Goal: Task Accomplishment & Management: Use online tool/utility

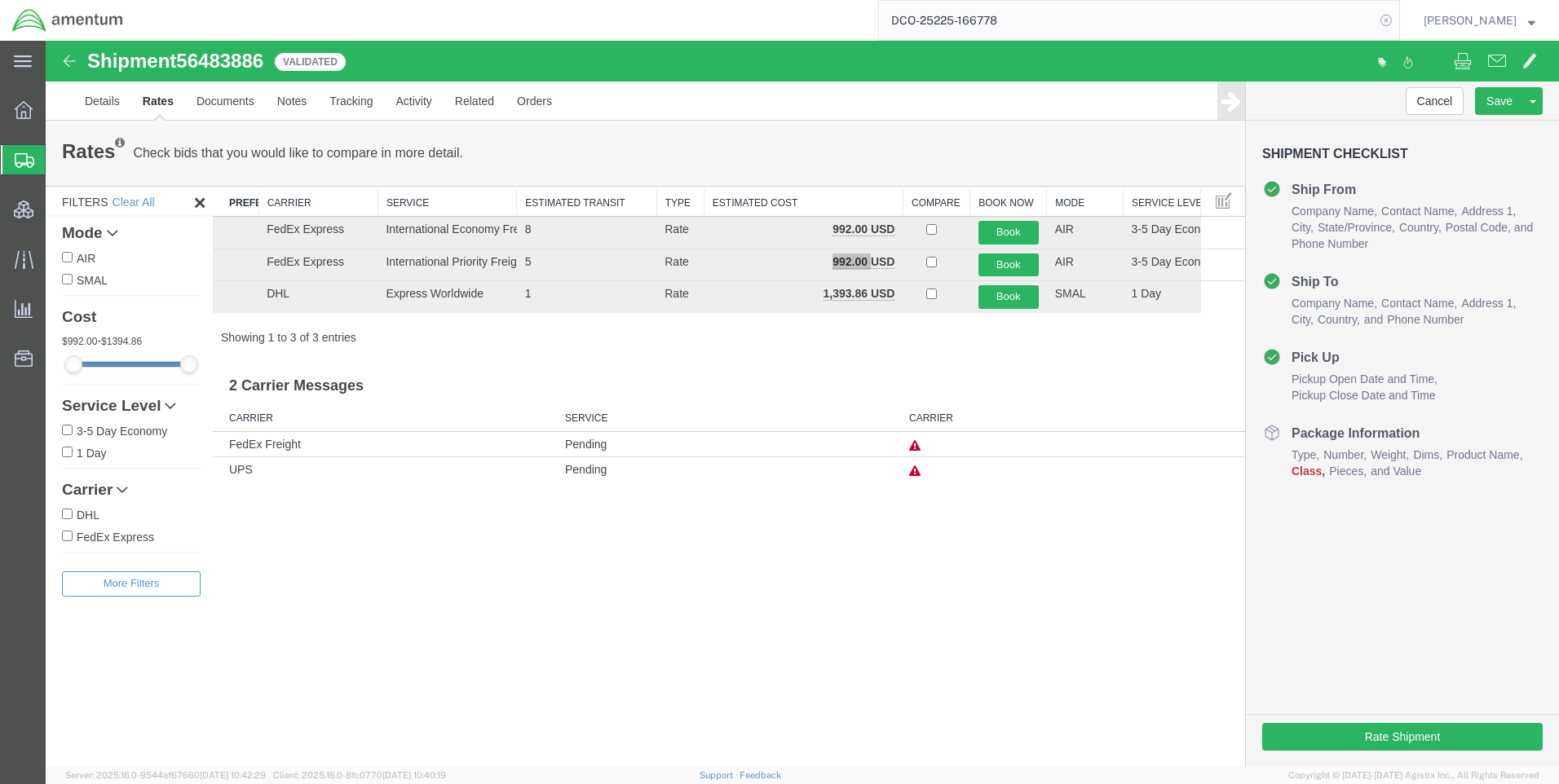
click at [1397, 18] on icon at bounding box center [1386, 20] width 23 height 23
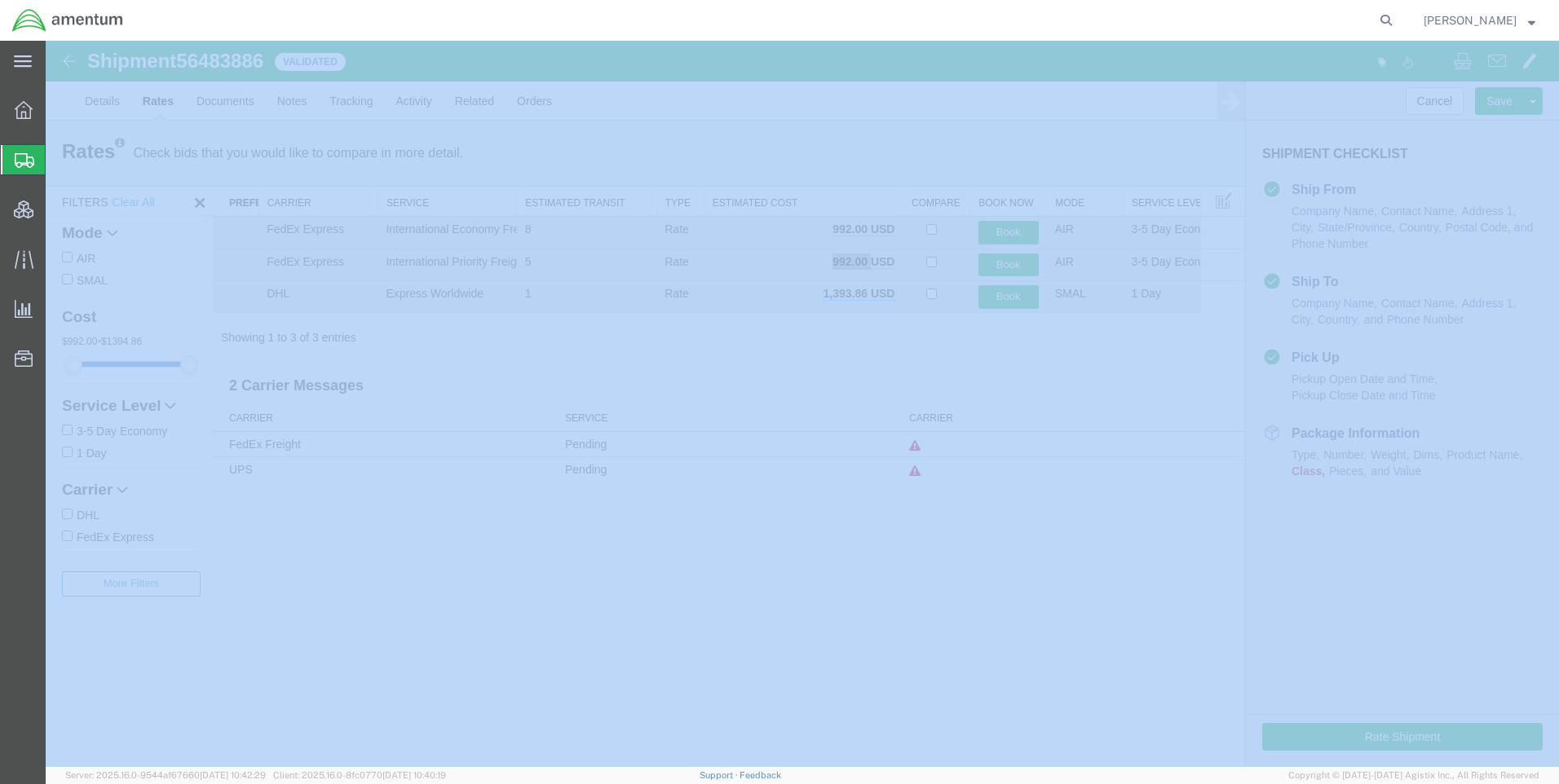
click at [1397, 18] on icon at bounding box center [1386, 20] width 23 height 23
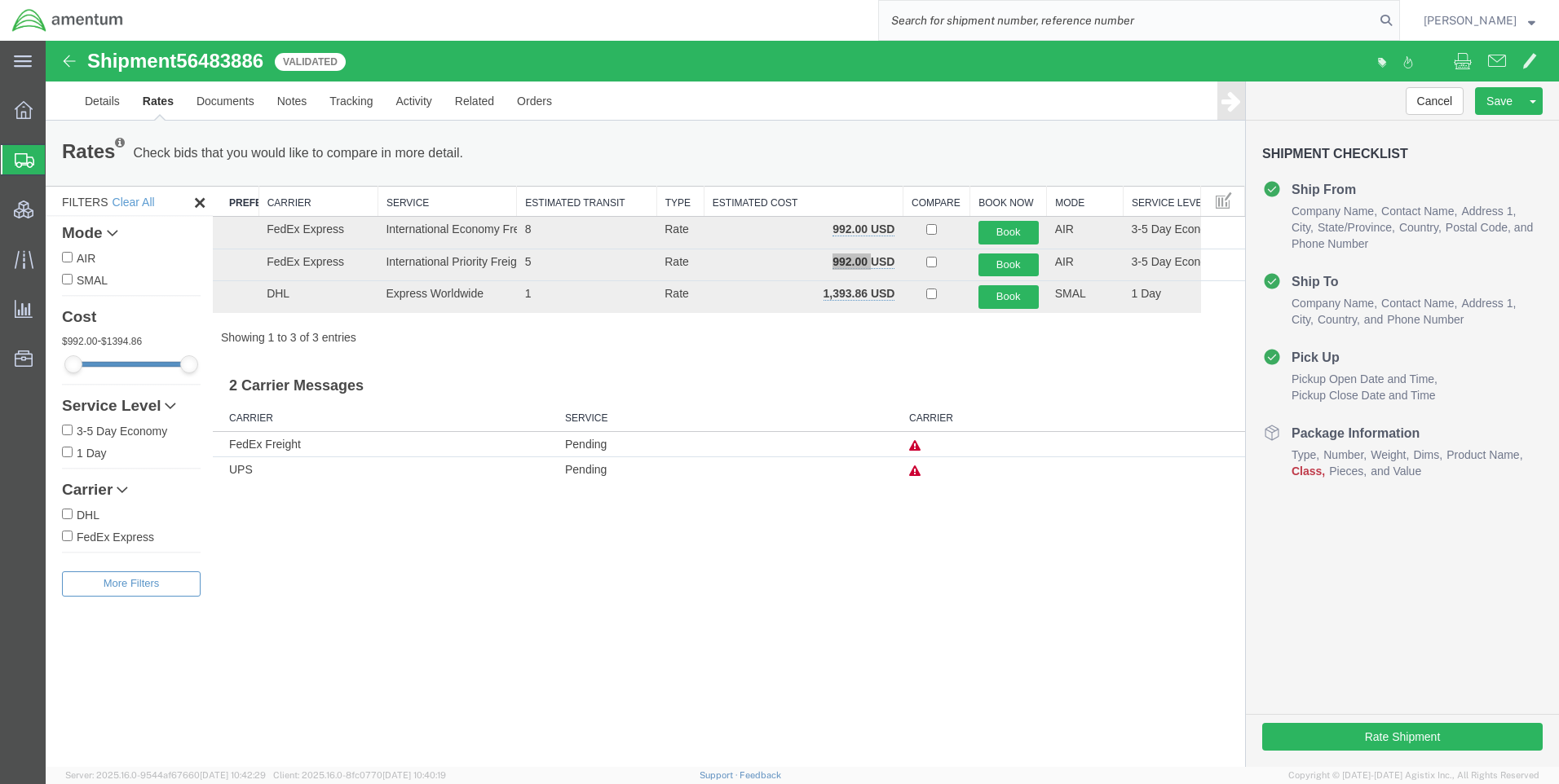
paste input "DCO-25225-166798"
type input "DCO-25225-166798"
click at [1397, 18] on icon at bounding box center [1386, 20] width 23 height 23
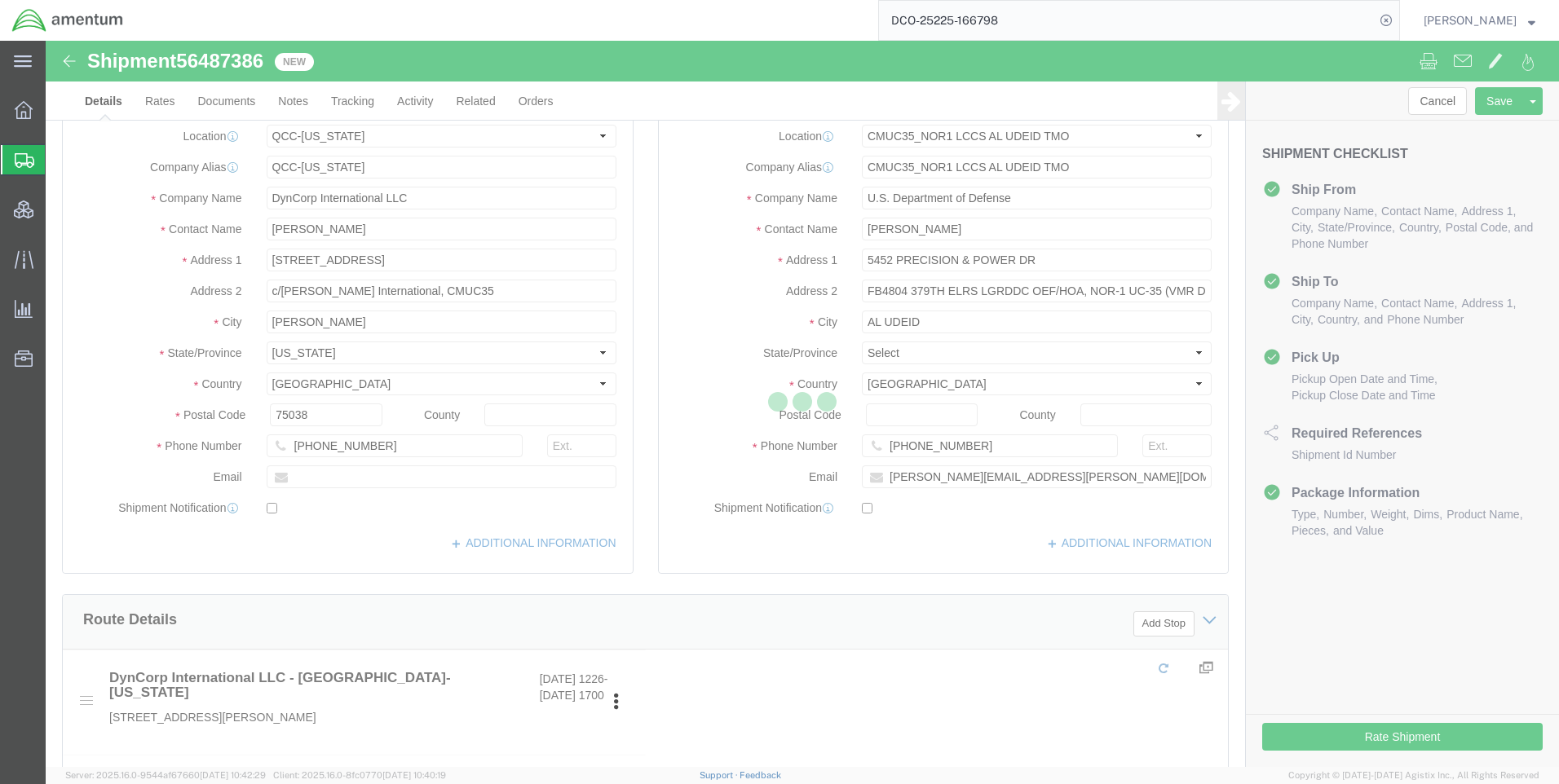
select select "42668"
select select "42657"
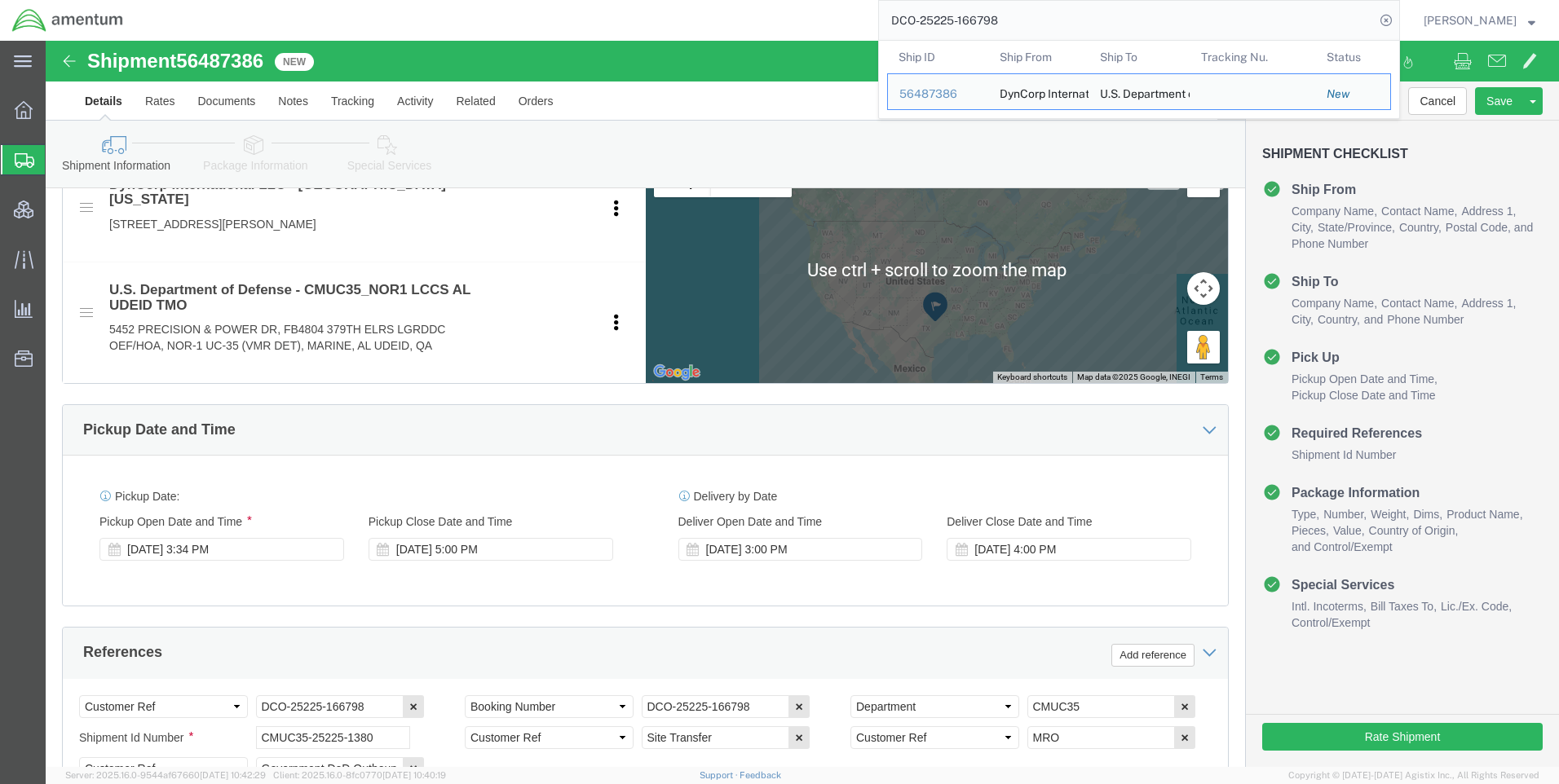
scroll to position [652, 0]
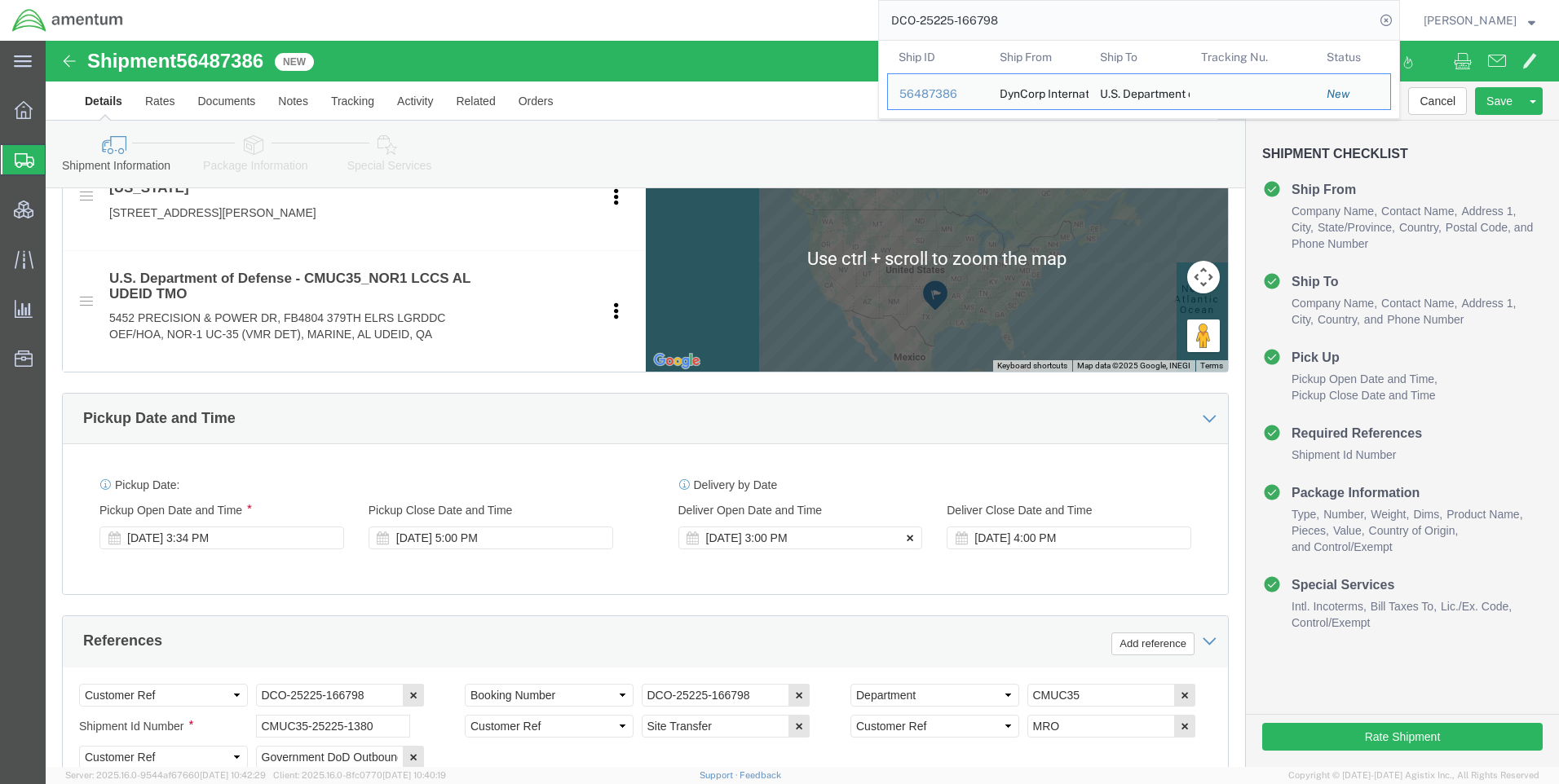
click icon
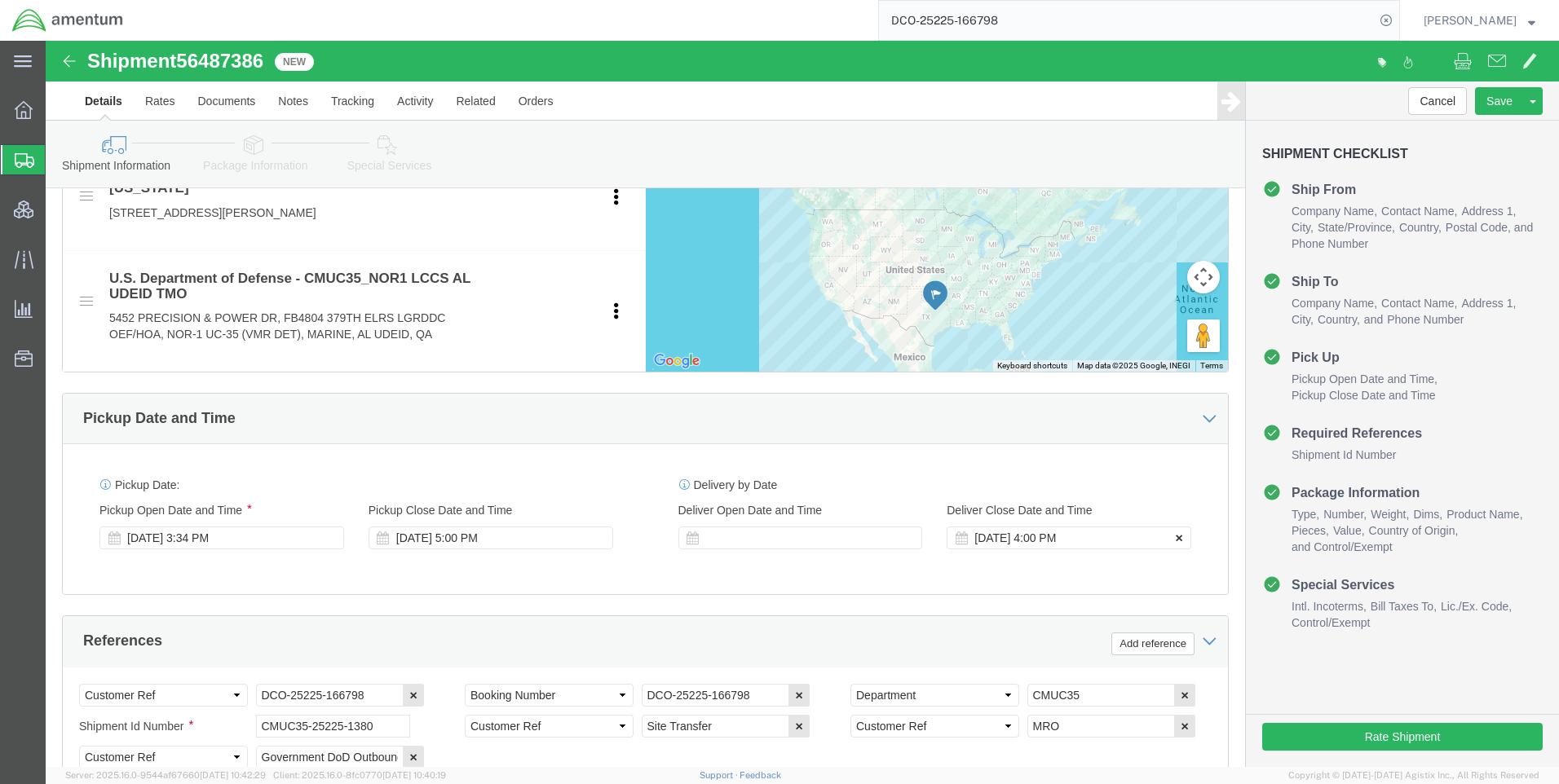
click icon
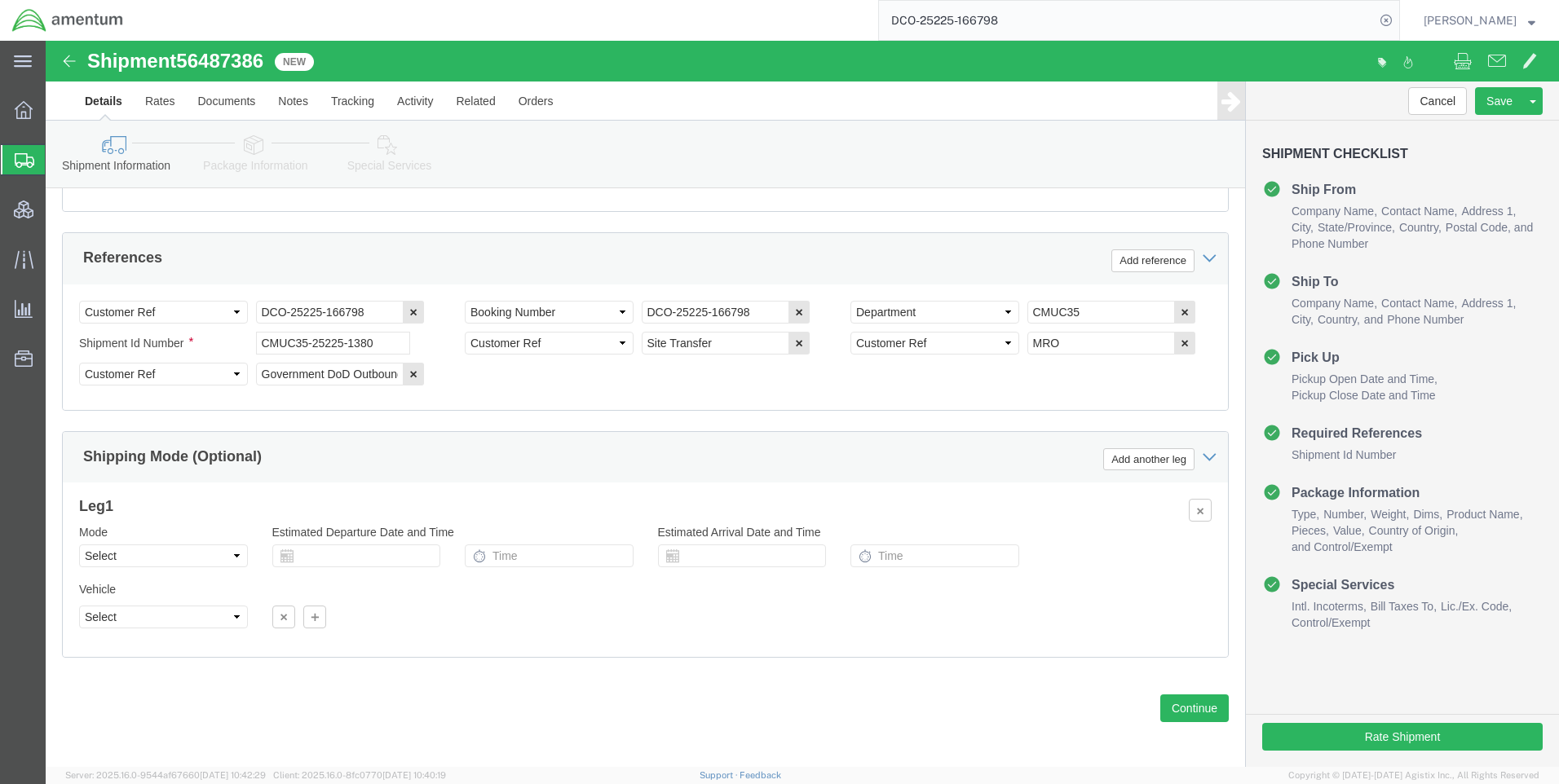
scroll to position [1041, 0]
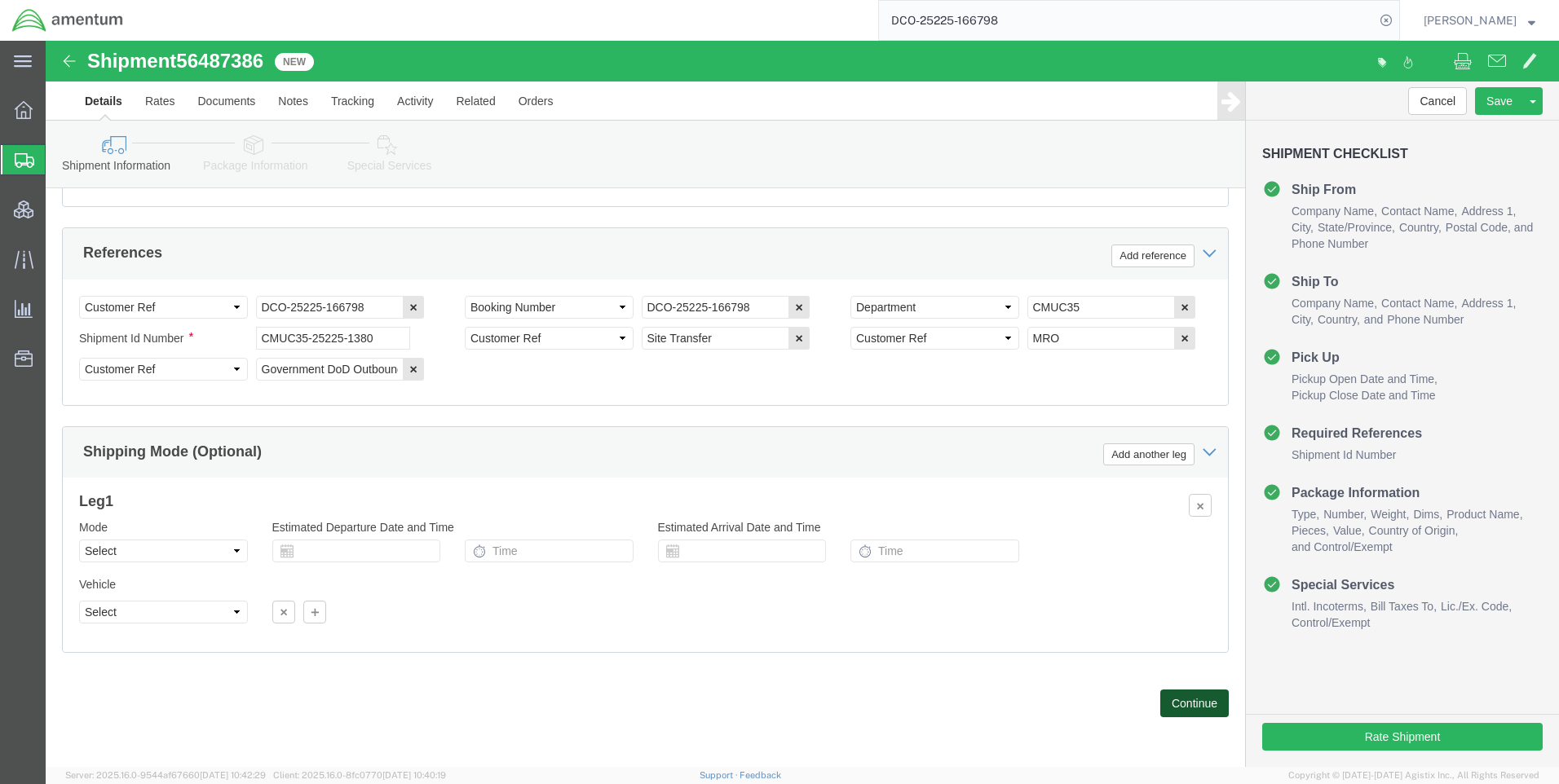
click button "Continue"
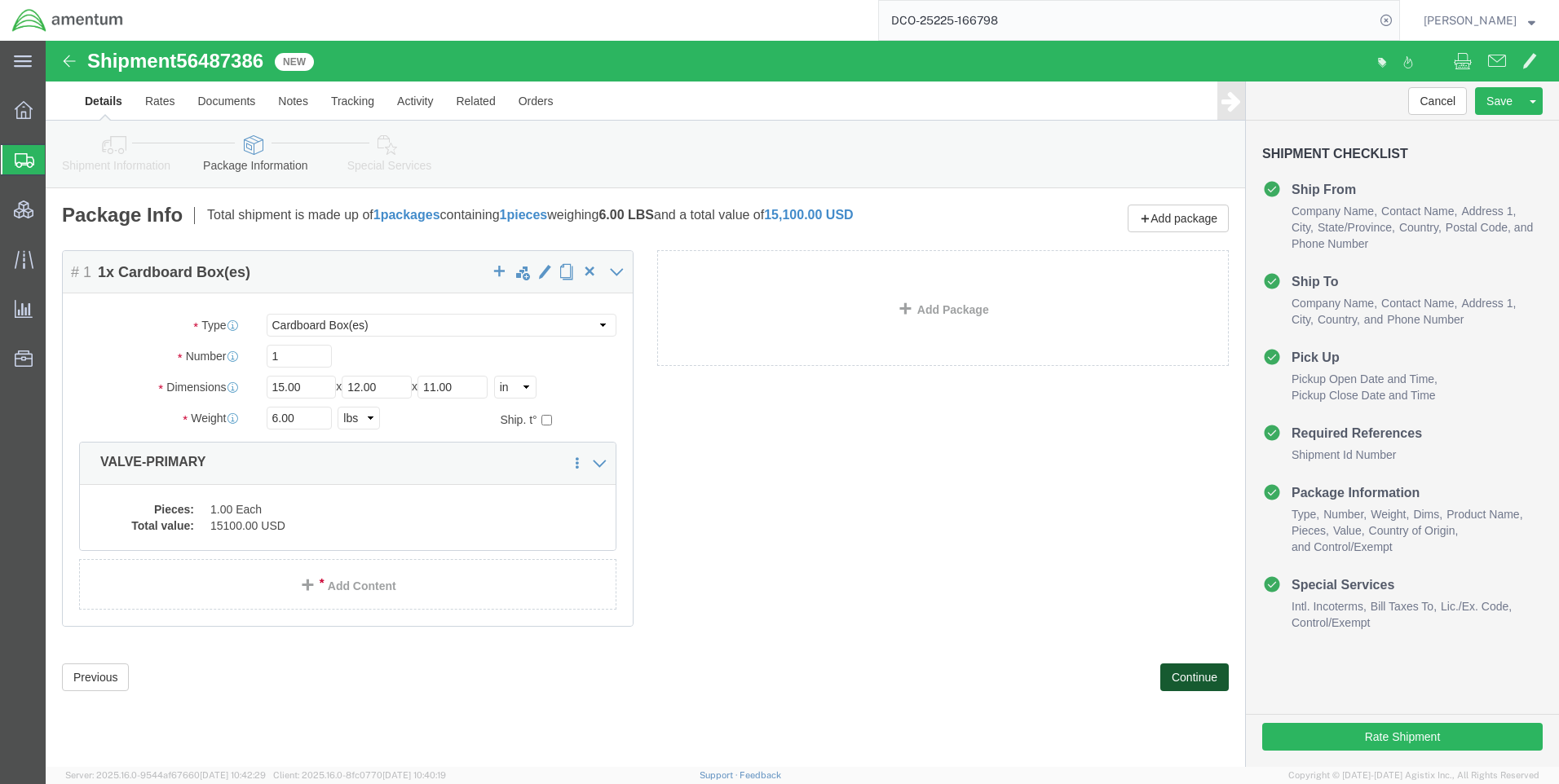
click button "Continue"
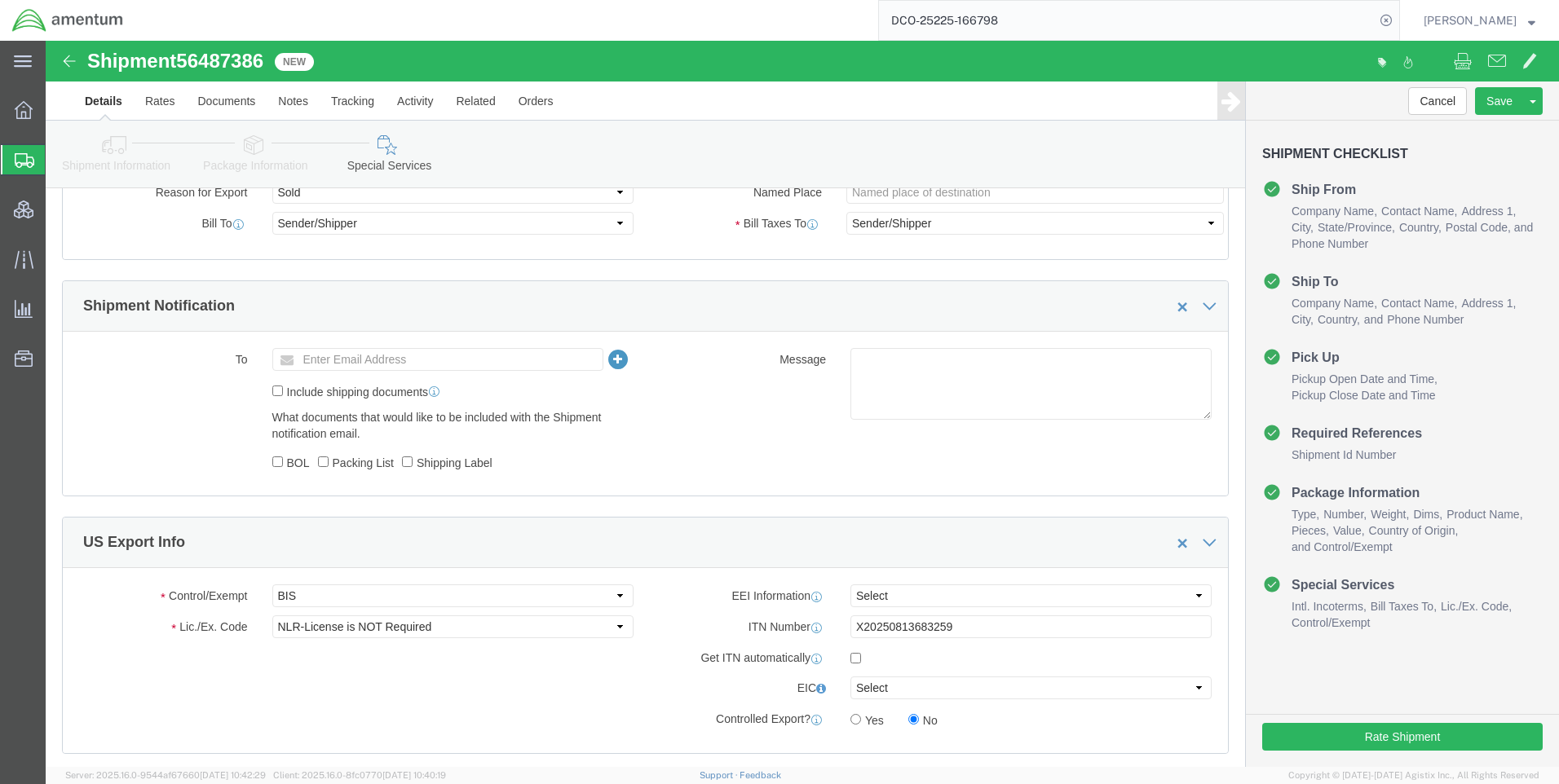
scroll to position [1060, 0]
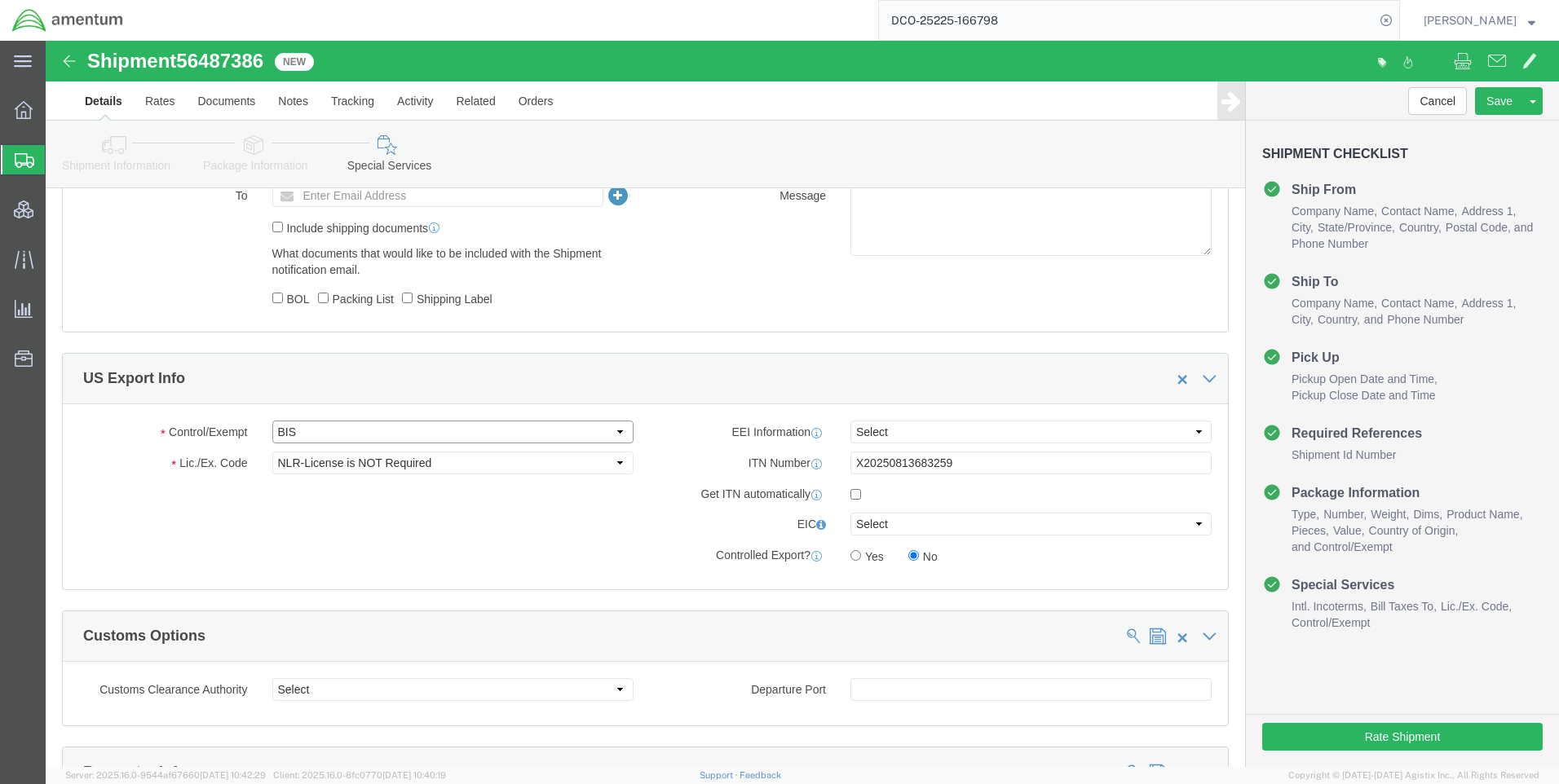
click select "Select ATF BIS DEA EPA FDA FTR ITAR OFAC Other (OPA)"
click select "Select 30.2(d)(2) 30.36 30.37(a) 30.37(f) 30.37(g) 30.37(h) 30.37(i) 30.37(j) 3…"
drag, startPoint x: 334, startPoint y: 507, endPoint x: 266, endPoint y: 447, distance: 90.7
click div "Control/Exempt Select ATF BIS DEA EPA FDA FTR ITAR OFAC Other (OPA) Lic./Ex. Co…"
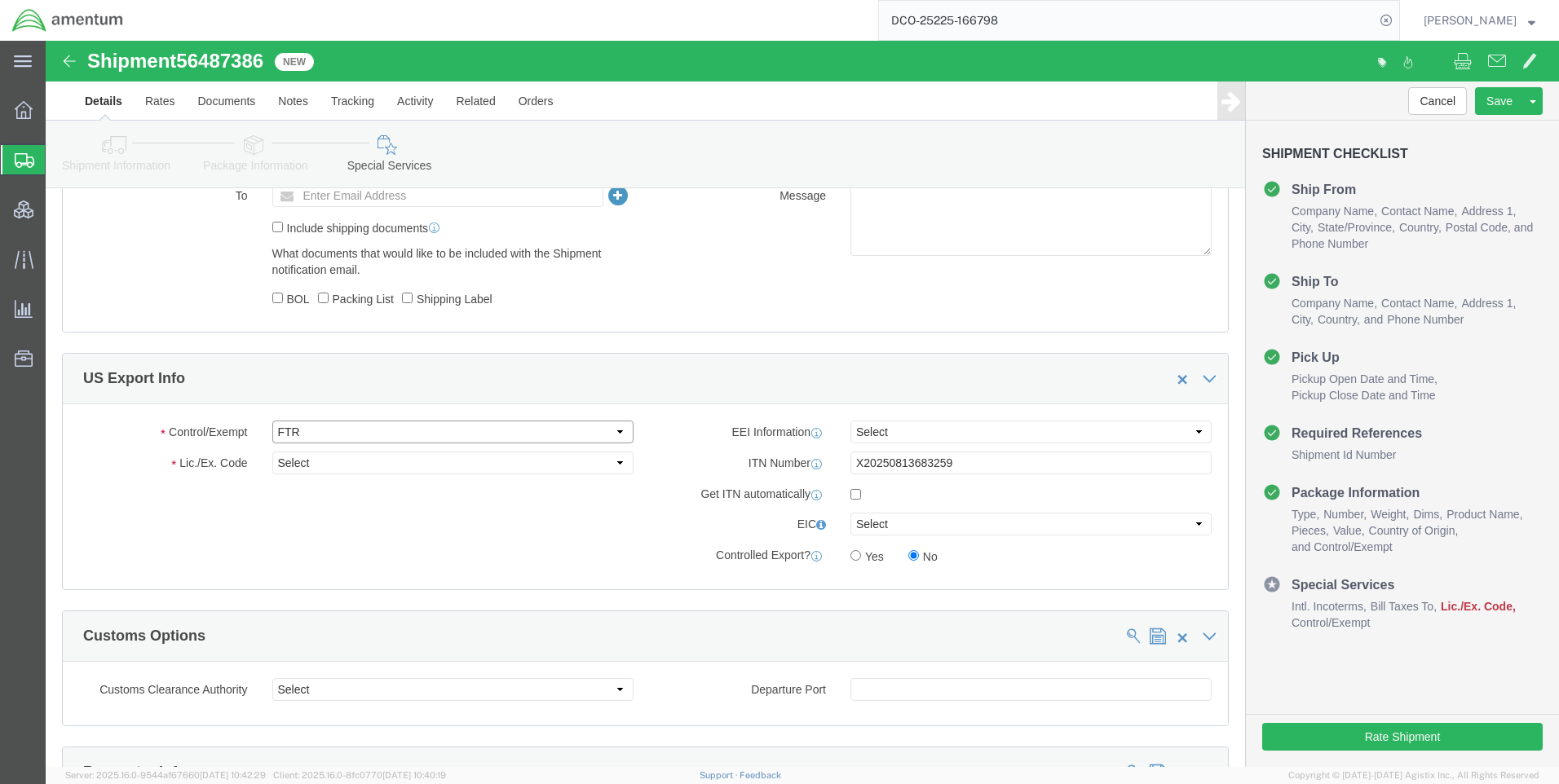
click select "Select ATF BIS DEA EPA FDA FTR ITAR OFAC Other (OPA)"
select select "BIS"
click select "Select ATF BIS DEA EPA FDA FTR ITAR OFAC Other (OPA)"
click select "Select AGR-Agricultural APP-Computers APR-Additional Permissive Exports AVS-Air…"
select select "NLR"
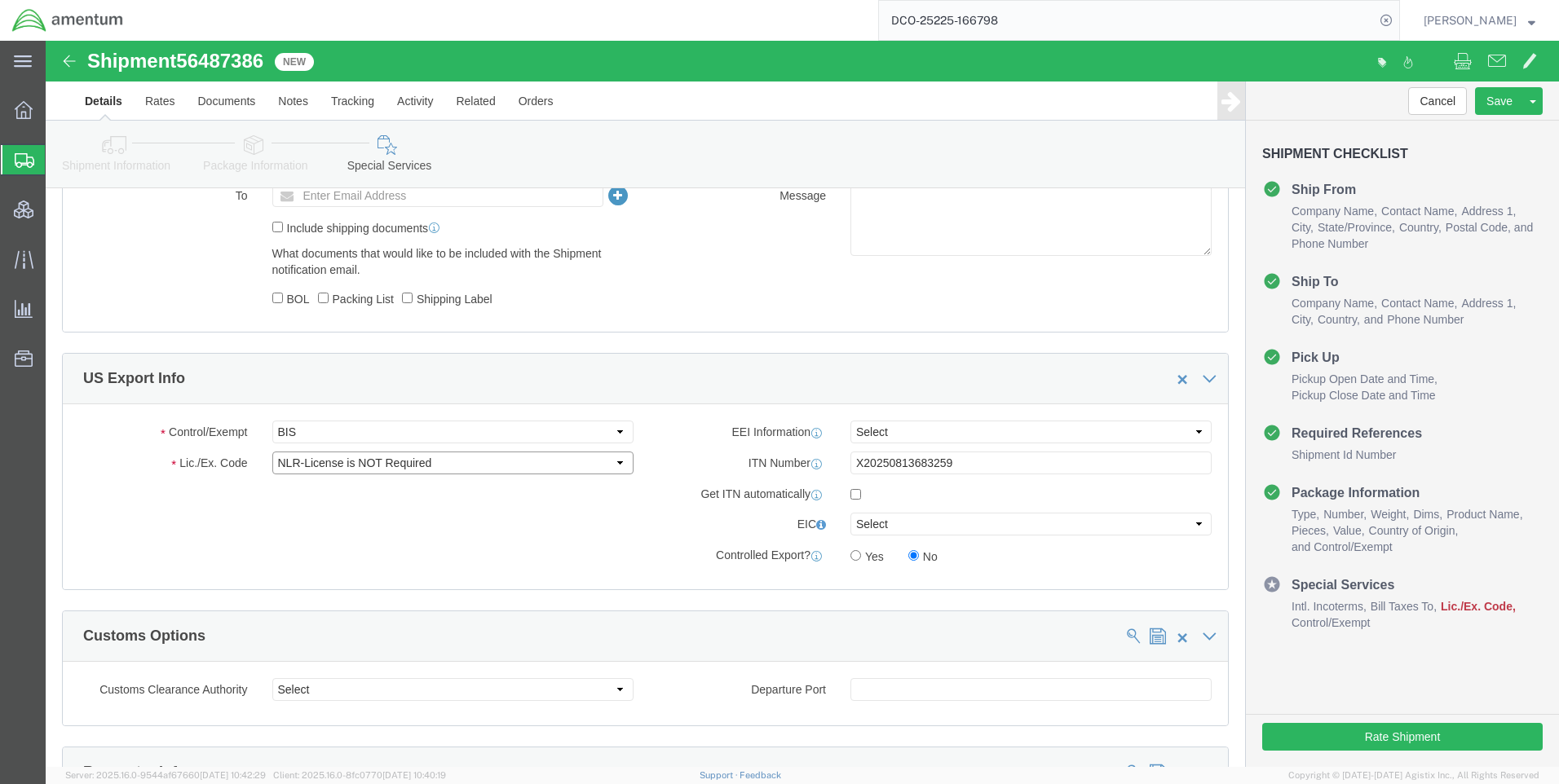
click select "Select AGR-Agricultural APP-Computers APR-Additional Permissive Exports AVS-Air…"
click select "Select AES-Direct EEI Carrier File EEI EEI Exempt"
select select "AESD"
click select "Select AES-Direct EEI Carrier File EEI EEI Exempt"
click button "Rate Shipment"
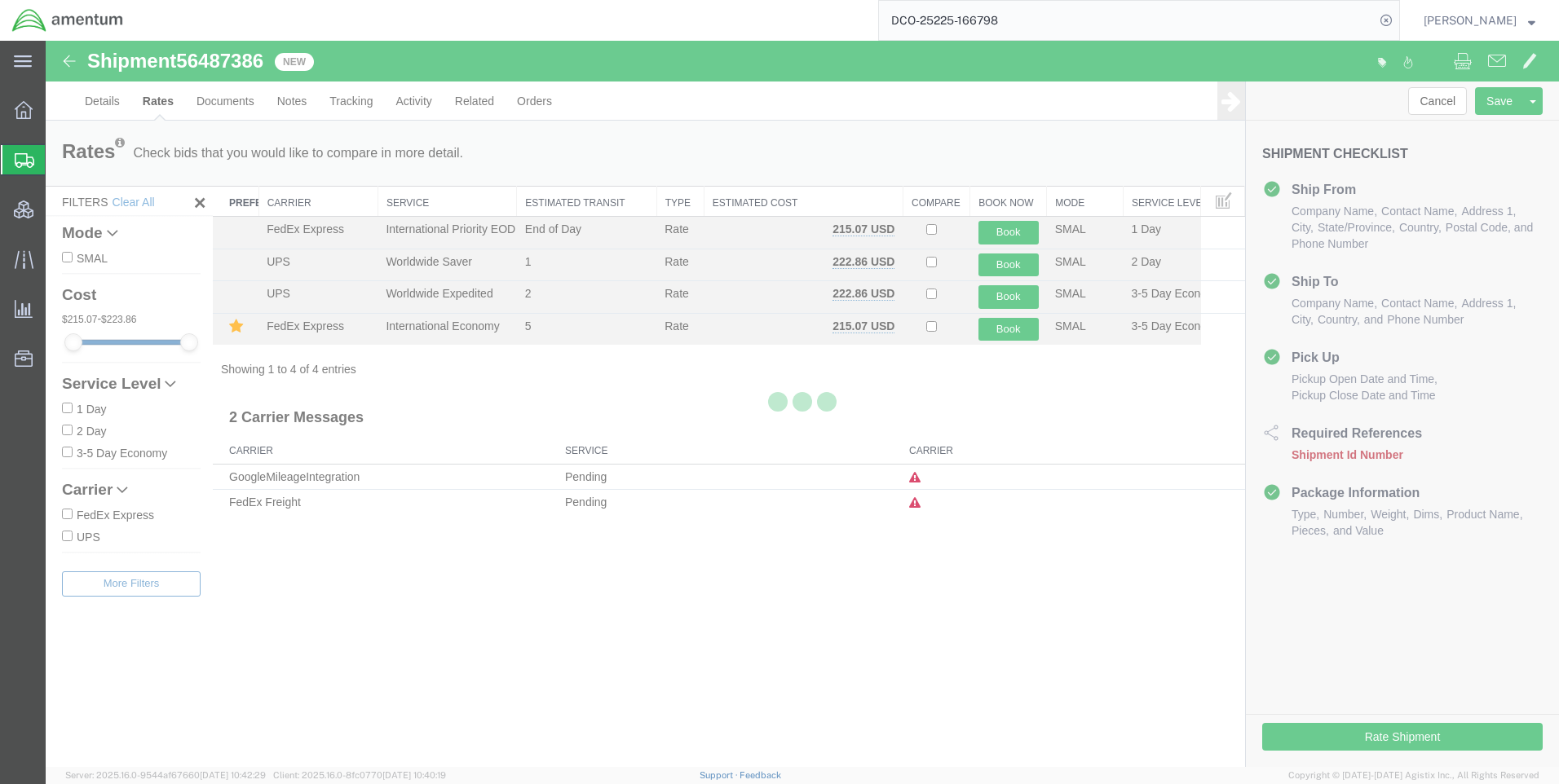
scroll to position [0, 0]
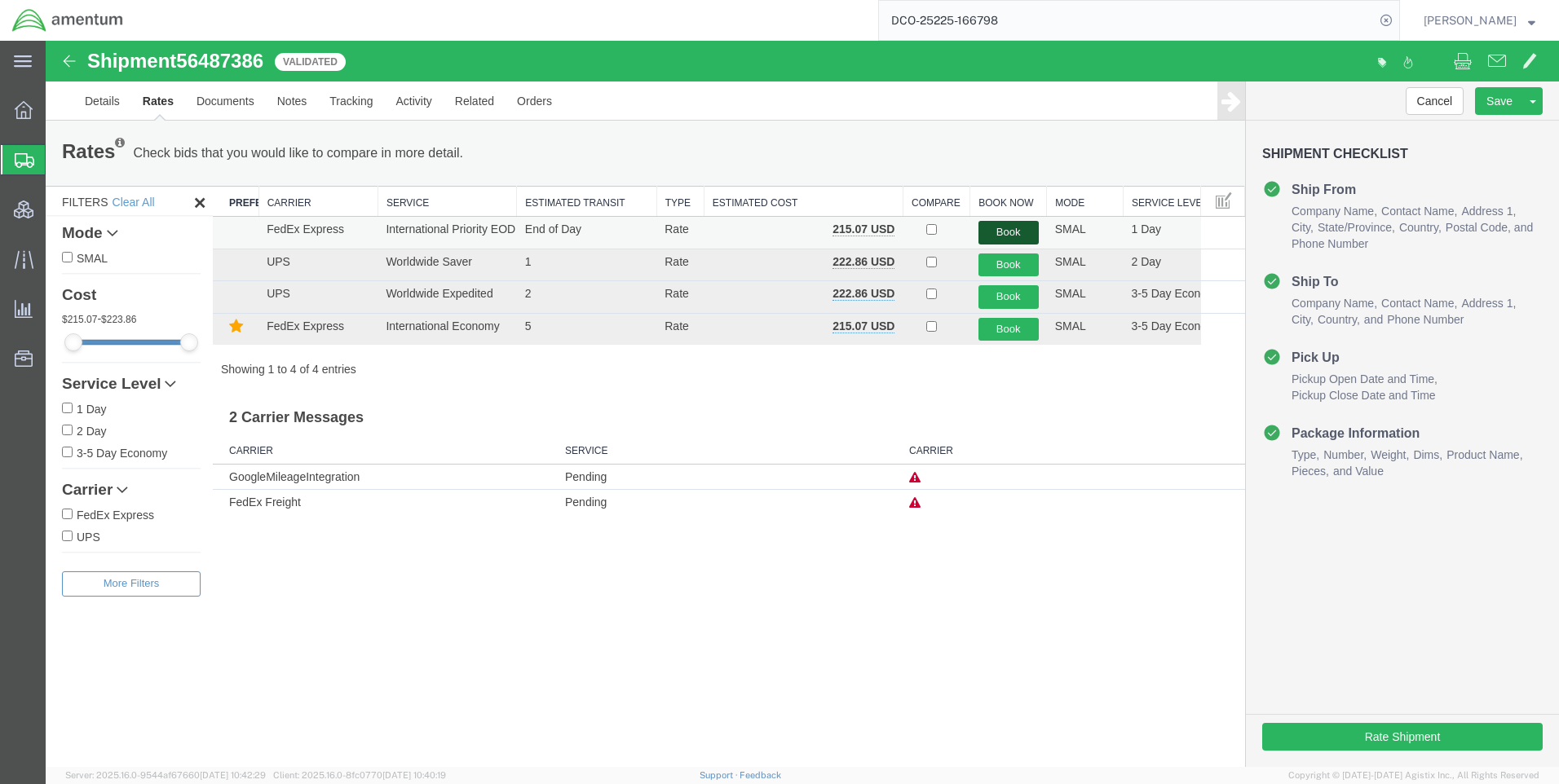
click at [993, 229] on button "Book" at bounding box center [1008, 233] width 60 height 24
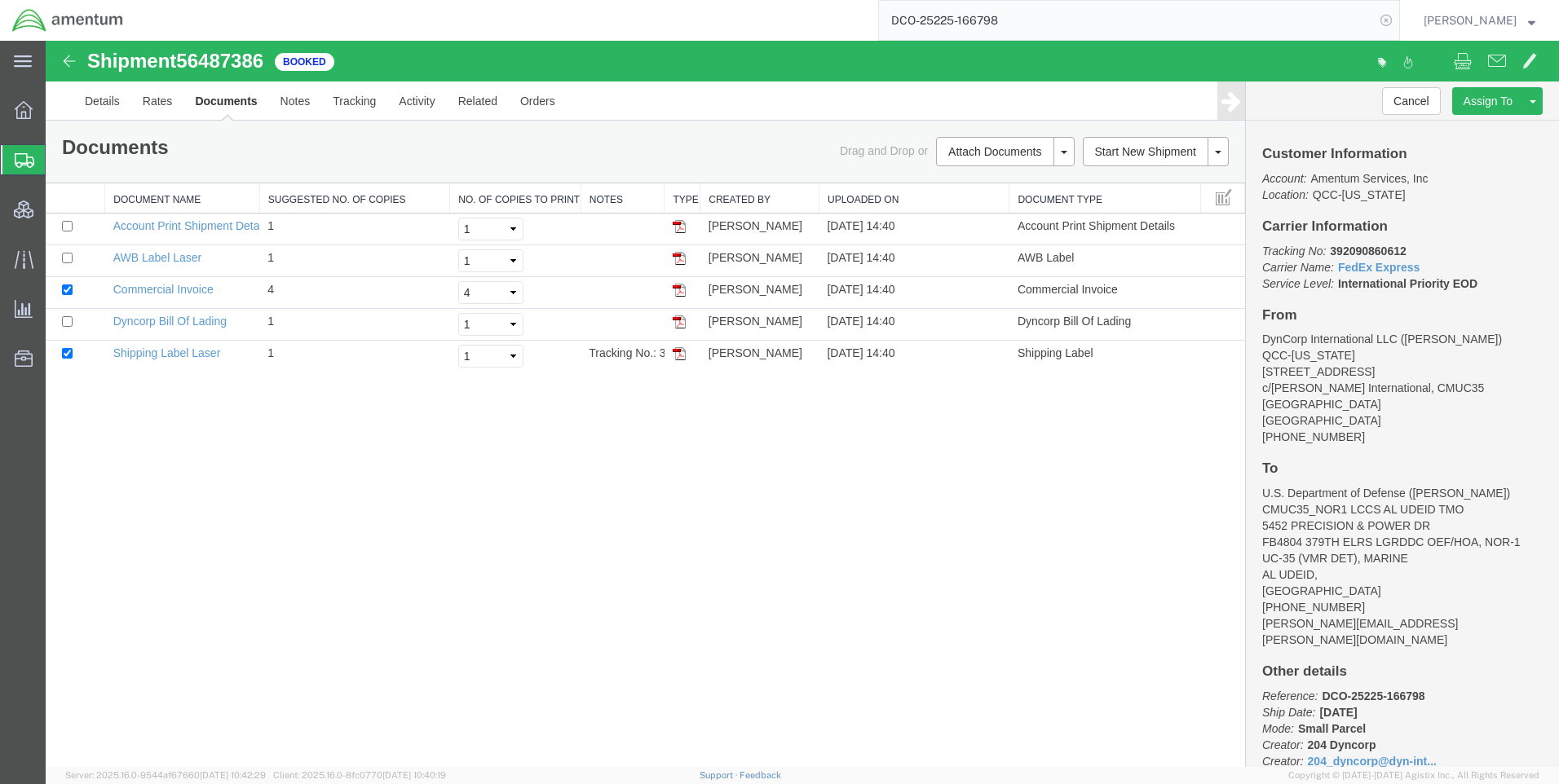
click at [1397, 18] on icon at bounding box center [1386, 20] width 23 height 23
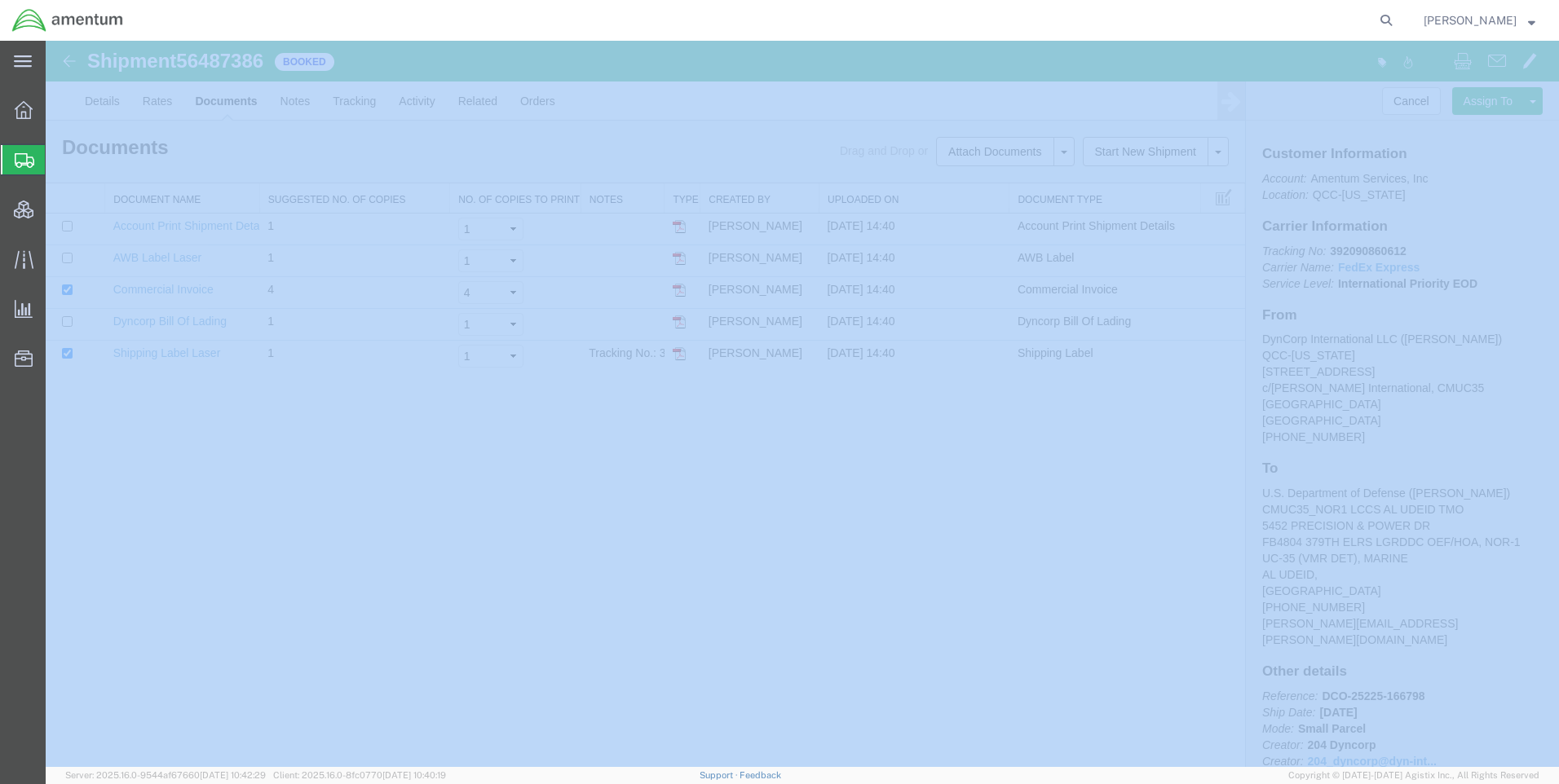
click at [1397, 18] on icon at bounding box center [1386, 20] width 23 height 23
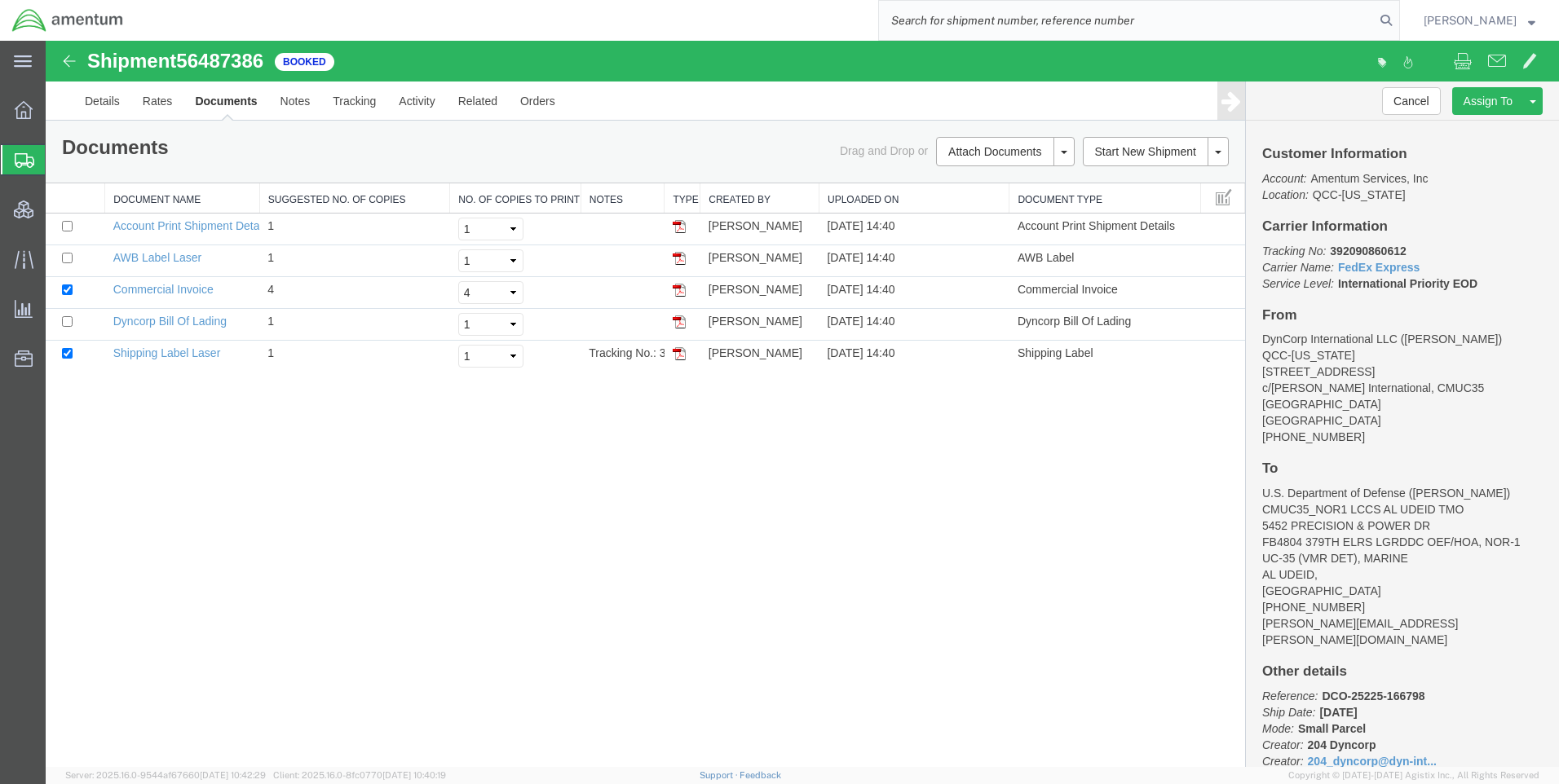
paste input "DCO-25225-166804"
click at [1395, 16] on icon at bounding box center [1386, 20] width 23 height 23
type input "DCO-25225-166804"
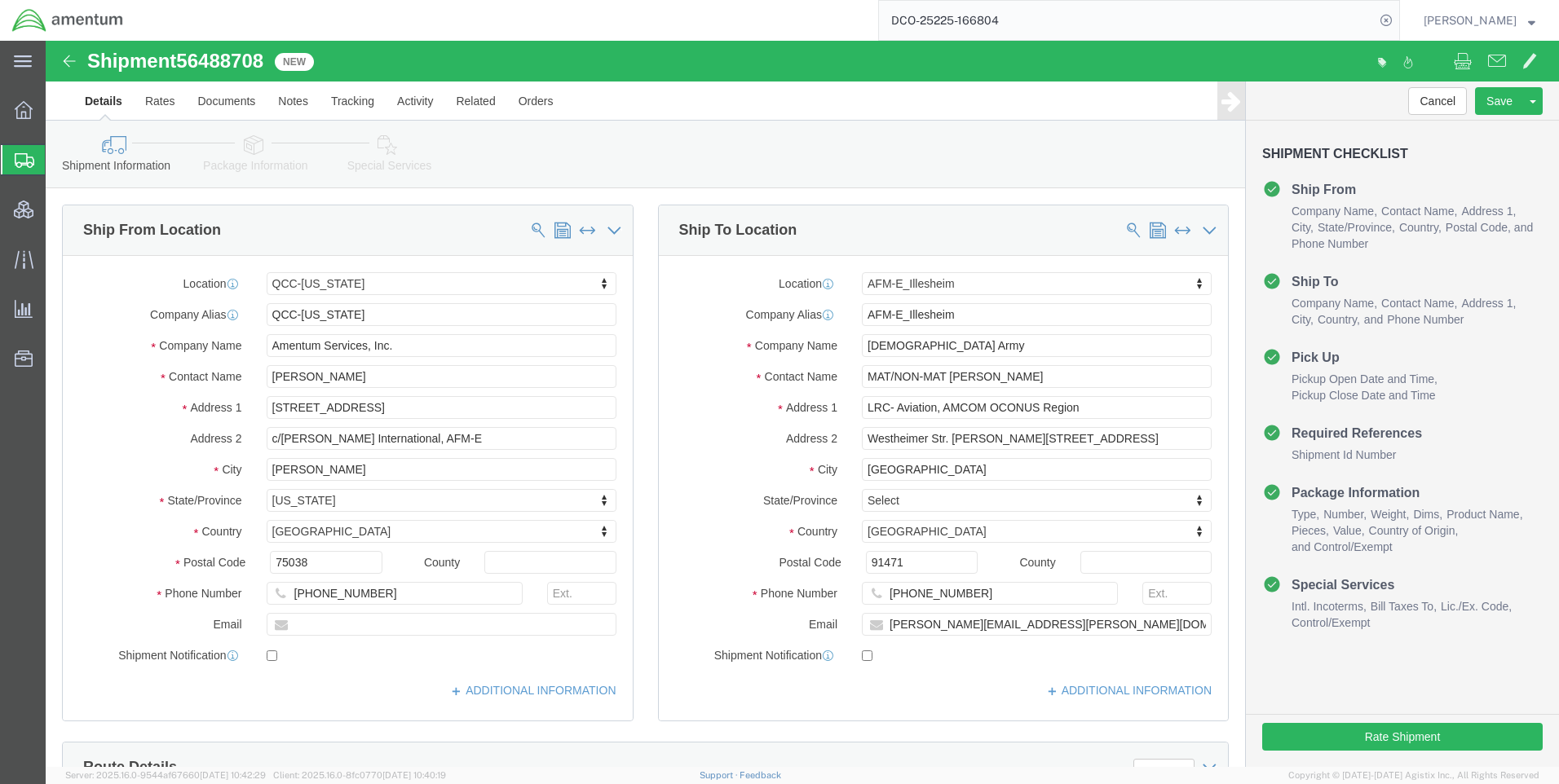
select select "42668"
select select "42637"
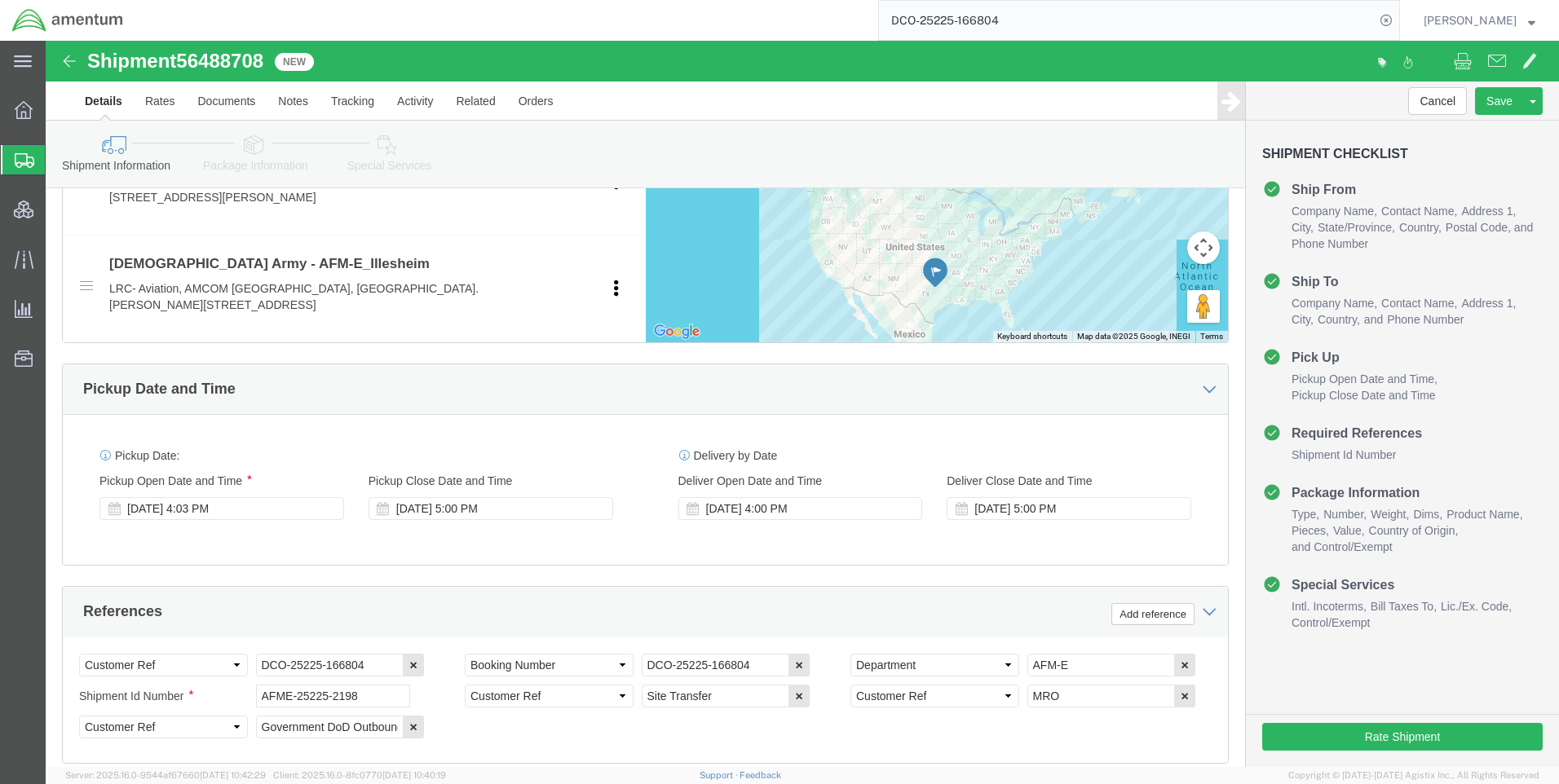
scroll to position [815, 0]
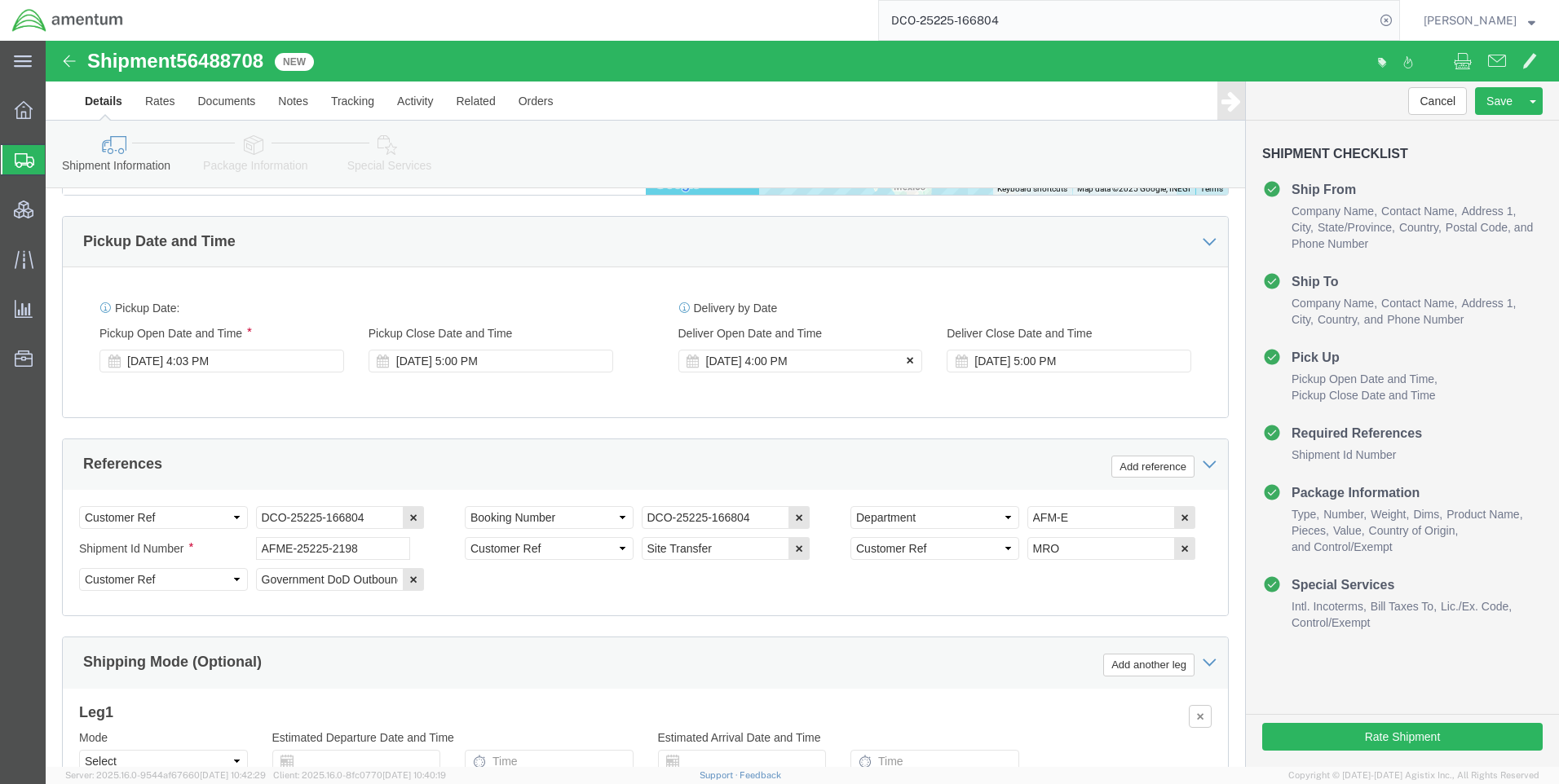
click icon
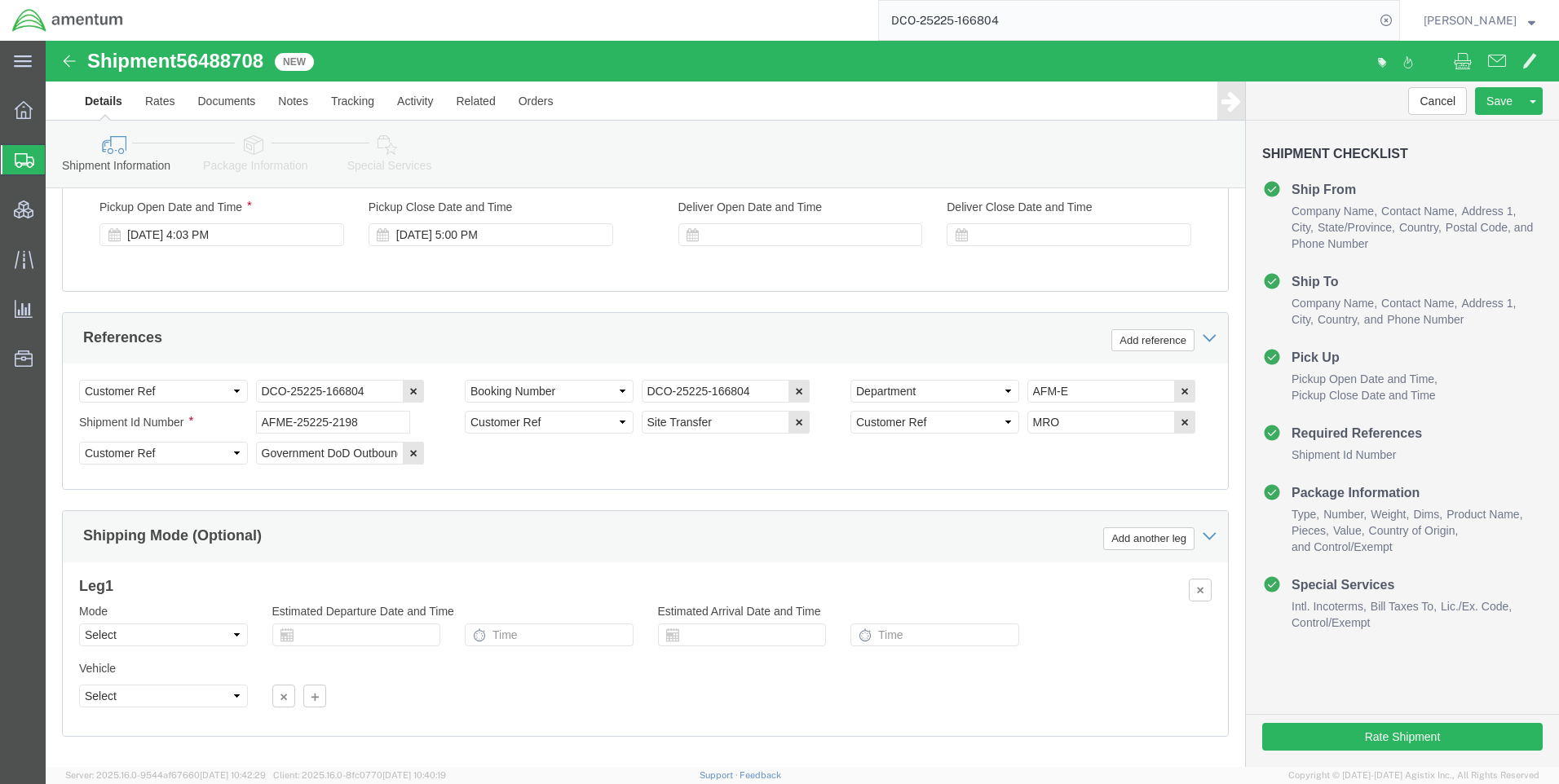
scroll to position [1027, 0]
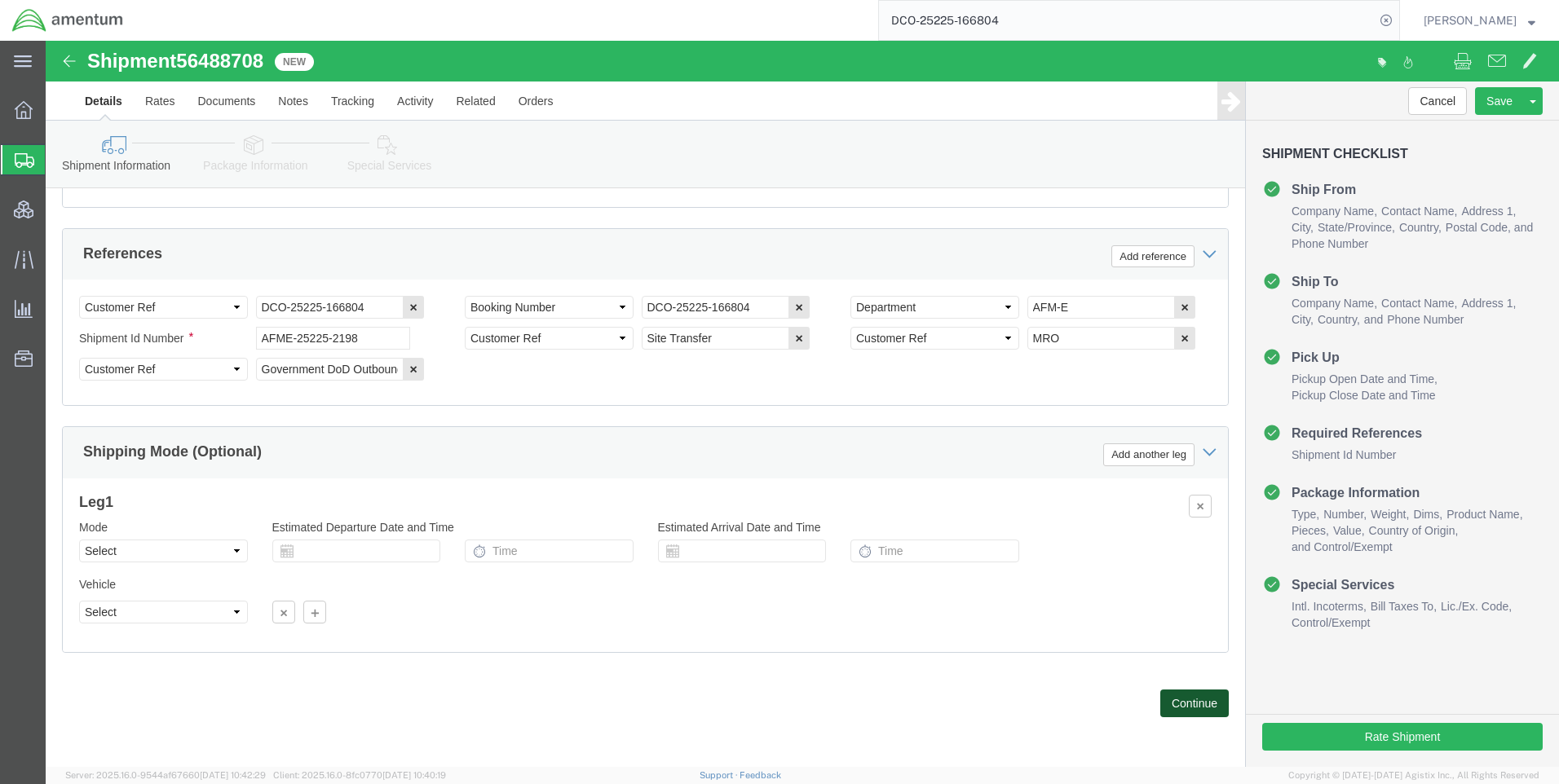
click button "Continue"
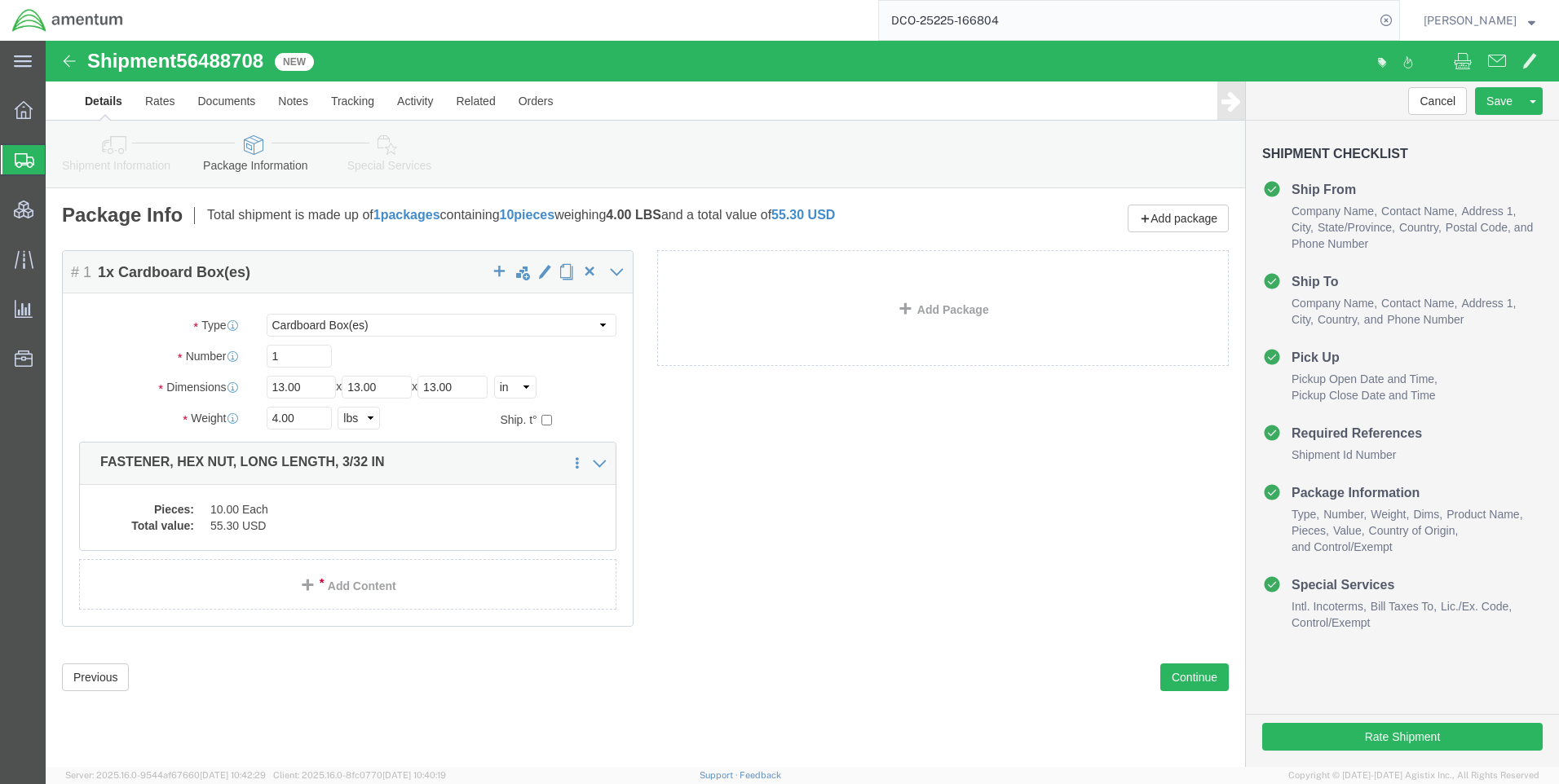
click icon
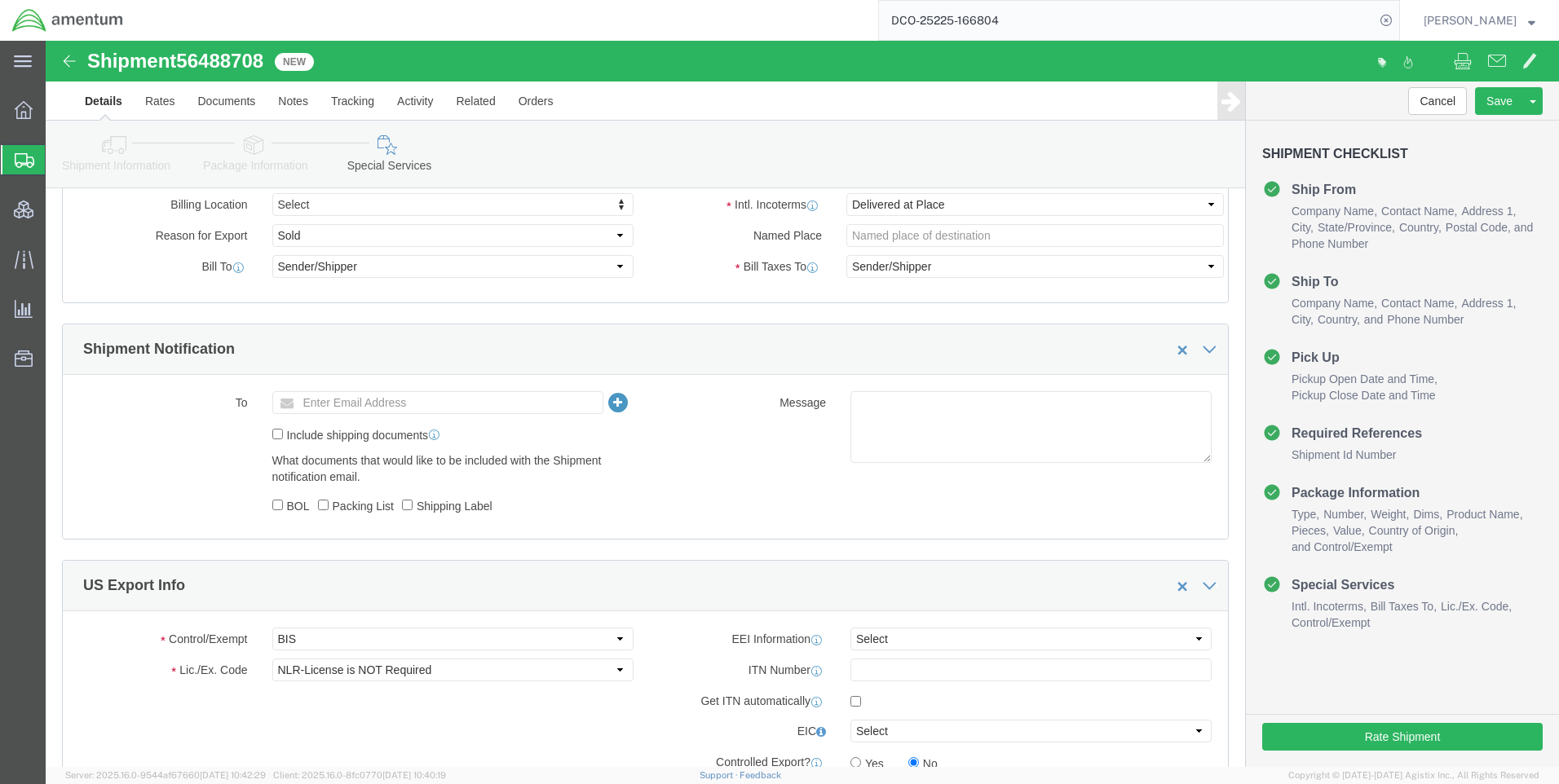
scroll to position [978, 0]
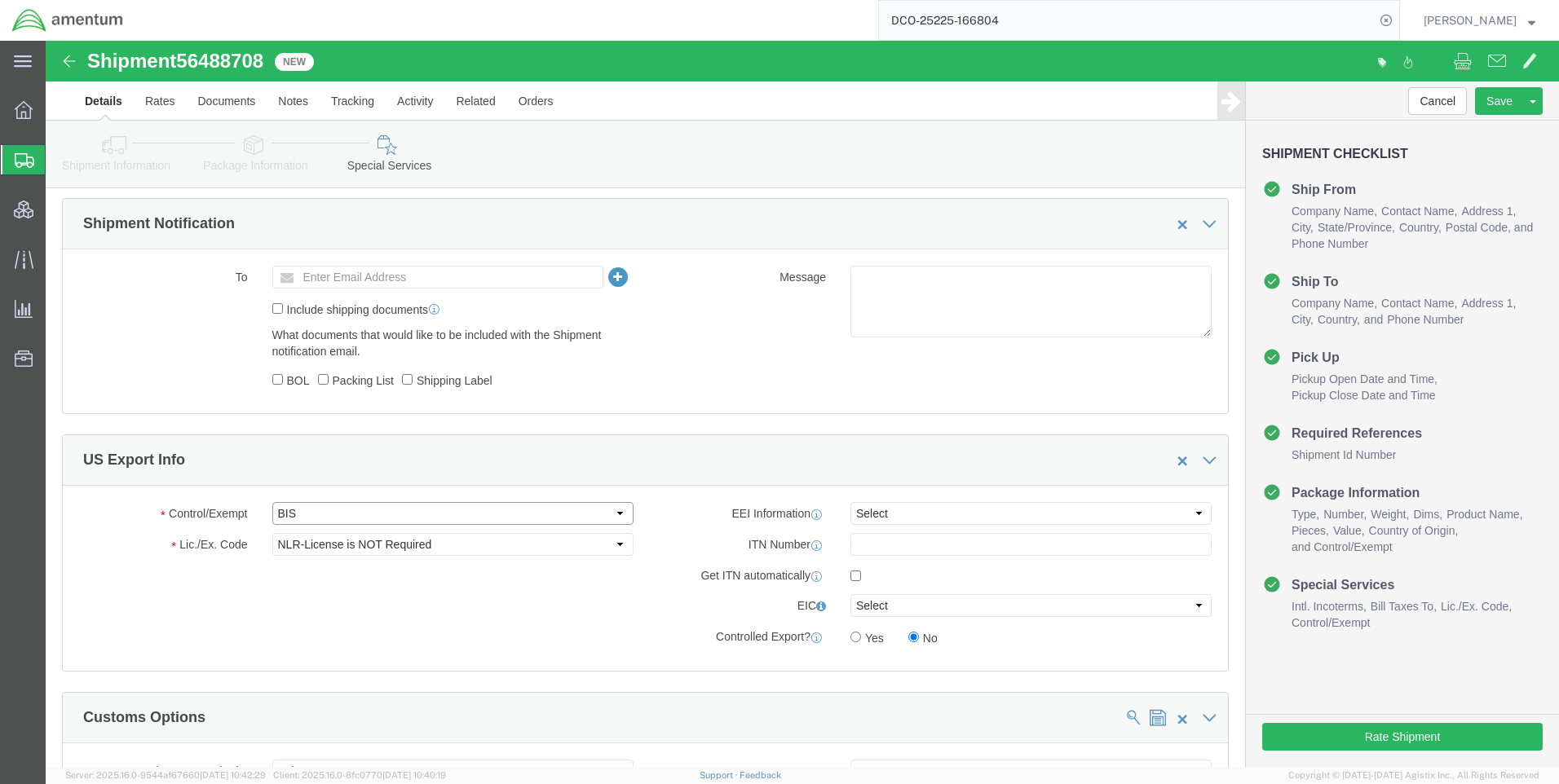
click select "Select ATF BIS DEA EPA FDA FTR ITAR OFAC Other (OPA)"
select select "FTR"
click select "Select ATF BIS DEA EPA FDA FTR ITAR OFAC Other (OPA)"
drag, startPoint x: 286, startPoint y: 503, endPoint x: 275, endPoint y: 495, distance: 13.6
click select "Select 30.2(d)(2) 30.36 30.37(a) 30.37(f) 30.37(g) 30.37(h) 30.37(i) 30.37(j) 3…"
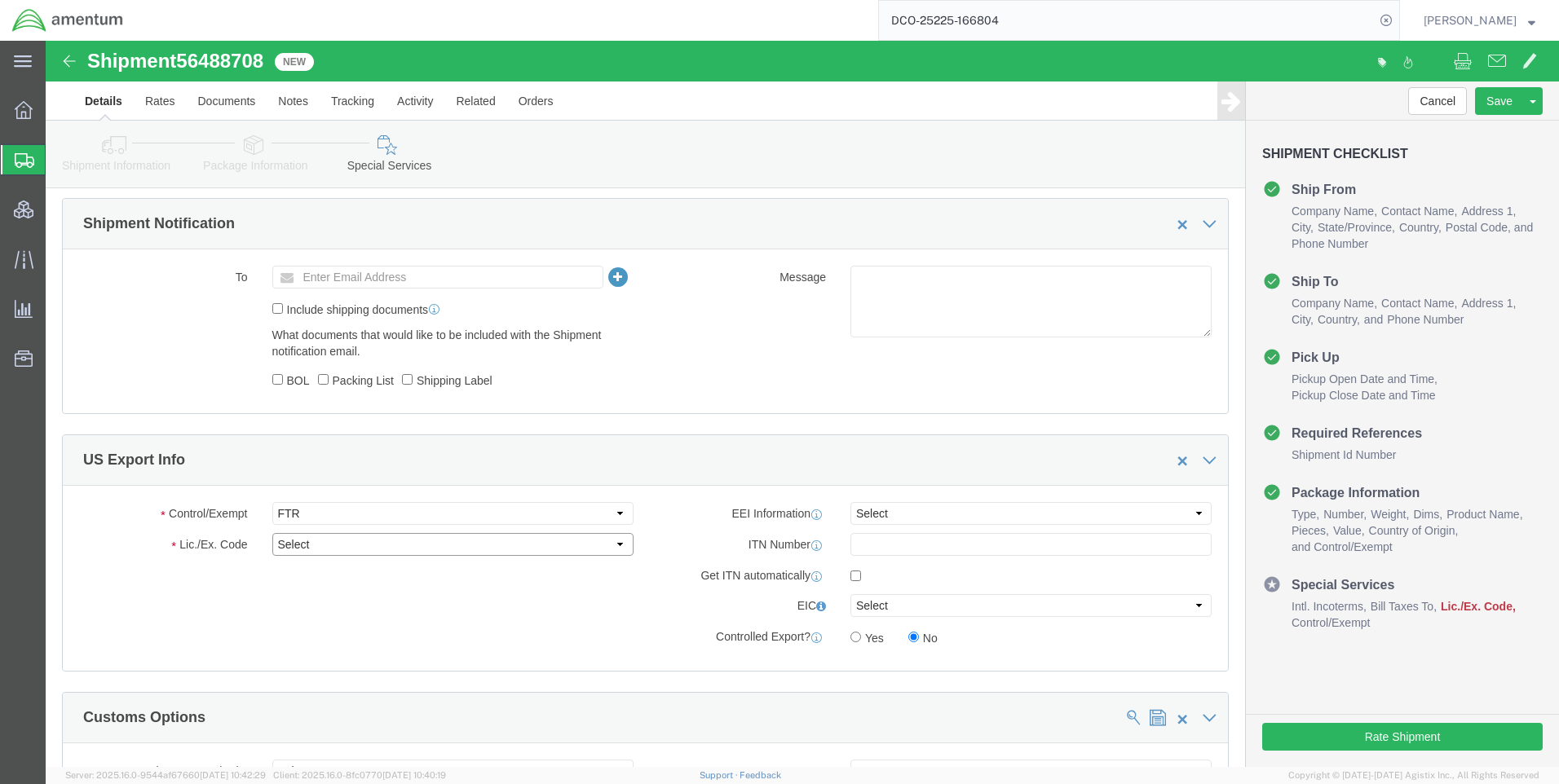
select select "30.37(a)"
click select "Select 30.2(d)(2) 30.36 30.37(a) 30.37(f) 30.37(g) 30.37(h) 30.37(i) 30.37(j) 3…"
click select "Select AES-Direct EEI Carrier File EEI EEI Exempt"
select select "EXEM"
click select "Select AES-Direct EEI Carrier File EEI EEI Exempt"
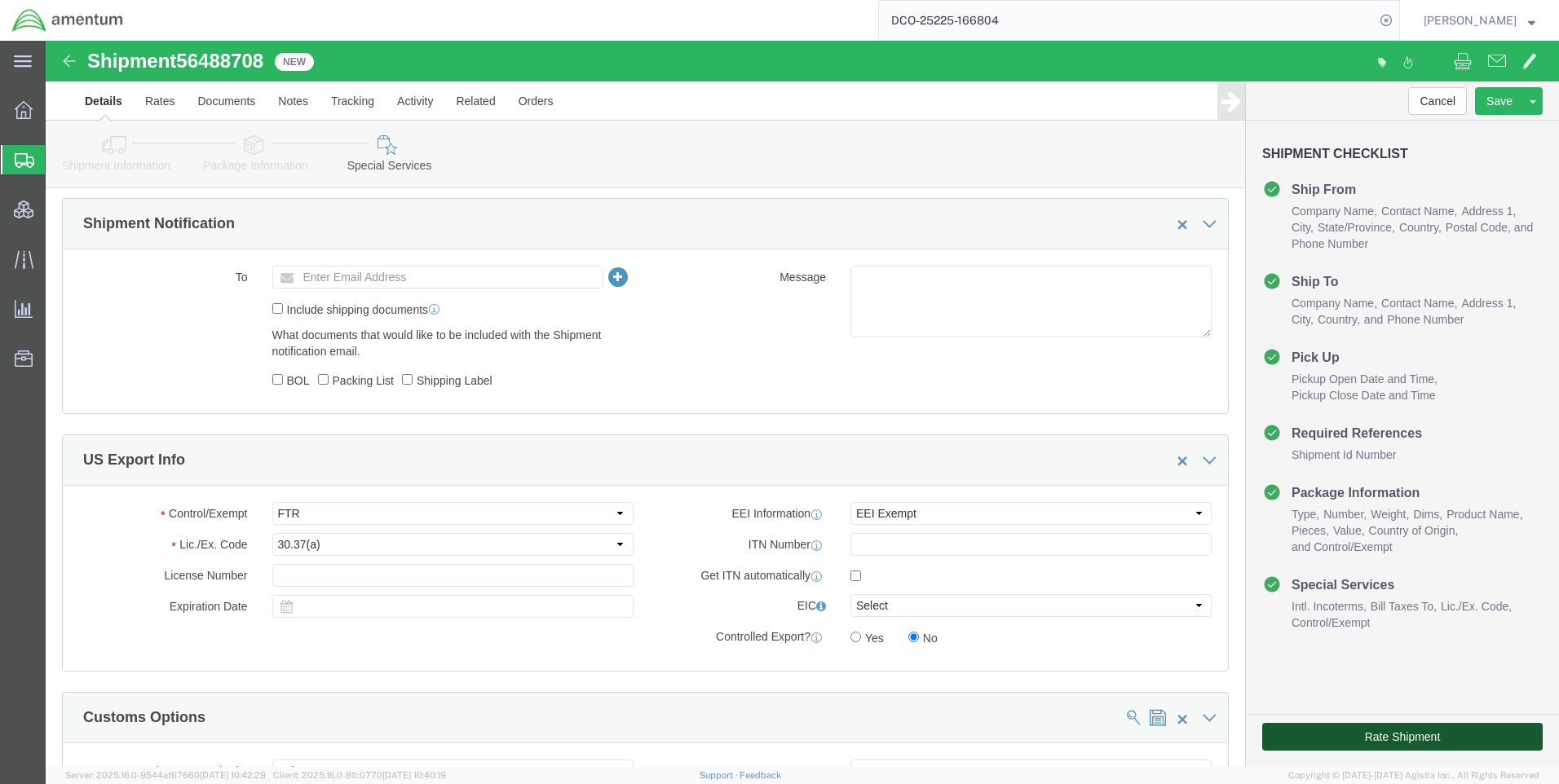
click button "Rate Shipment"
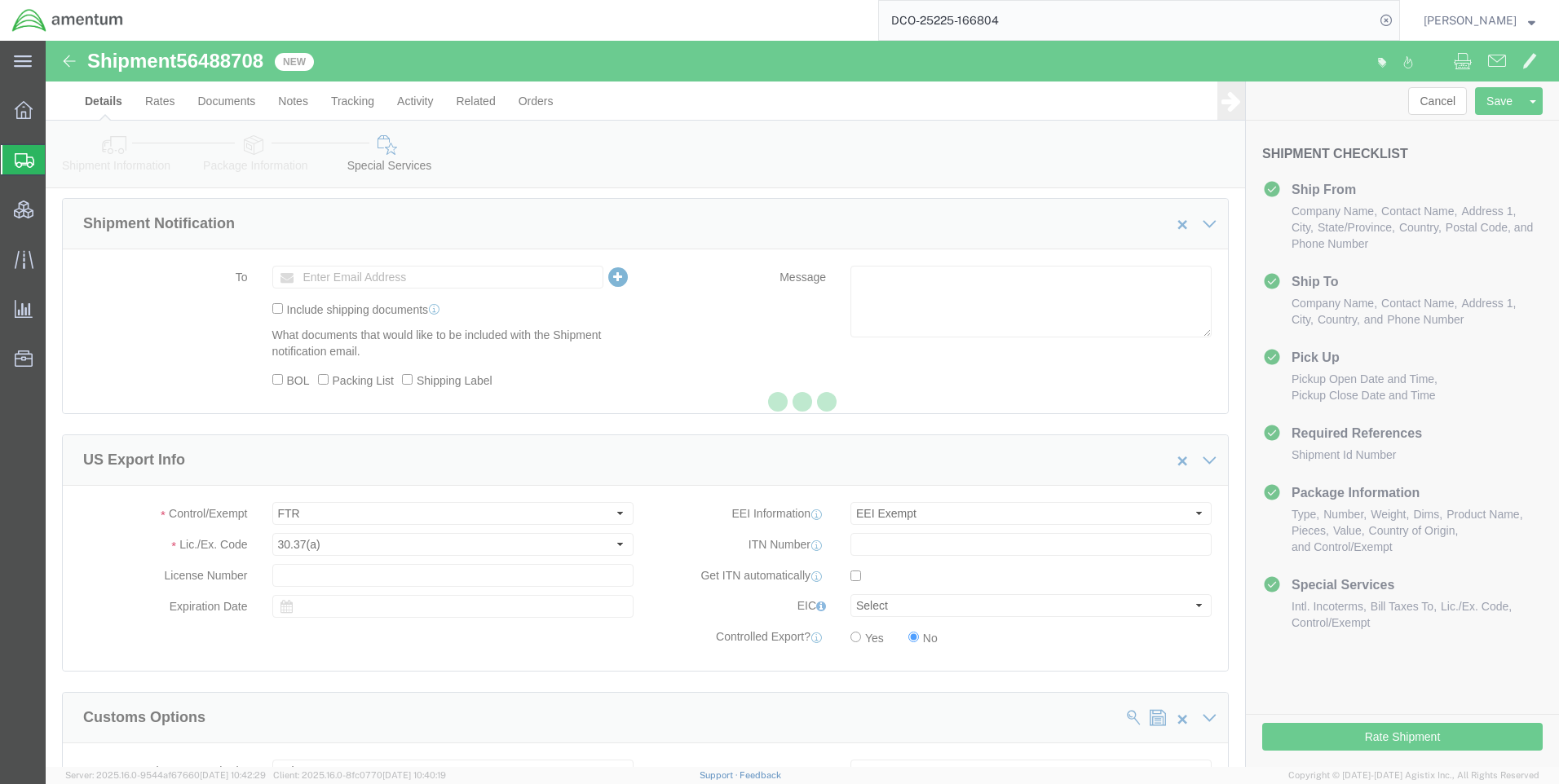
select select "42668"
select select "42637"
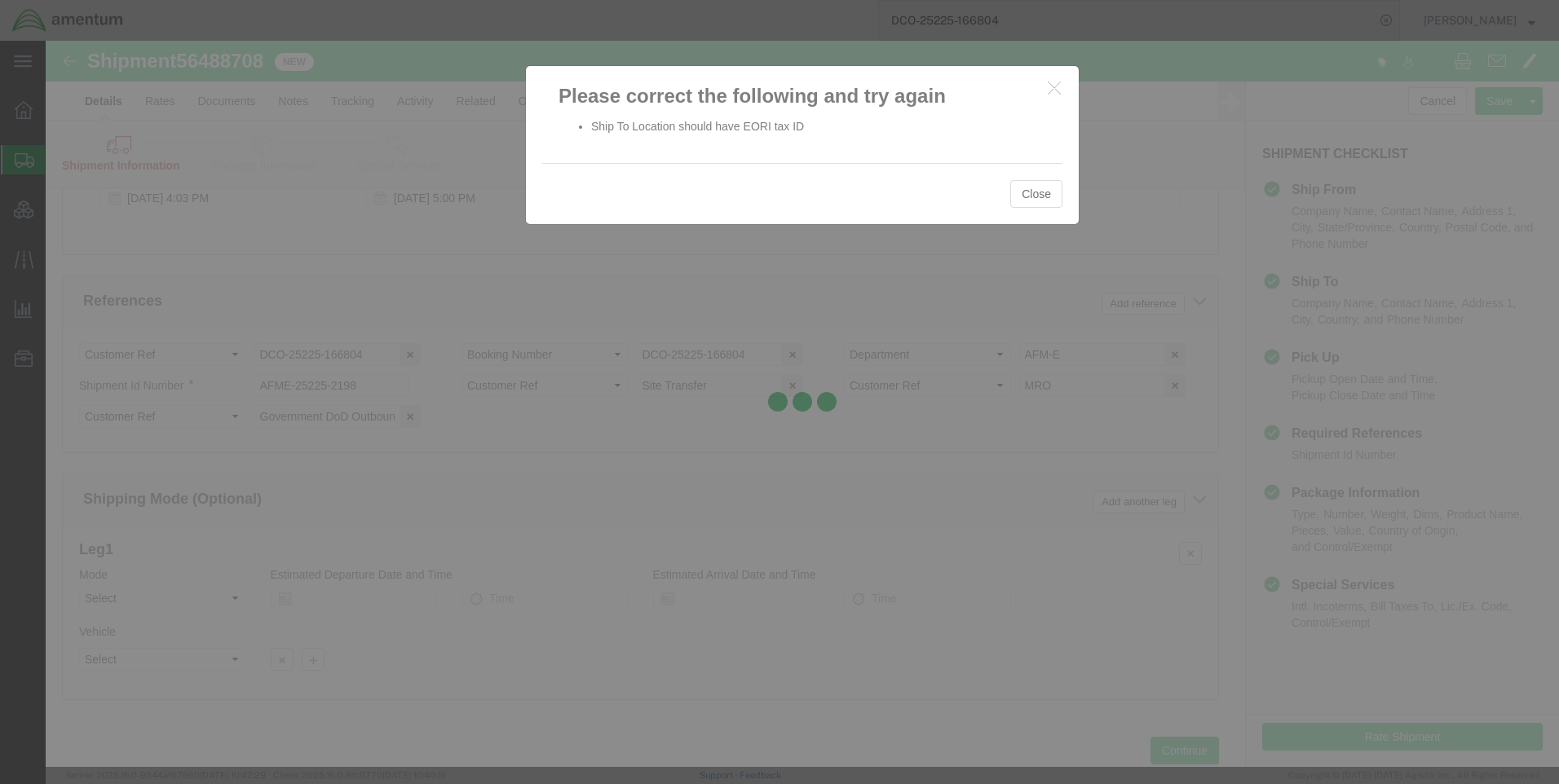
scroll to position [1027, 0]
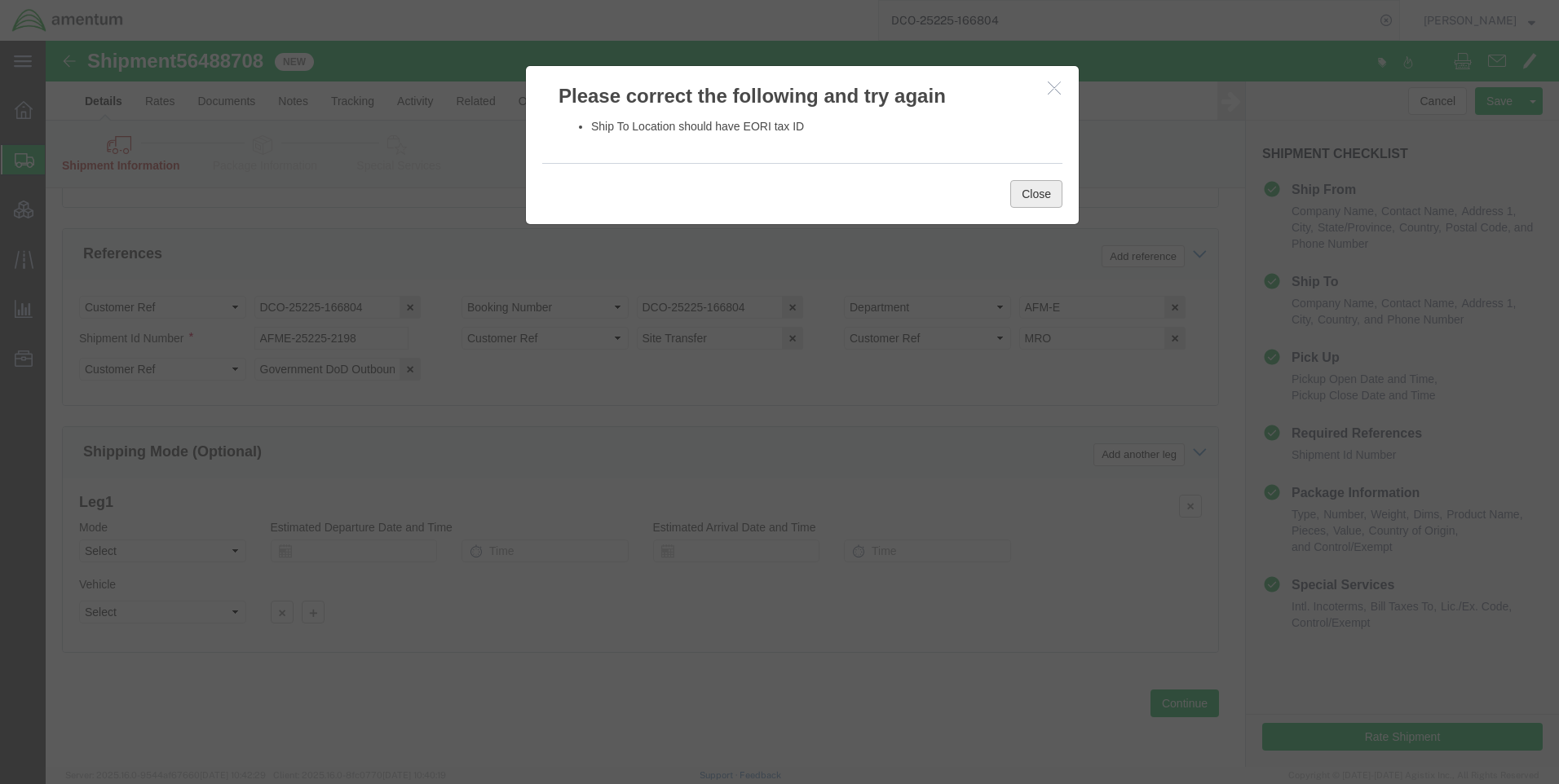
click button "Close"
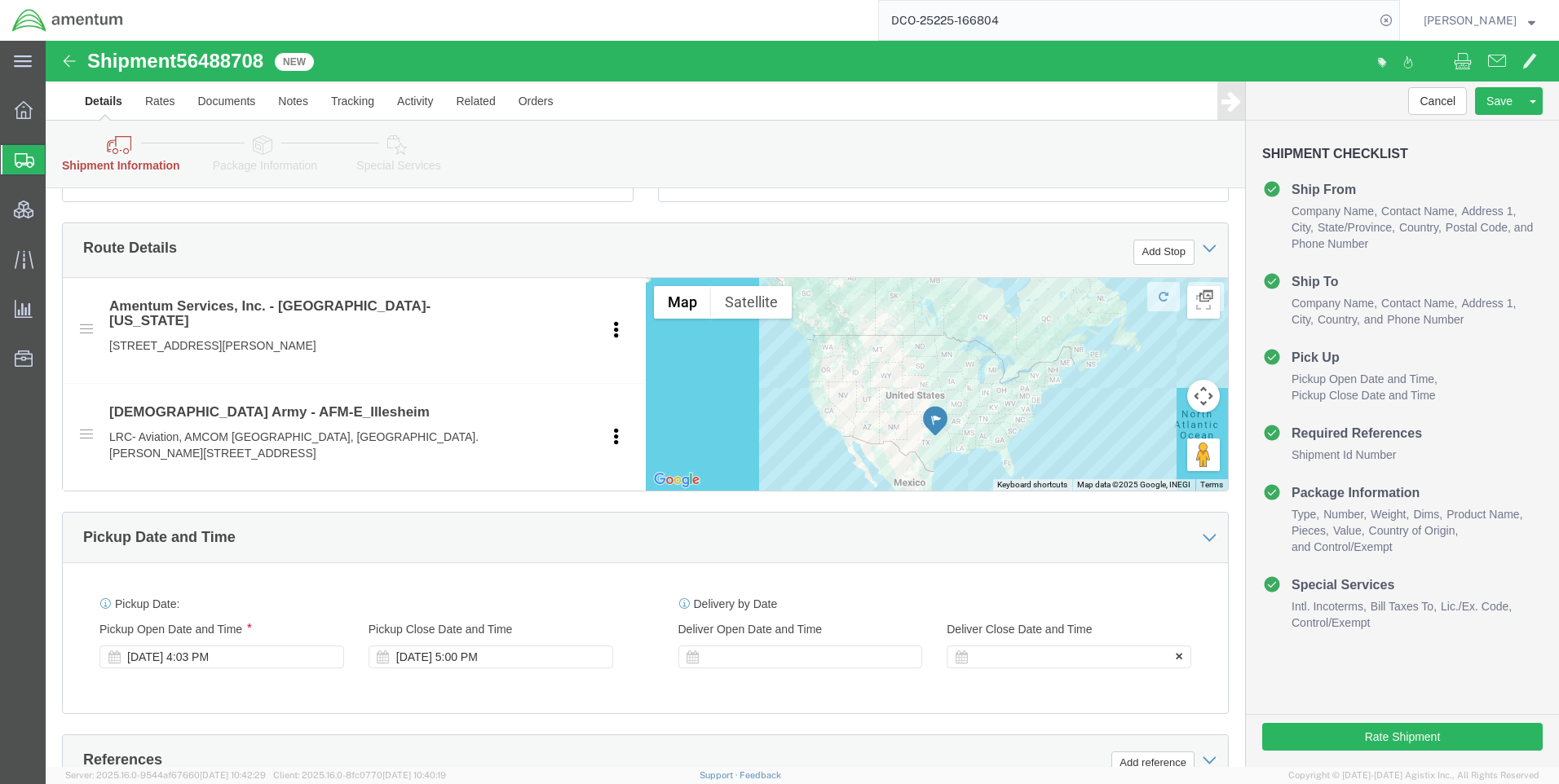
scroll to position [375, 0]
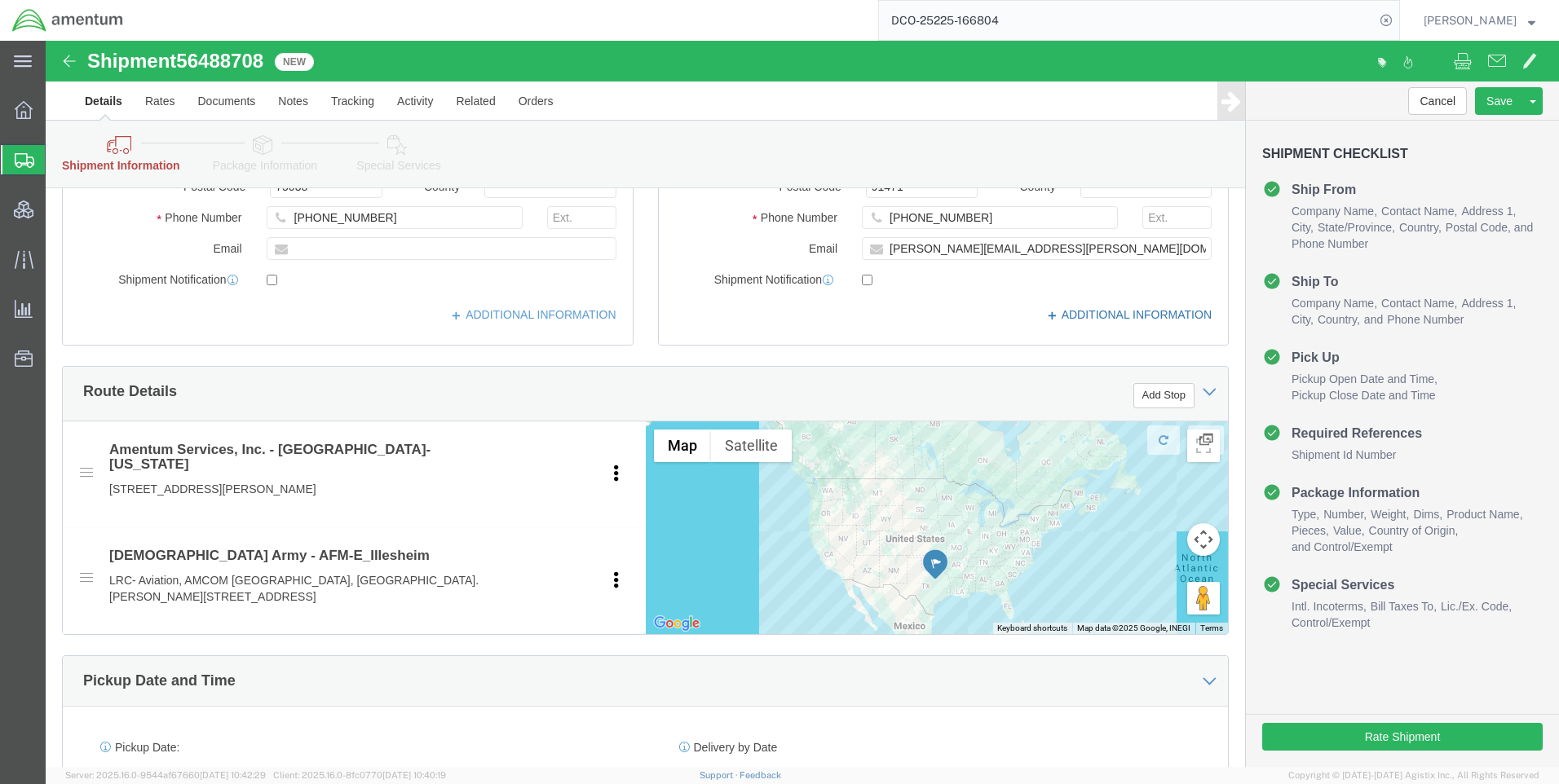
click icon
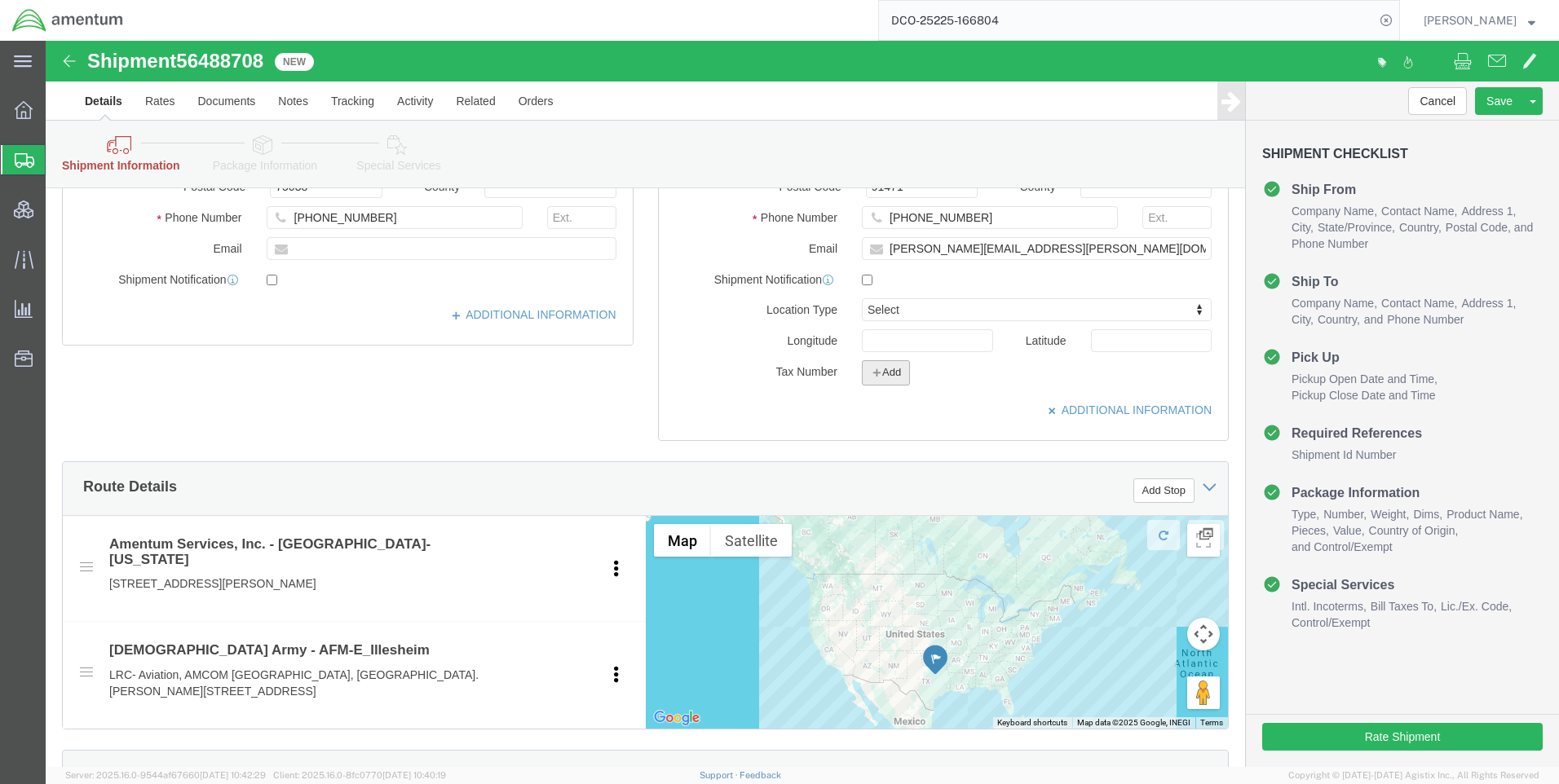
click button "Add"
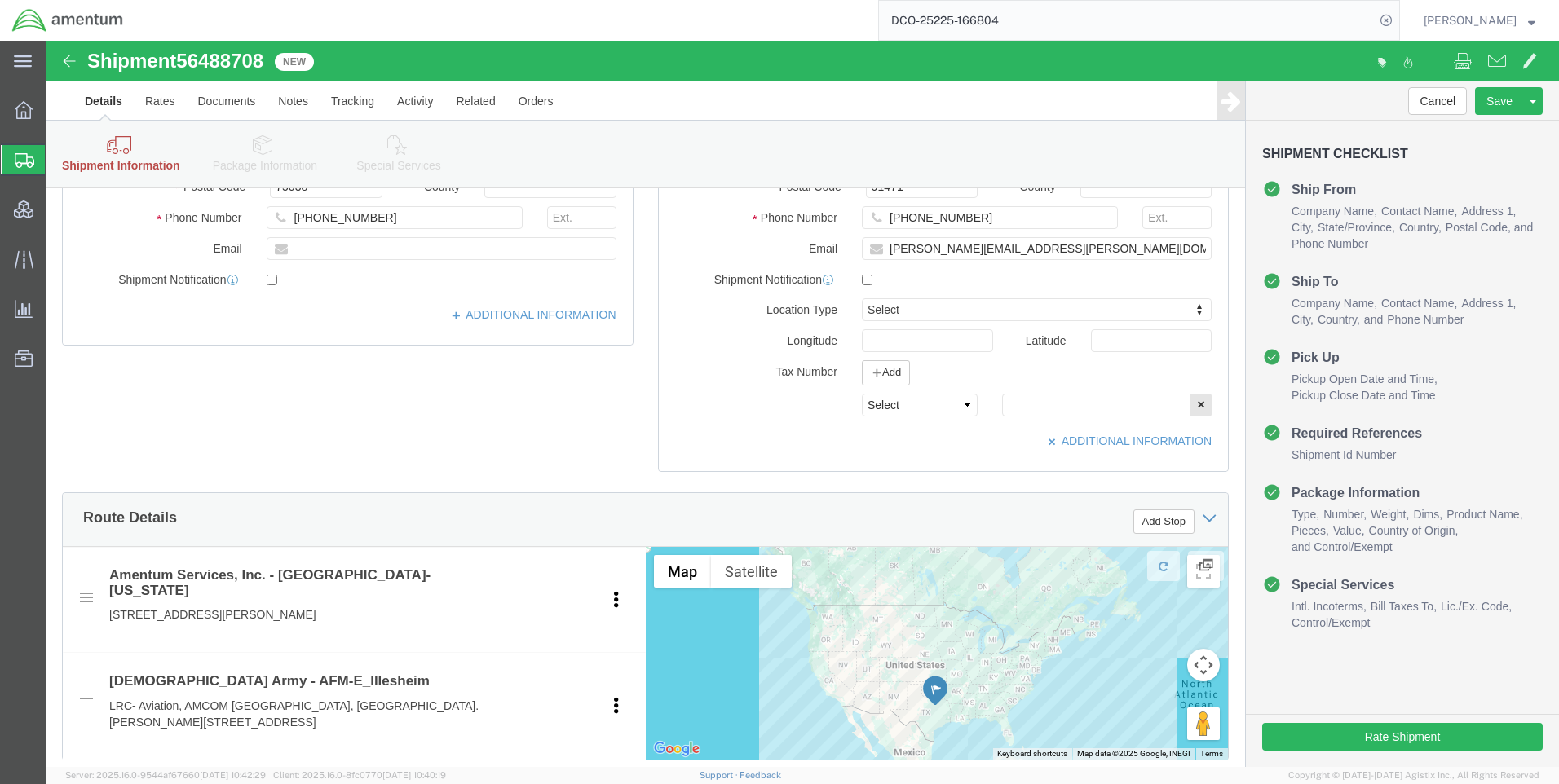
drag, startPoint x: 826, startPoint y: 376, endPoint x: 828, endPoint y: 368, distance: 8.2
click div "Location AFM-E_Illesheim Select My Profile Location [PHONE_NUMBER] [PHONE_NUMBE…"
click select "Select EIN EORI TIN VAT Other"
select select "EORI"
click select "Select EIN EORI TIN VAT Other"
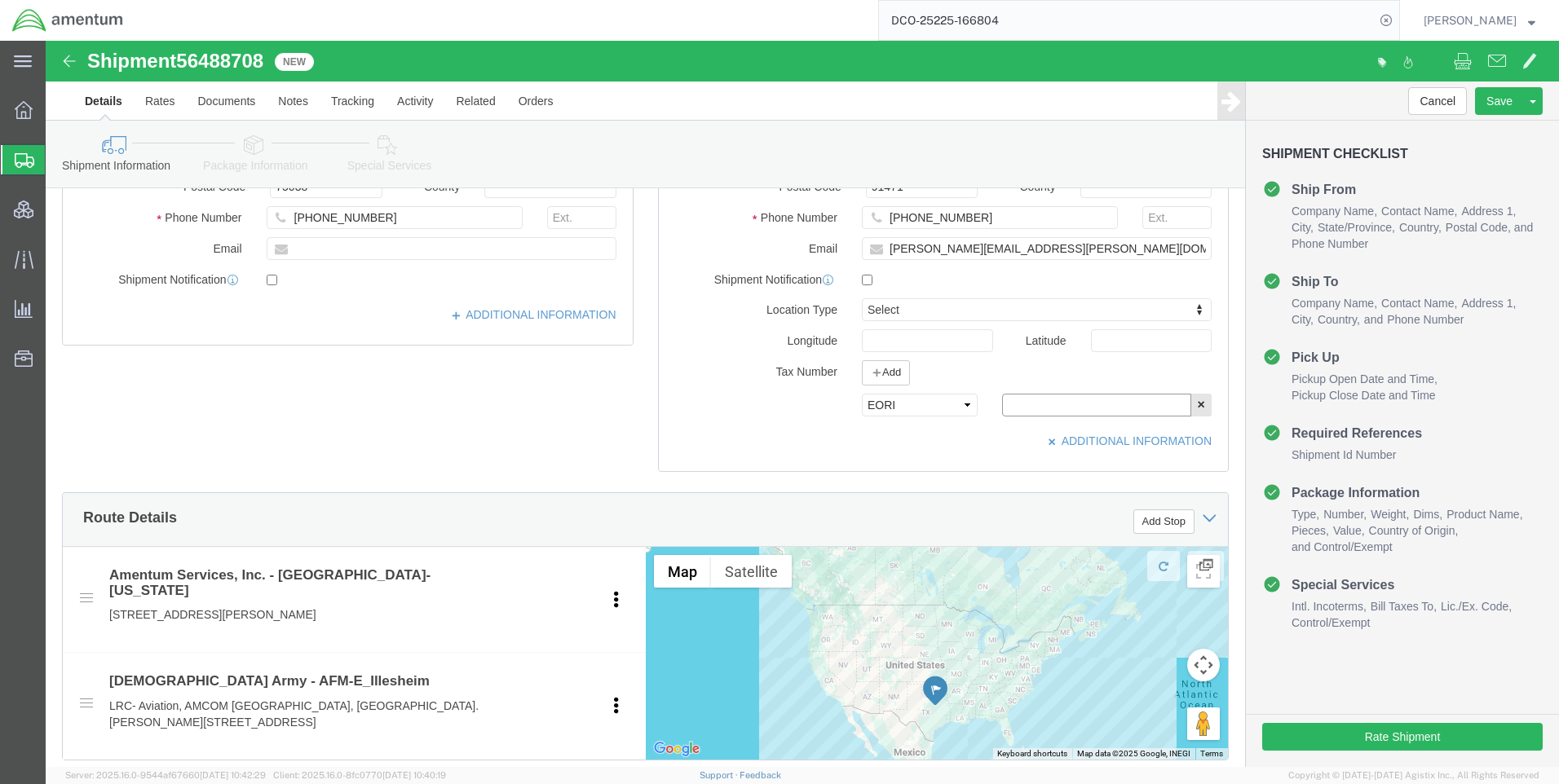
paste input "[US_VEHICLE_IDENTIFICATION_NUMBER]"
type input "[US_VEHICLE_IDENTIFICATION_NUMBER]"
click button "Rate Shipment"
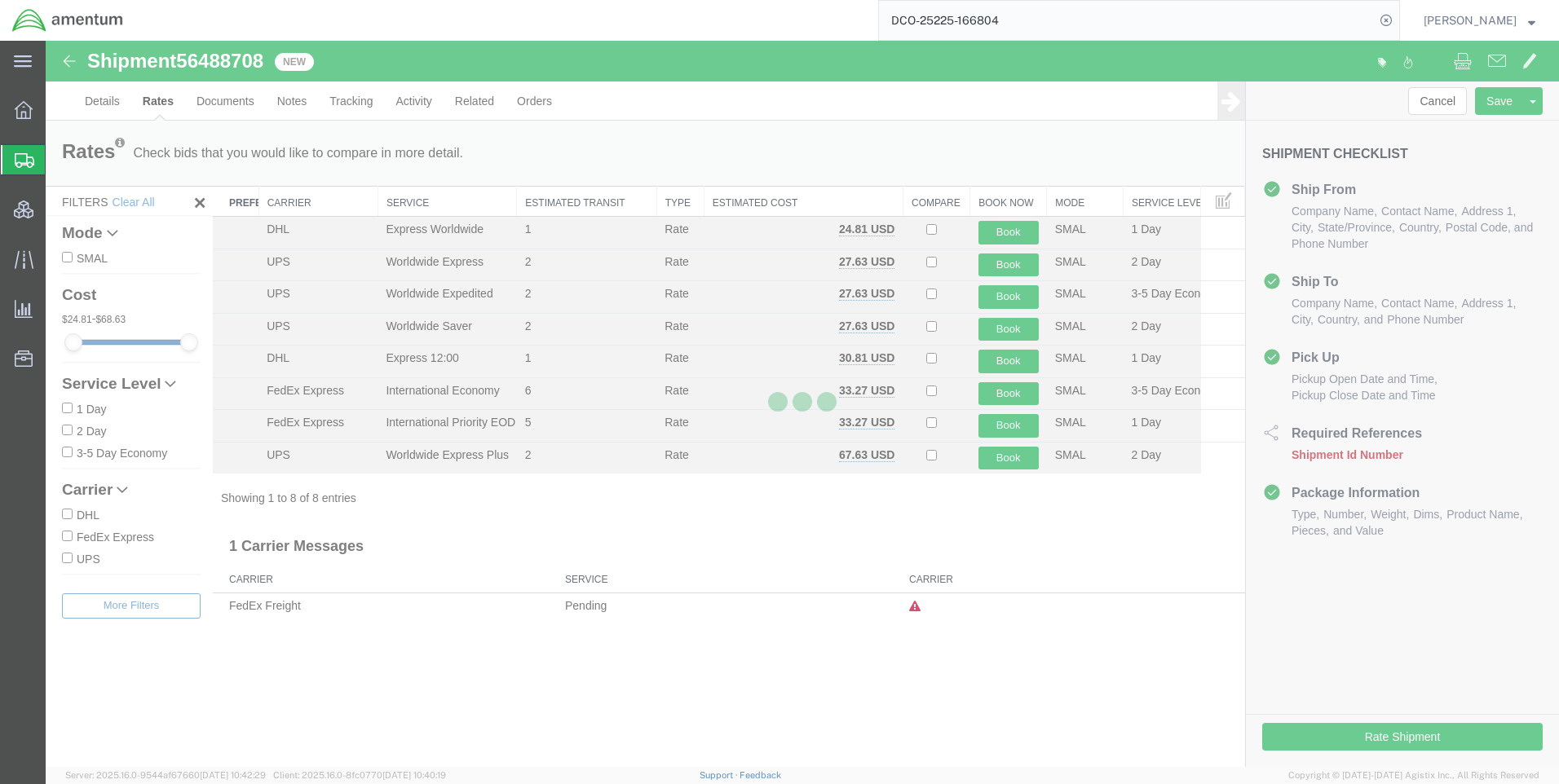
scroll to position [0, 0]
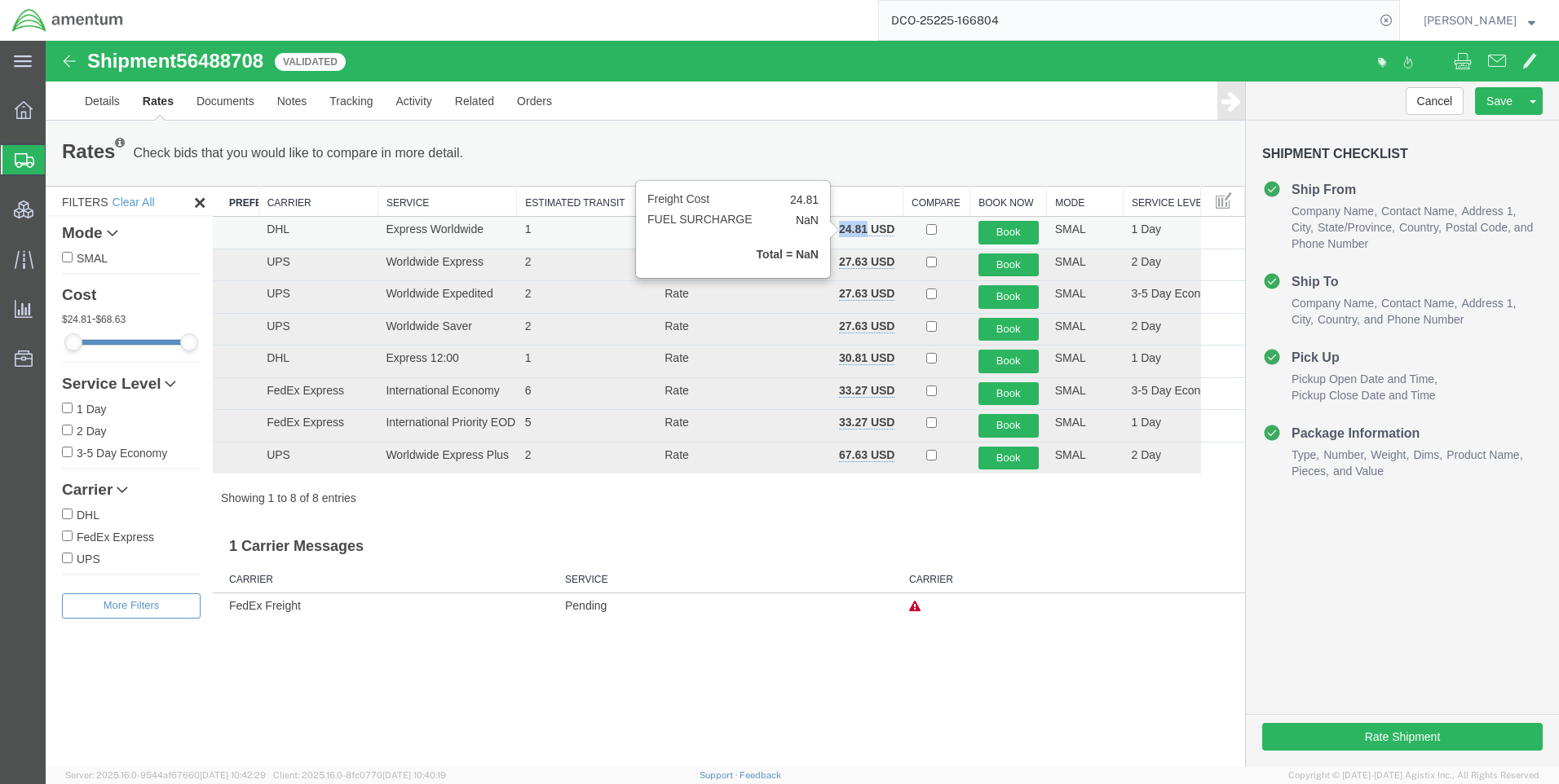
drag, startPoint x: 842, startPoint y: 230, endPoint x: 867, endPoint y: 224, distance: 25.7
click at [867, 224] on b "24.81 USD" at bounding box center [866, 229] width 56 height 13
copy b "24.81"
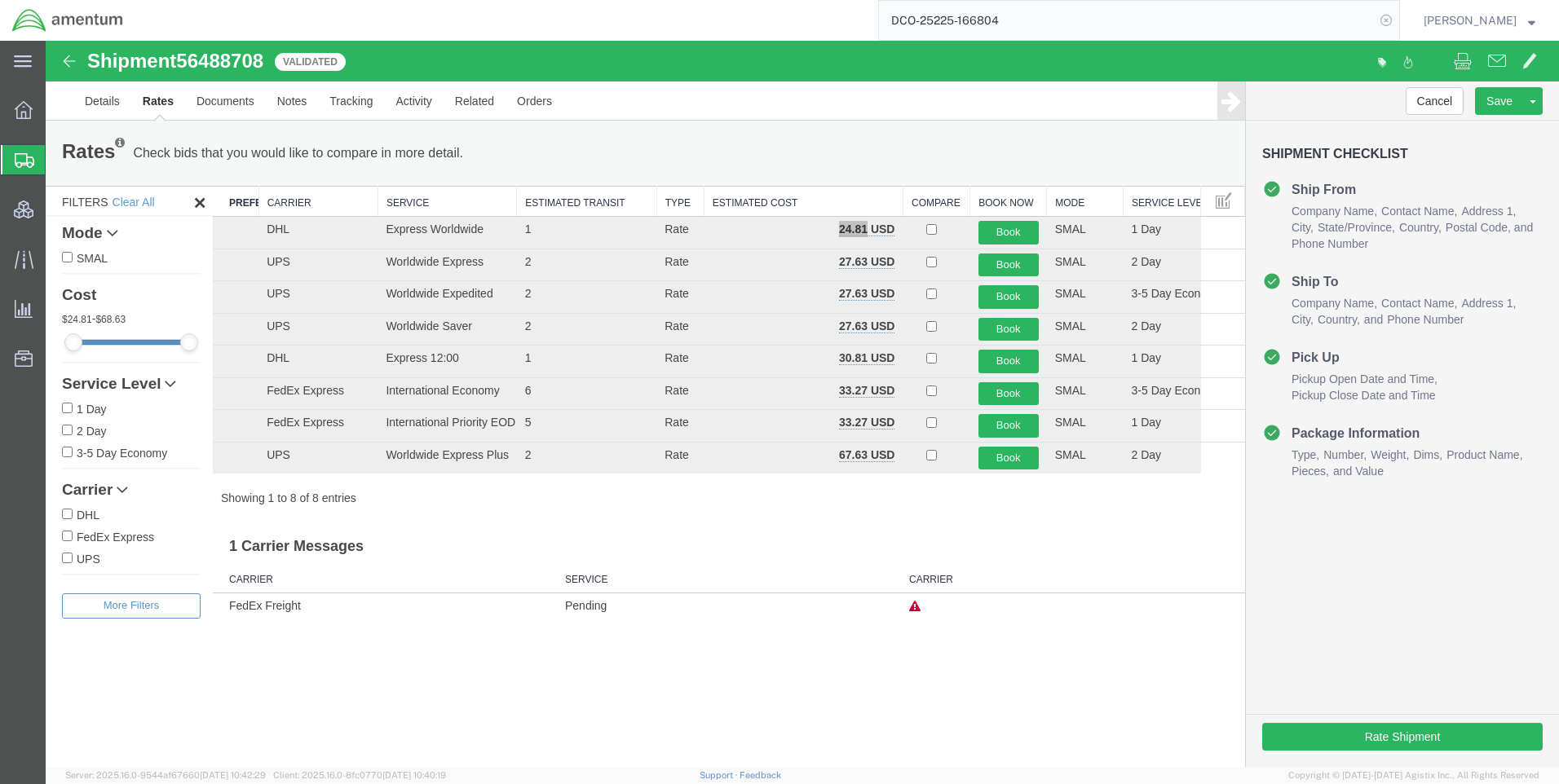
click at [1397, 19] on icon at bounding box center [1386, 20] width 23 height 23
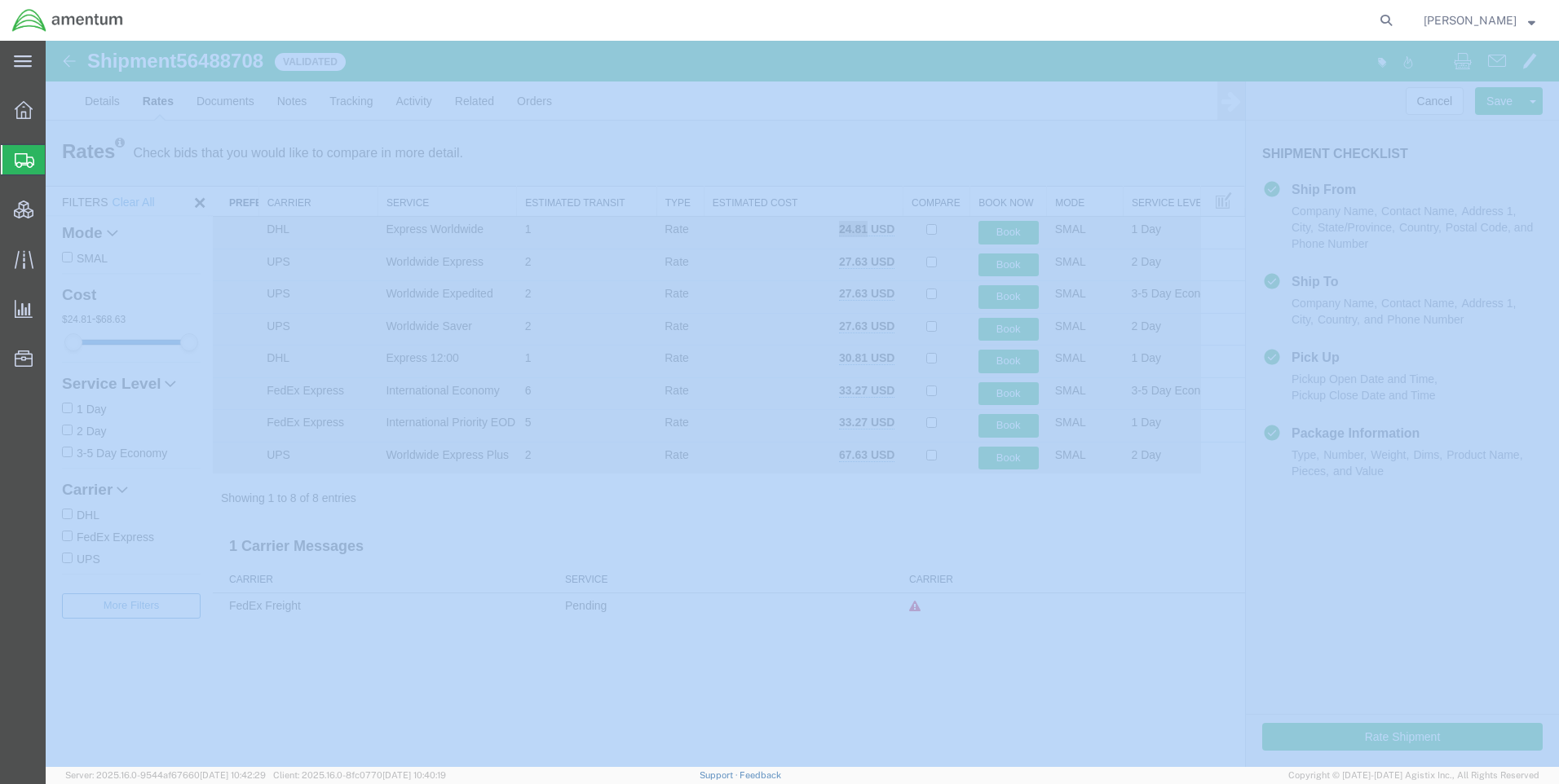
click at [1397, 20] on icon at bounding box center [1386, 20] width 23 height 23
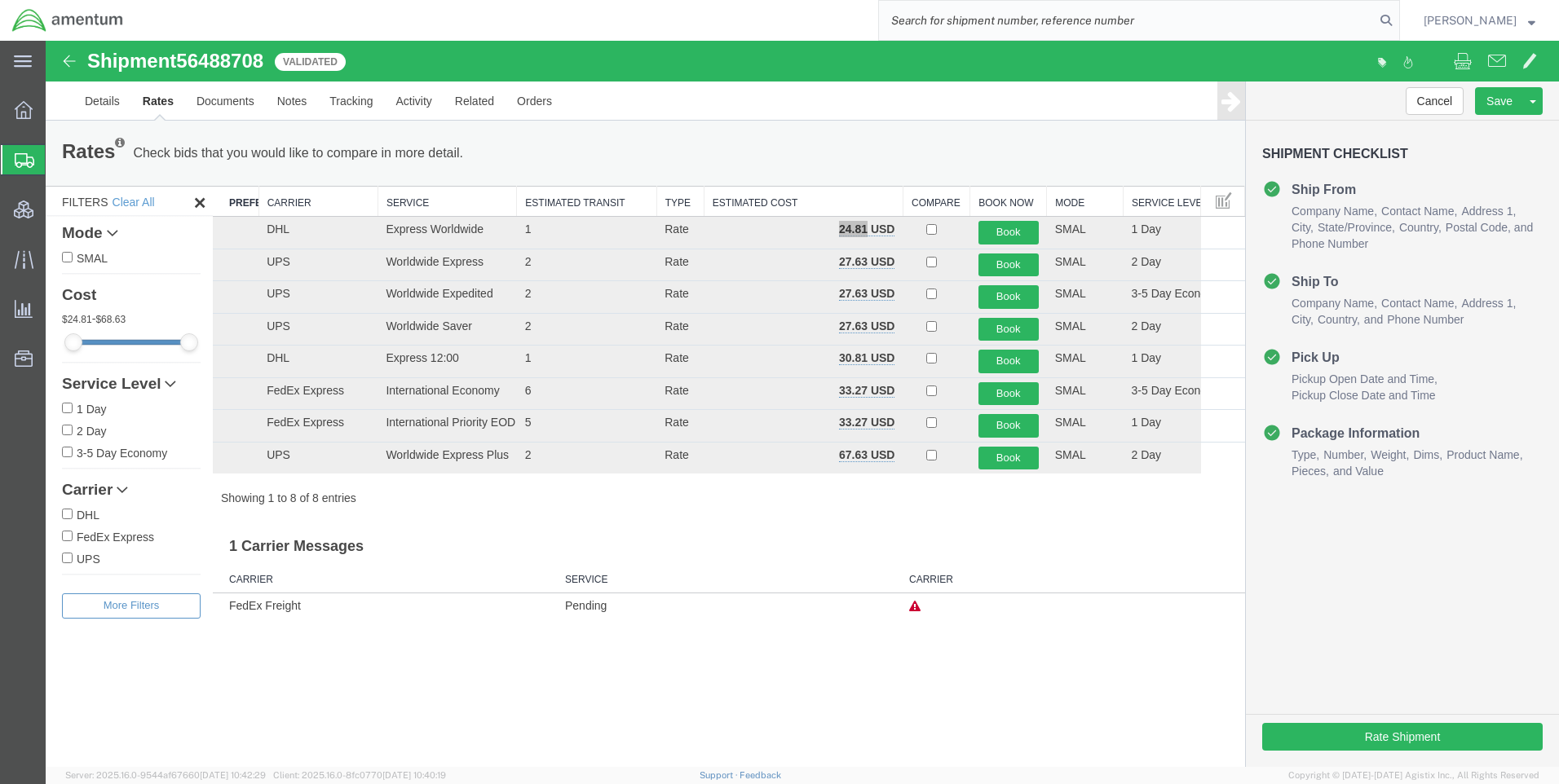
paste input "DCO-25225-166805"
type input "DCO-25225-166805"
click at [1397, 17] on icon at bounding box center [1386, 20] width 23 height 23
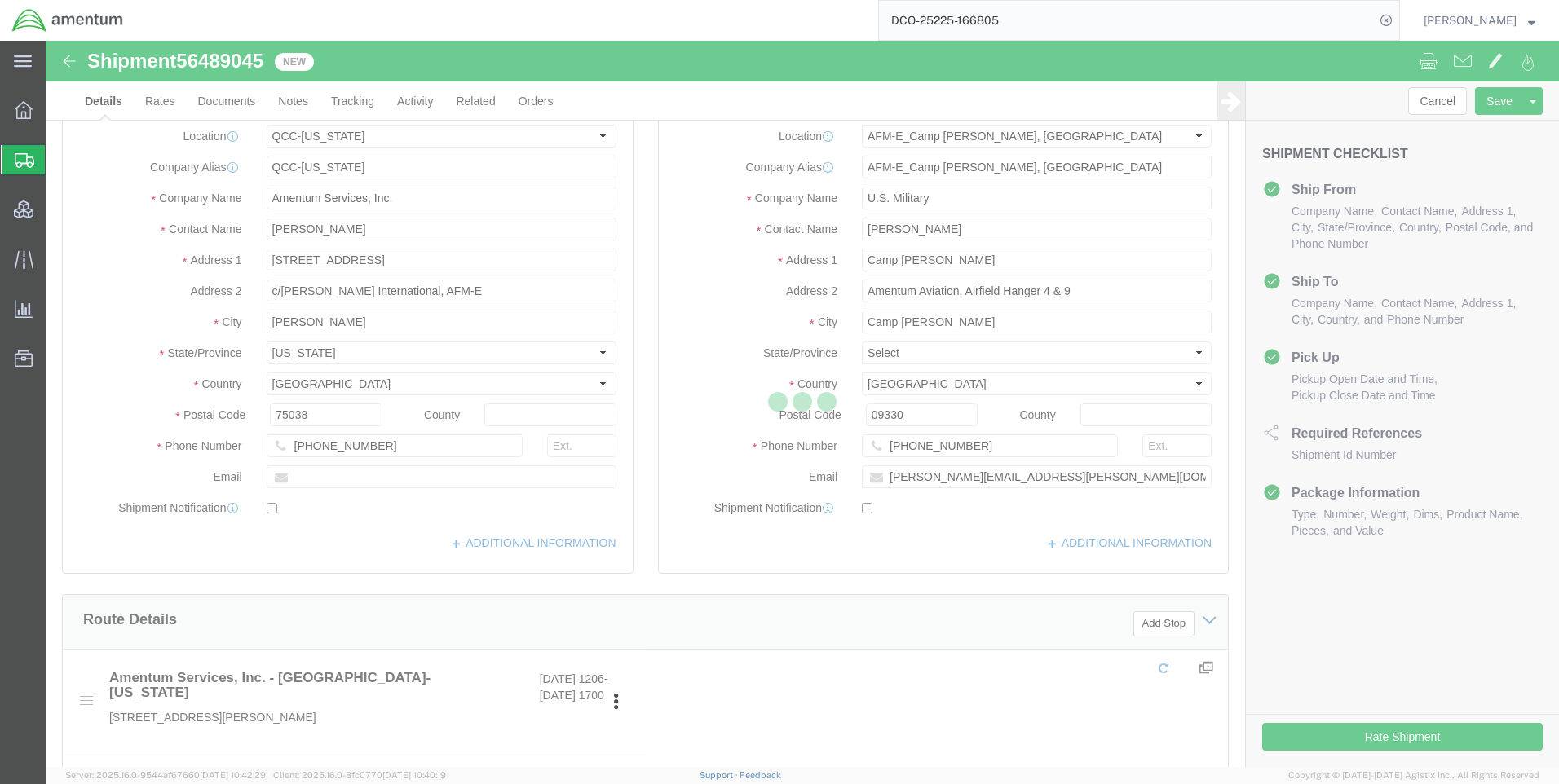
select select "42668"
select select "58432"
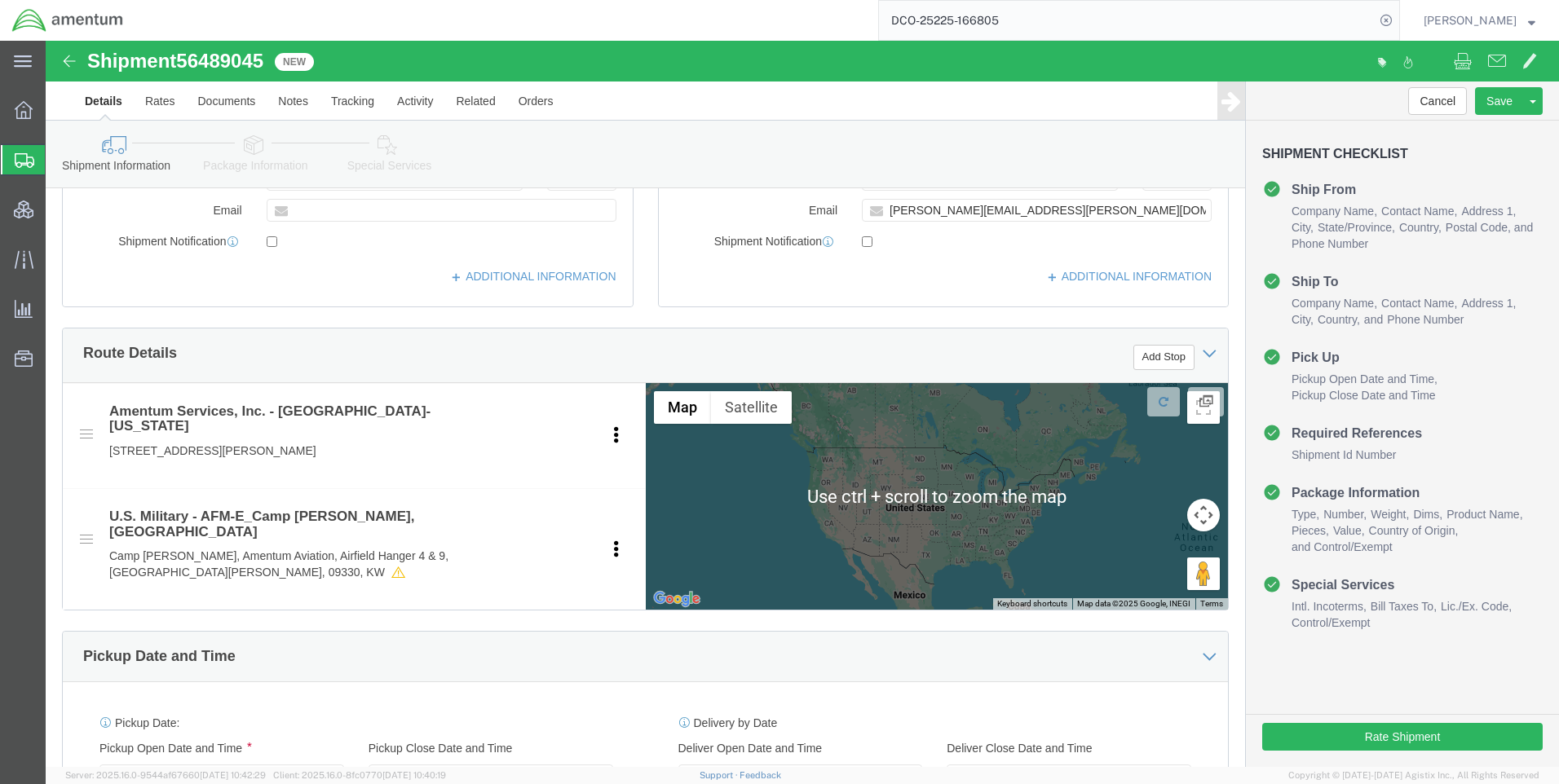
scroll to position [489, 0]
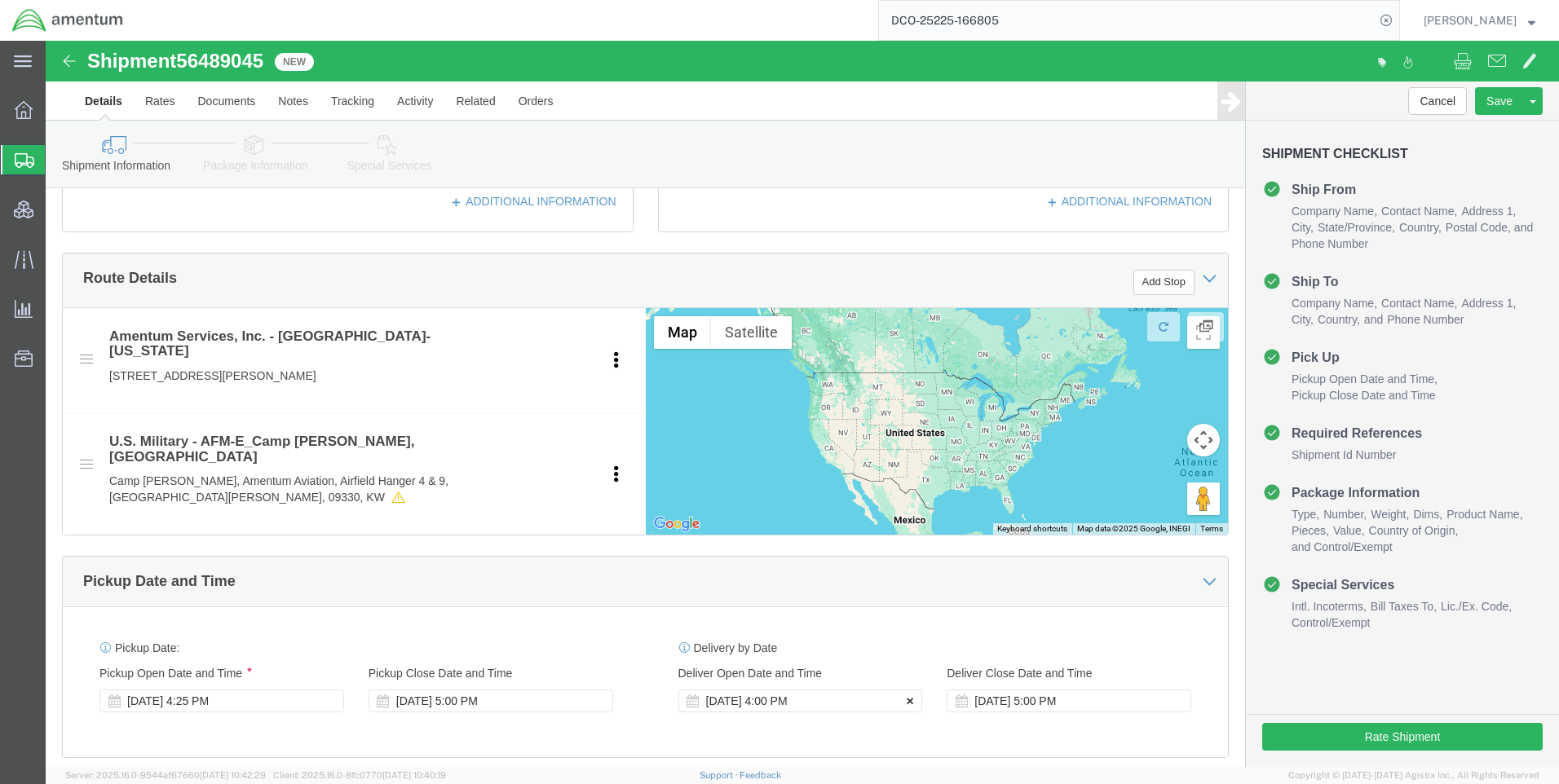
click button
click icon
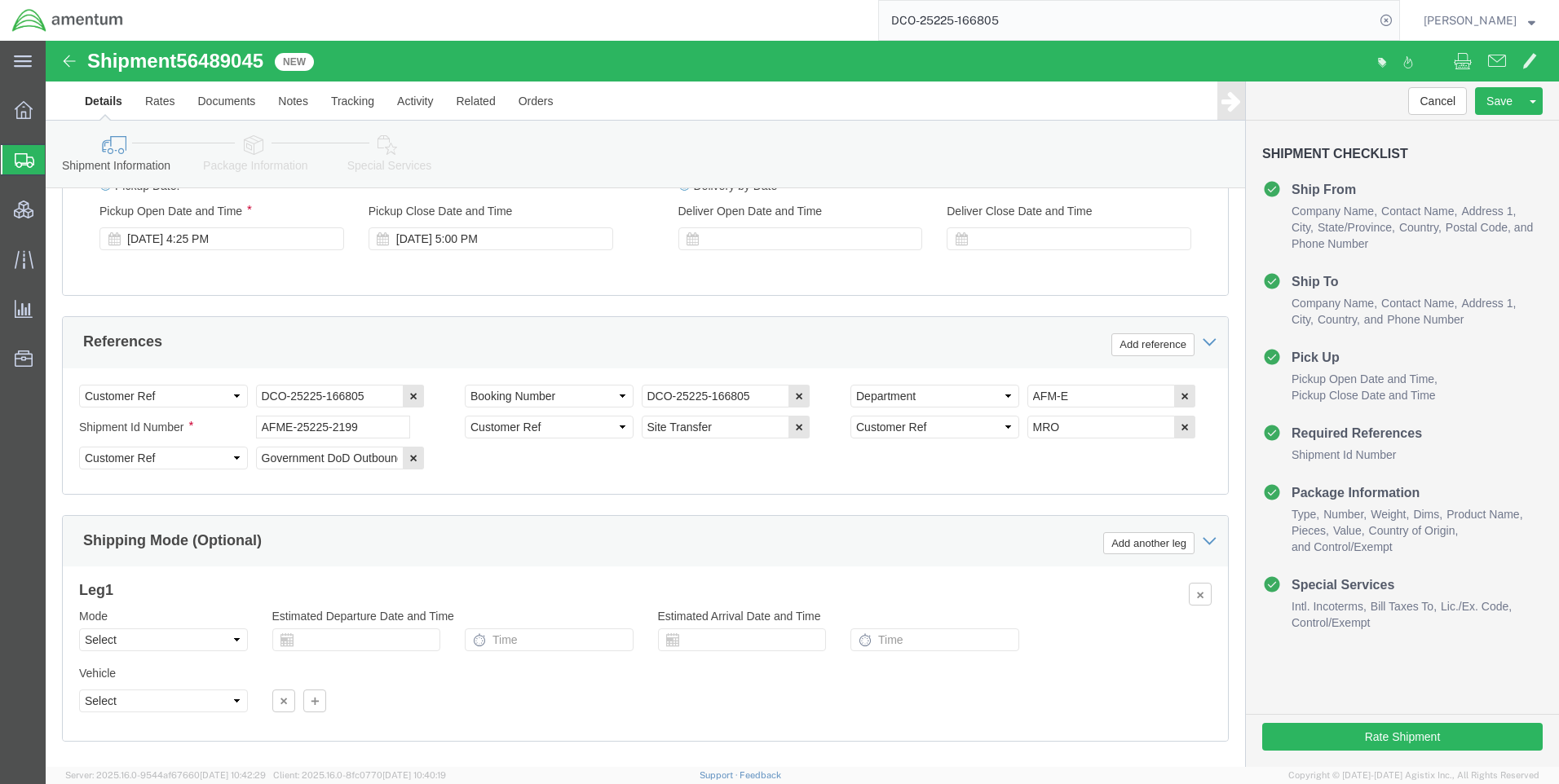
scroll to position [978, 0]
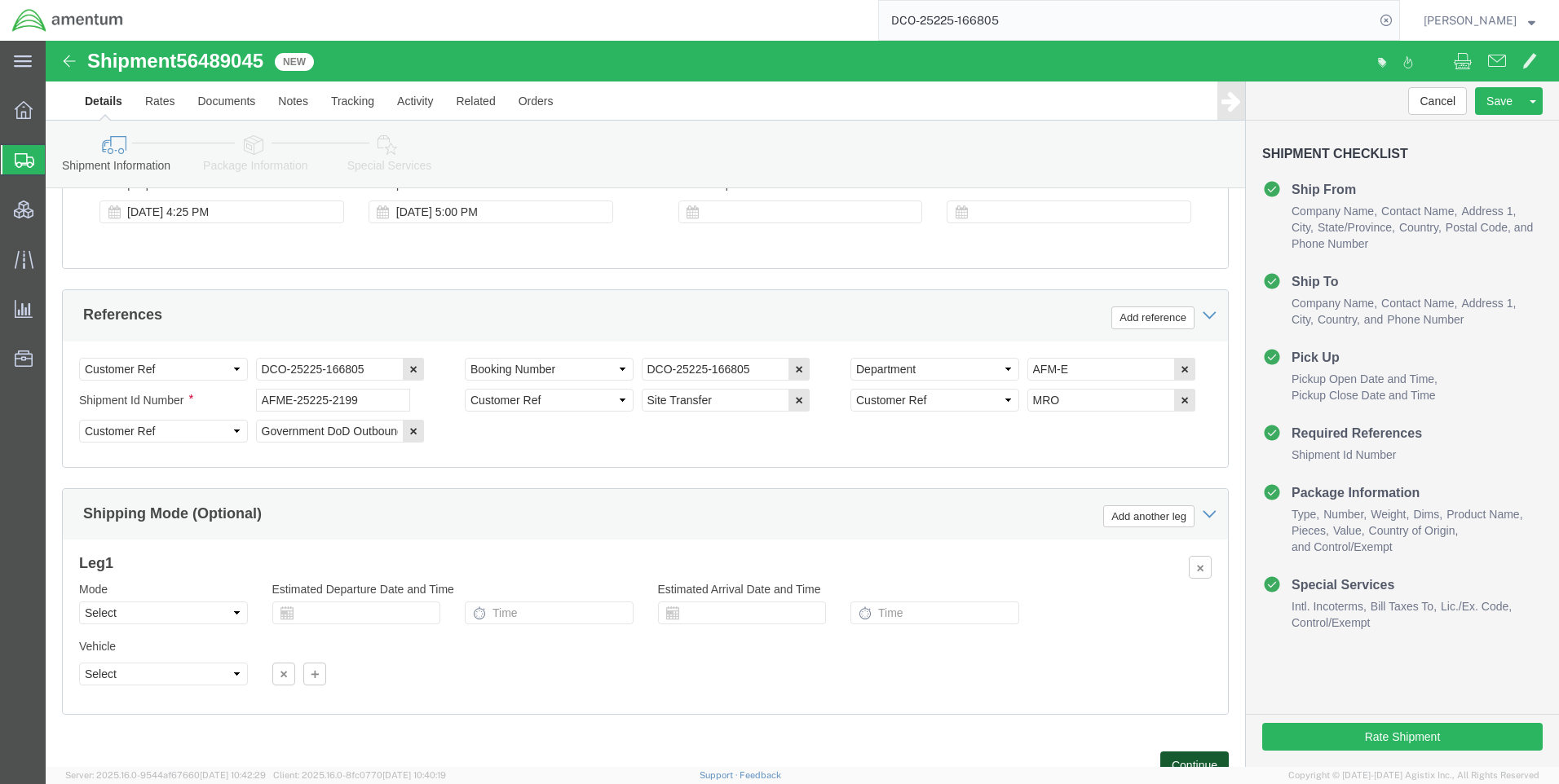
click button "Continue"
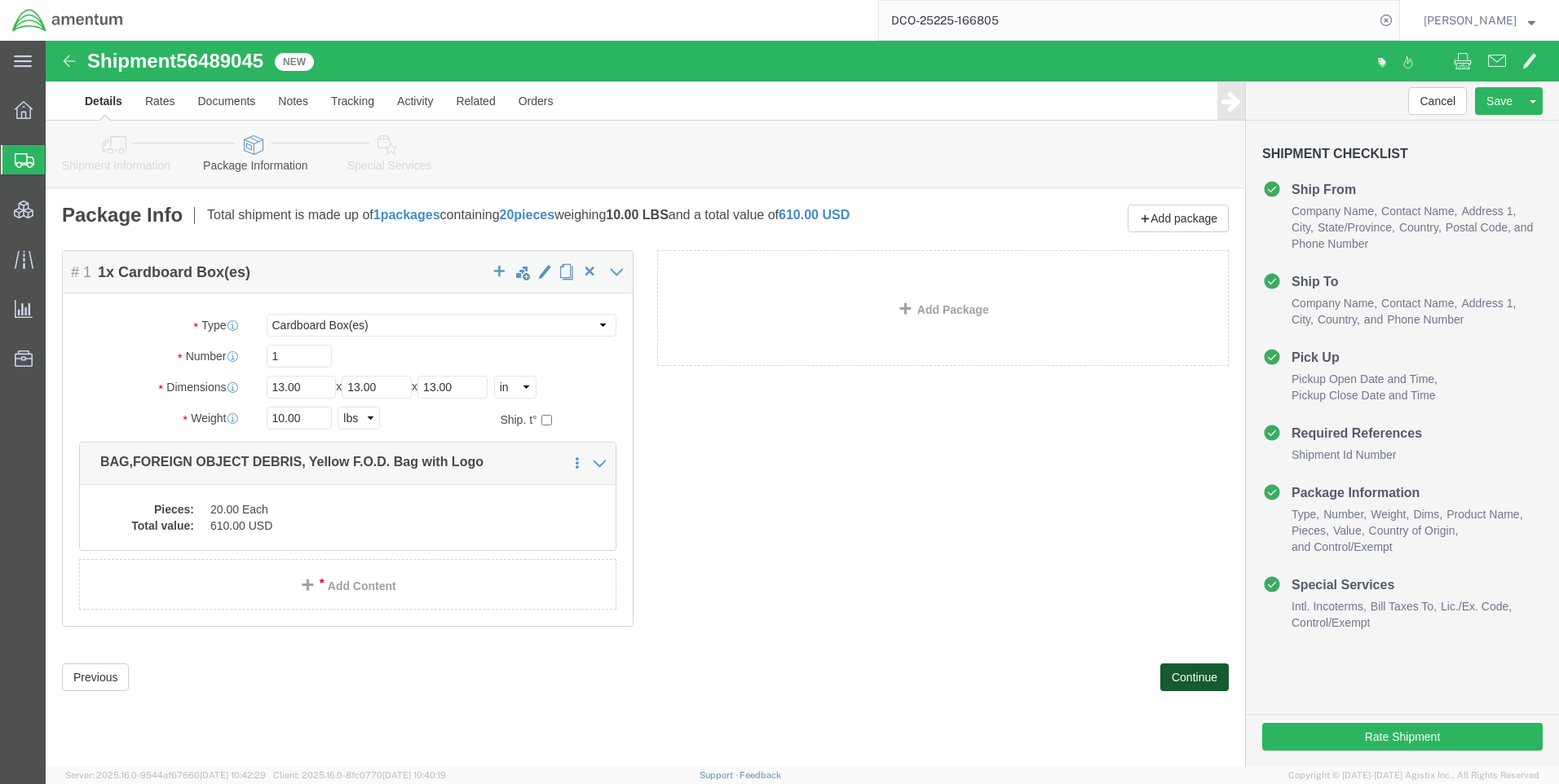
click button "Continue"
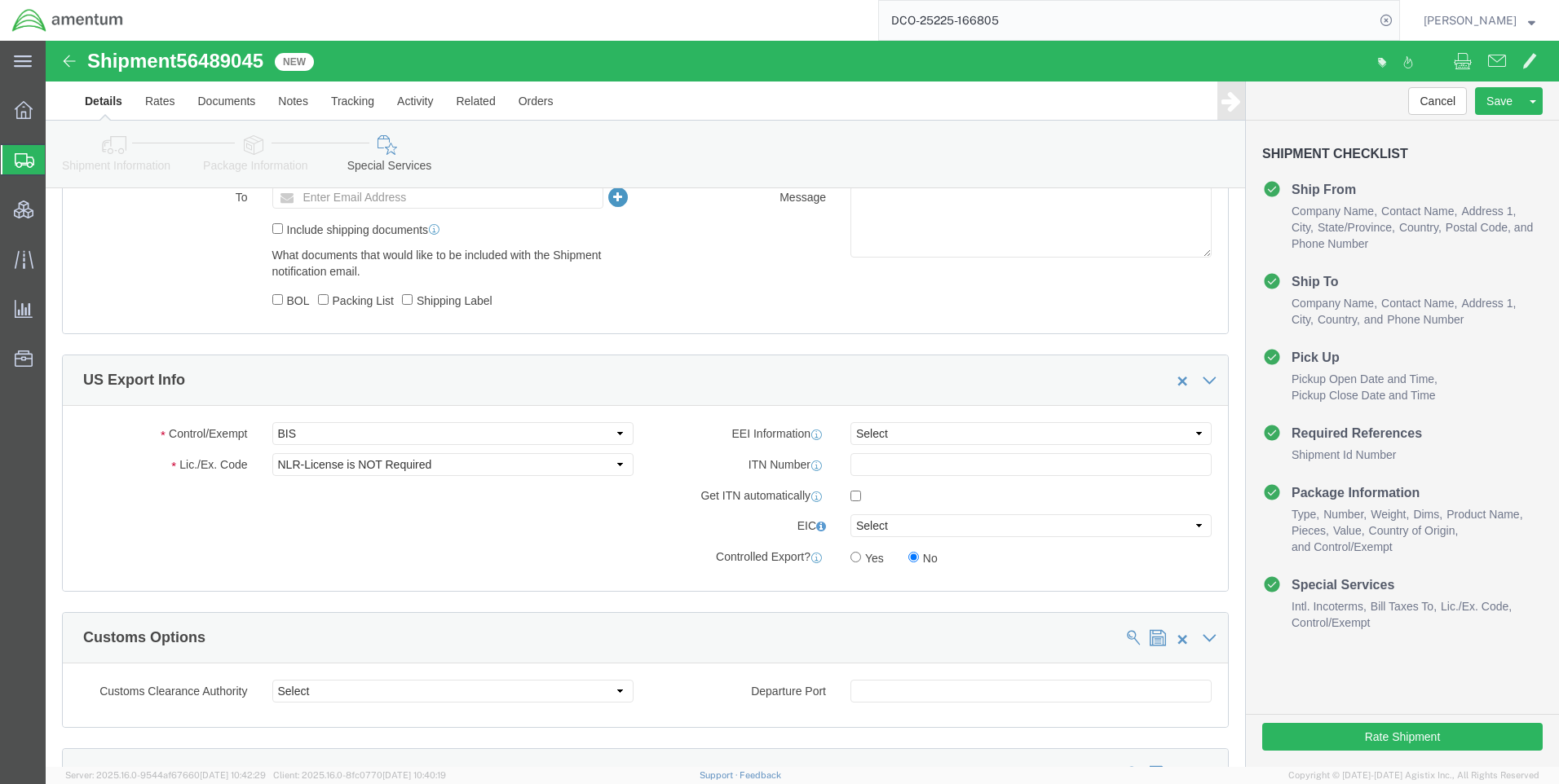
scroll to position [1060, 0]
click select "Select ATF BIS DEA EPA FDA FTR ITAR OFAC Other (OPA)"
select select "FTR"
click select "Select ATF BIS DEA EPA FDA FTR ITAR OFAC Other (OPA)"
drag, startPoint x: 309, startPoint y: 418, endPoint x: 300, endPoint y: 413, distance: 10.3
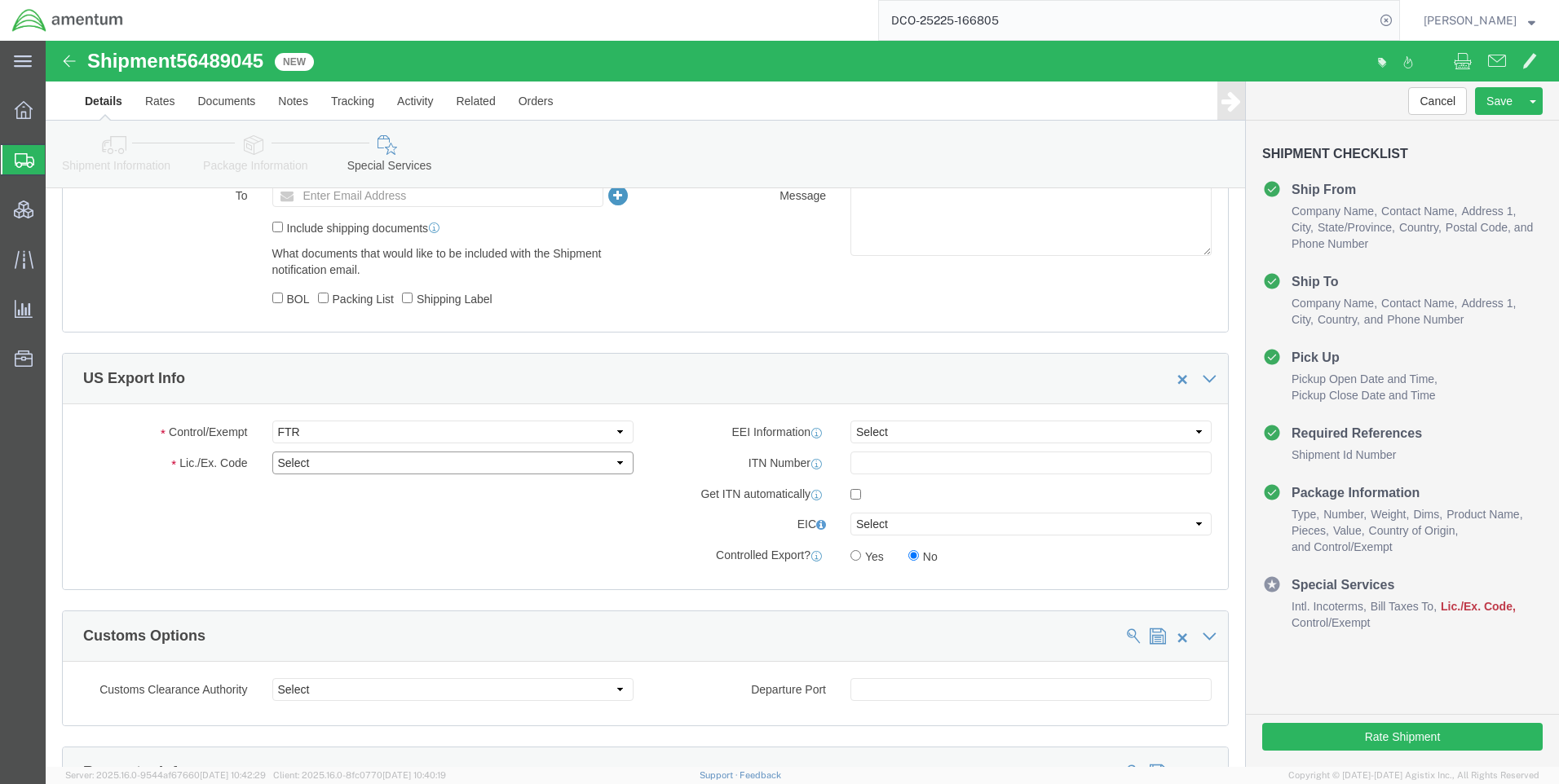
click select "Select 30.2(d)(2) 30.36 30.37(a) 30.37(f) 30.37(g) 30.37(h) 30.37(i) 30.37(j) 3…"
select select "30.37(a)"
click select "Select 30.2(d)(2) 30.36 30.37(a) 30.37(f) 30.37(g) 30.37(h) 30.37(i) 30.37(j) 3…"
drag, startPoint x: 811, startPoint y: 389, endPoint x: 812, endPoint y: 405, distance: 16.0
click select "Select AES-Direct EEI Carrier File EEI EEI Exempt"
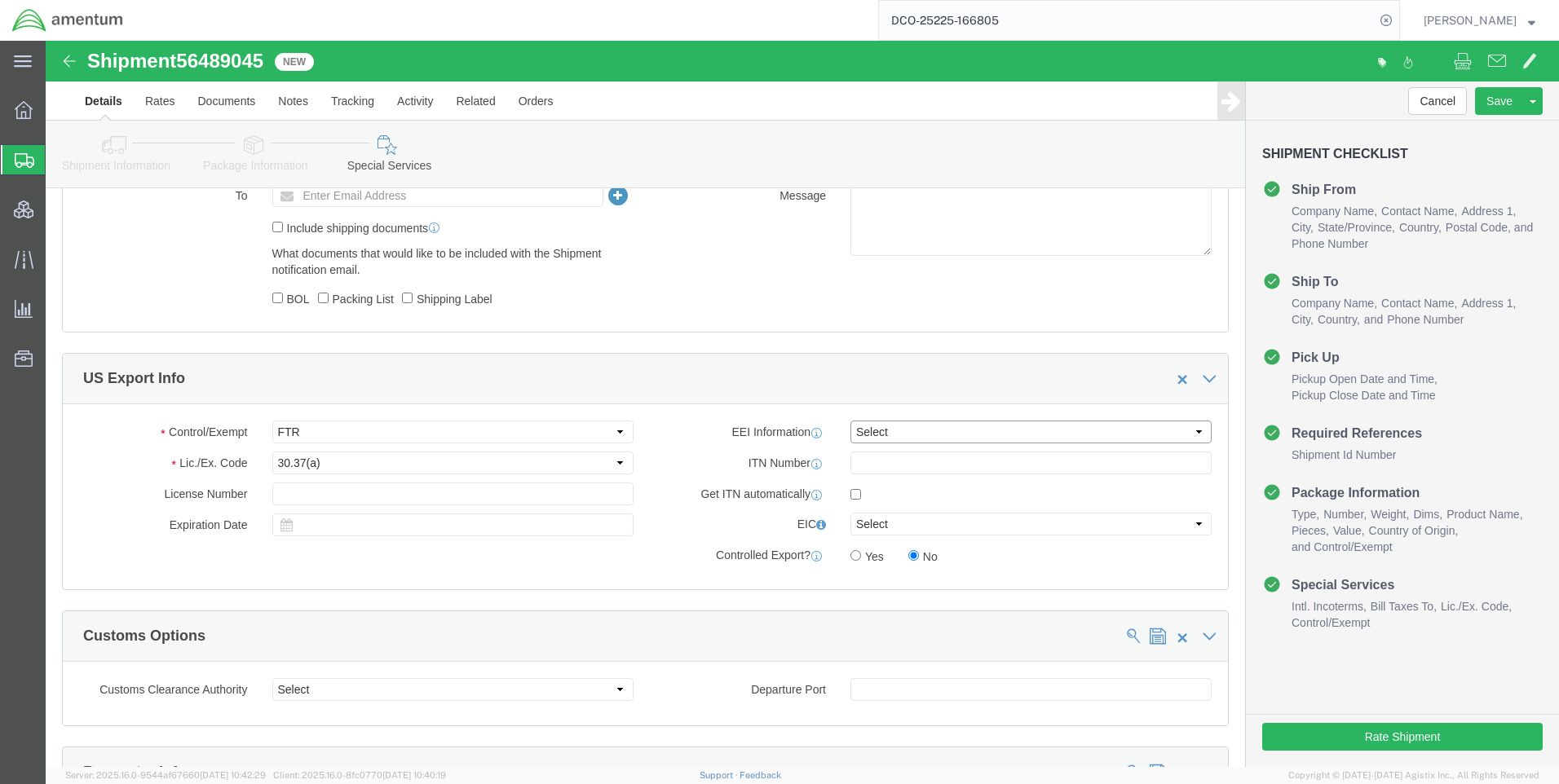
select select "EXEM"
click select "Select AES-Direct EEI Carrier File EEI EEI Exempt"
click button "Rate Shipment"
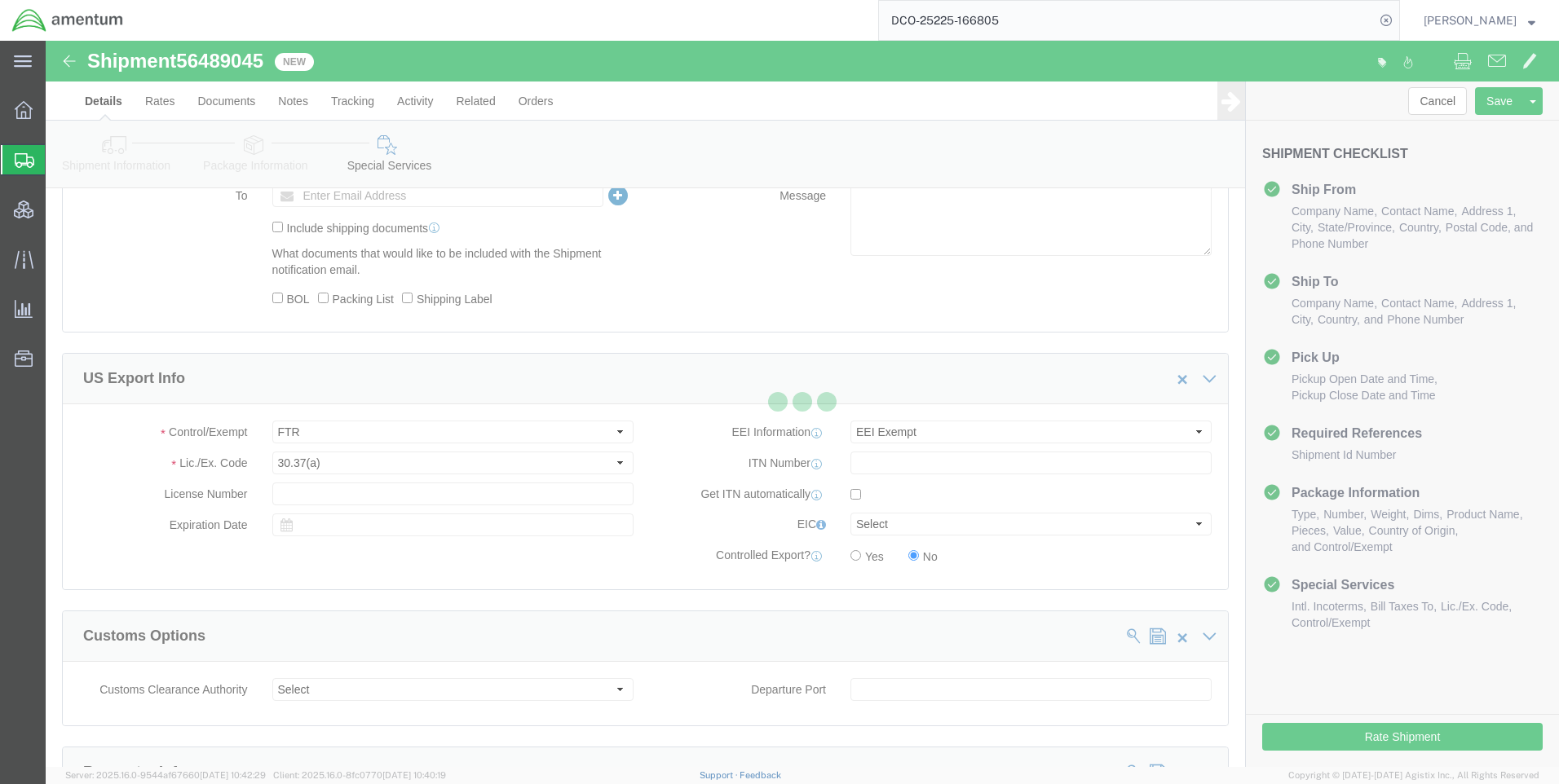
select select "42668"
select select "58432"
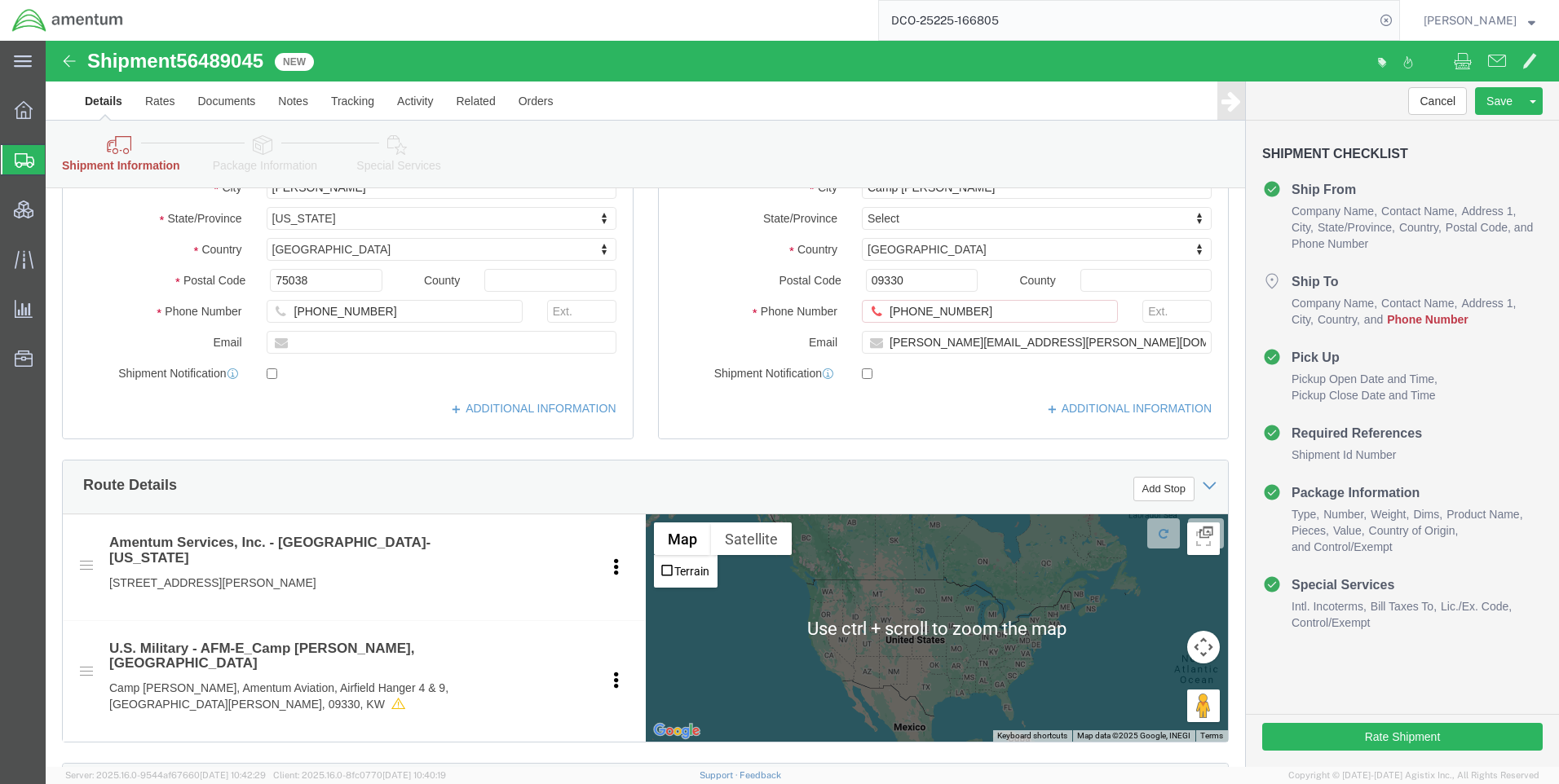
scroll to position [278, 0]
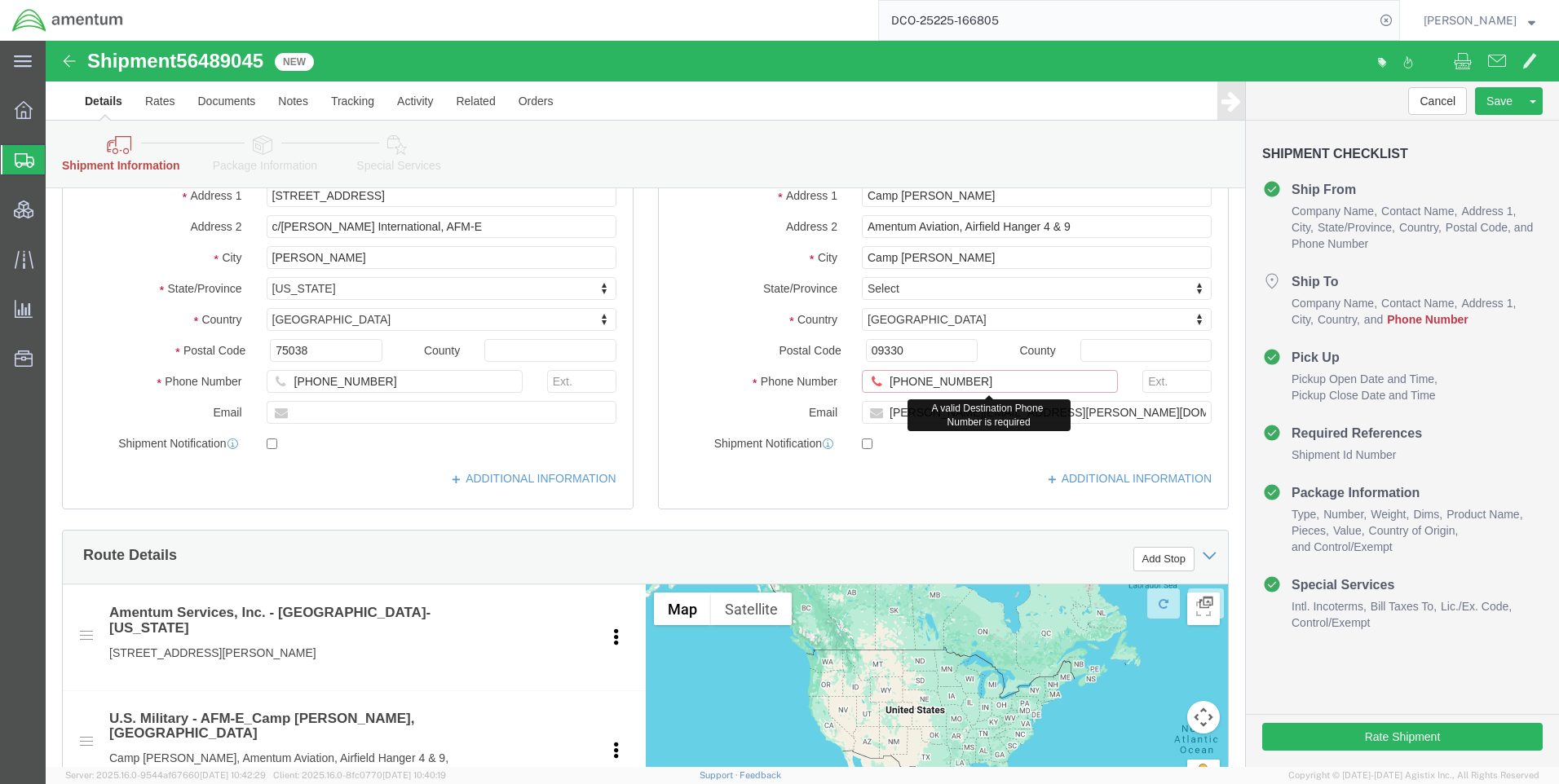
click input "[PHONE_NUMBER]"
drag, startPoint x: 875, startPoint y: 343, endPoint x: 876, endPoint y: 359, distance: 16.0
click input "[PHONE_NUMBER]"
drag, startPoint x: 897, startPoint y: 345, endPoint x: 895, endPoint y: 360, distance: 15.1
click input "+1 315 878.1691"
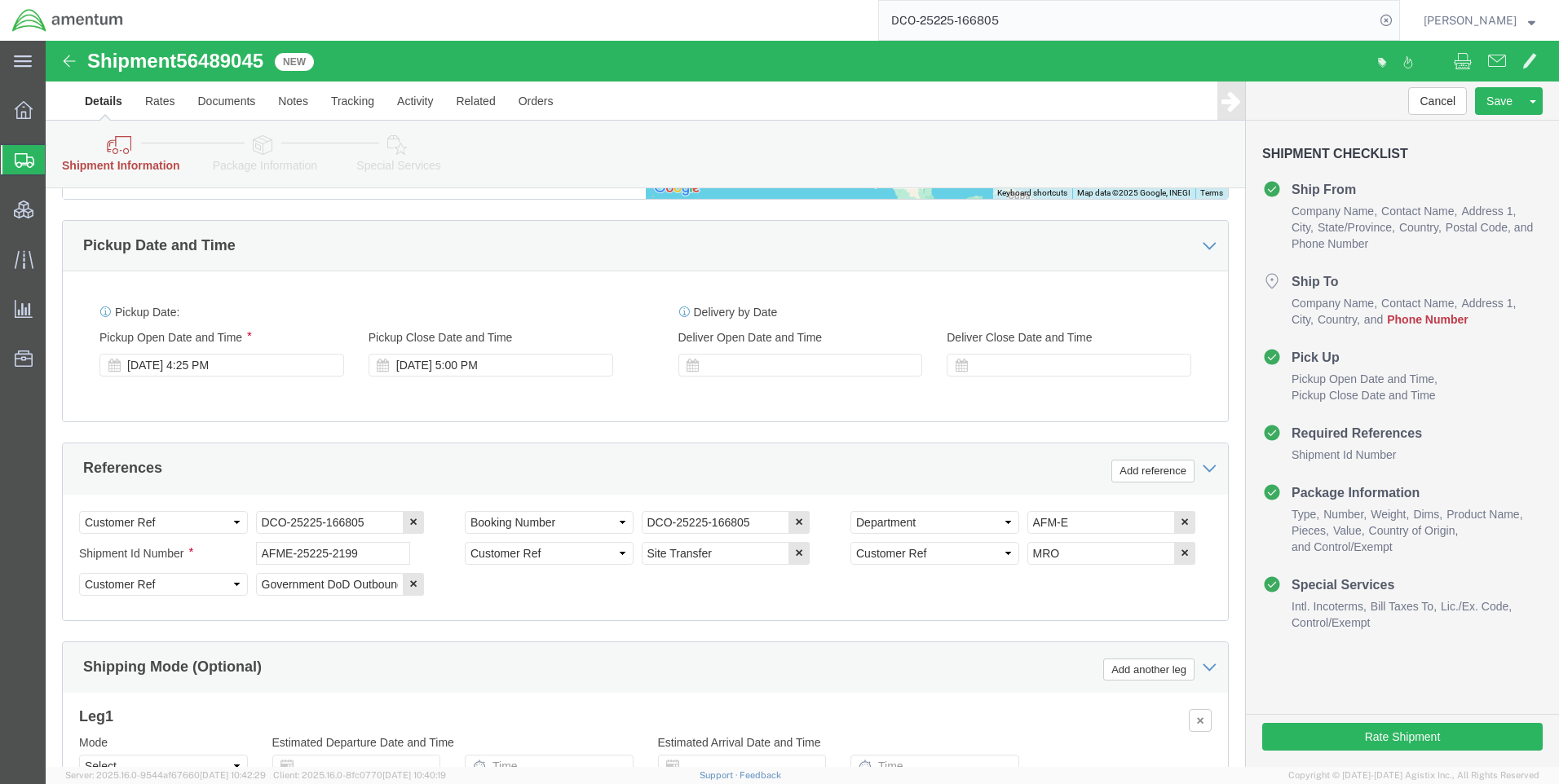
scroll to position [1012, 0]
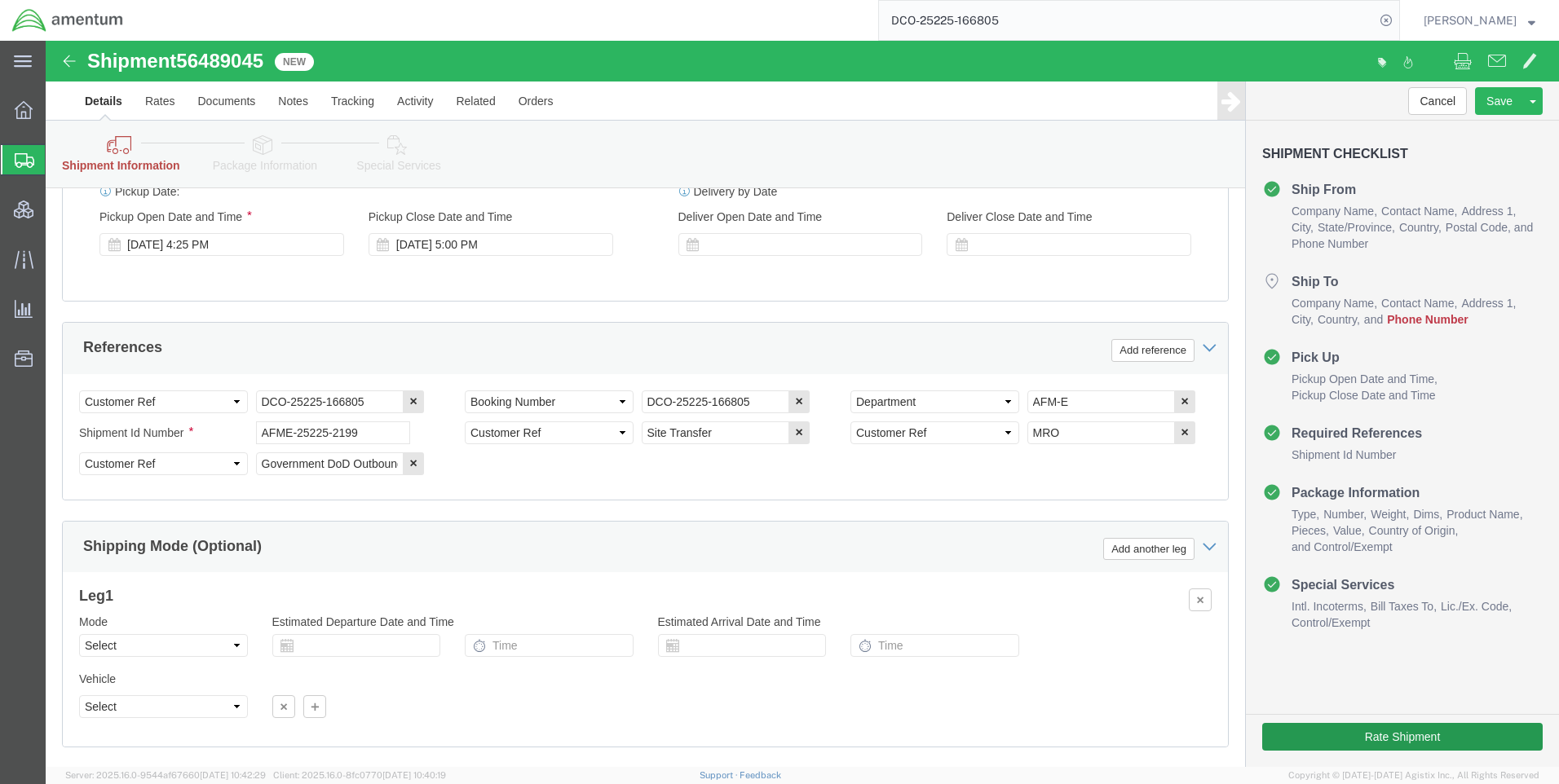
type input "[PHONE_NUMBER]"
click button "Rate Shipment"
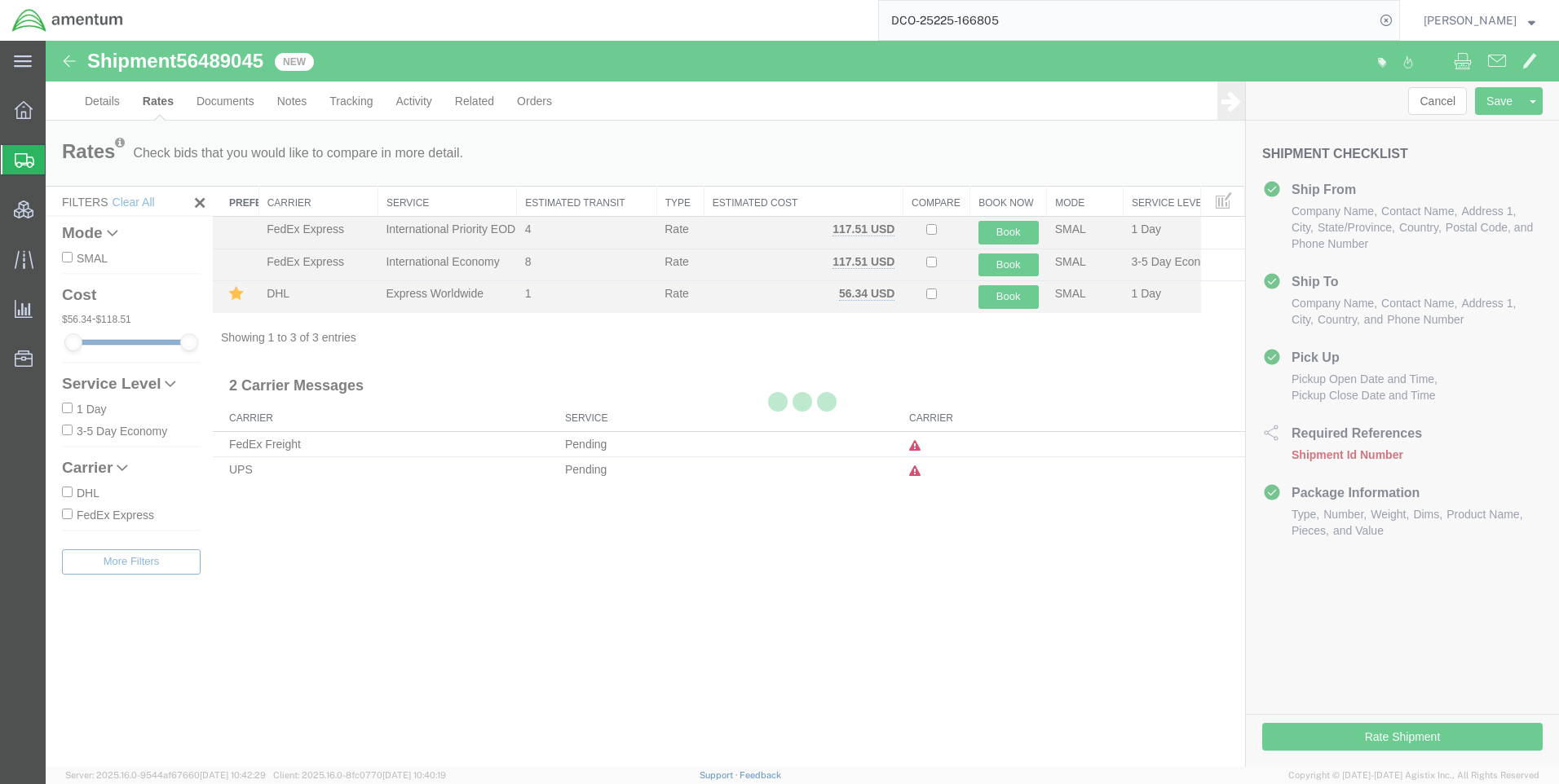
scroll to position [0, 0]
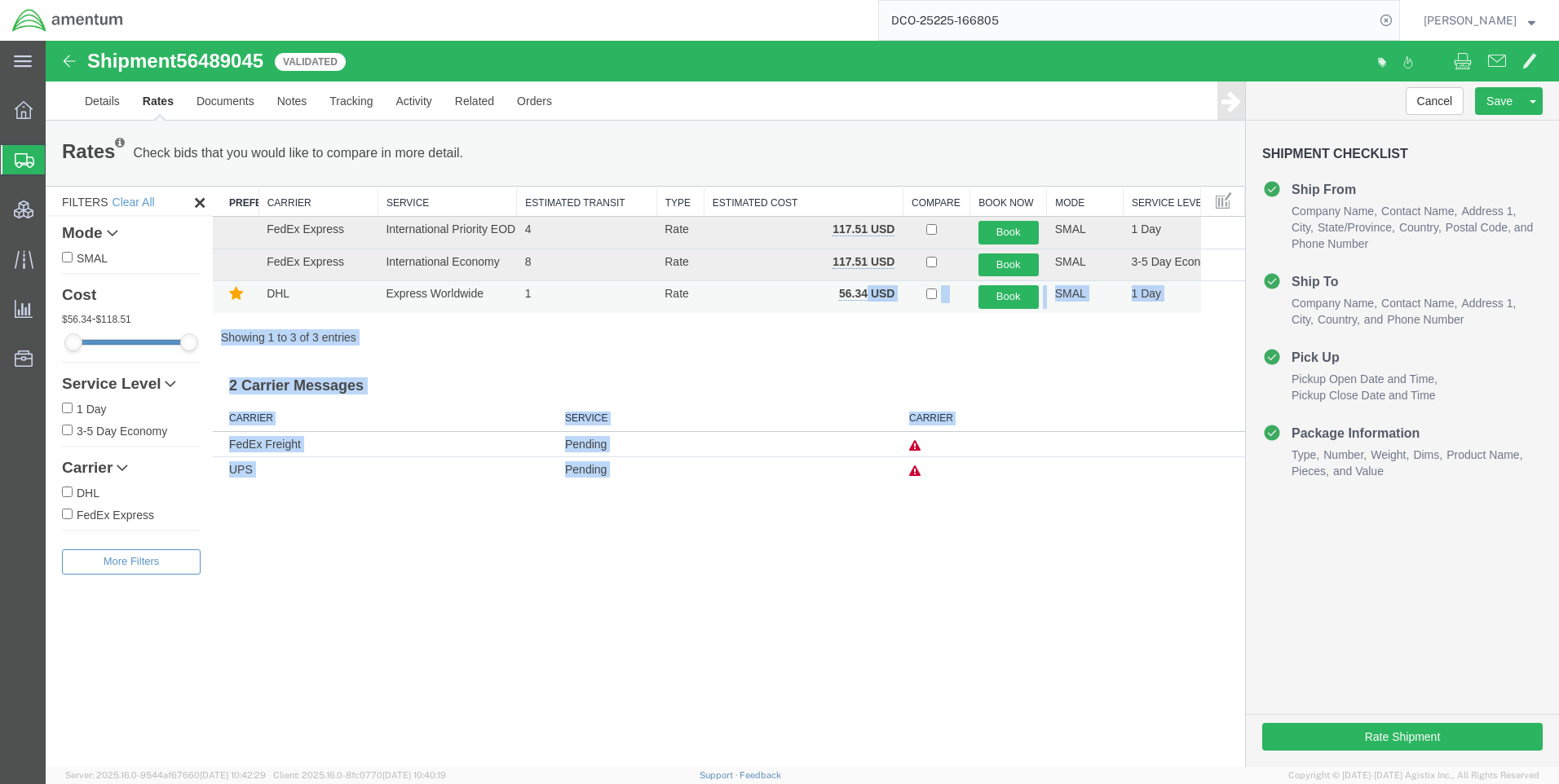
drag, startPoint x: 838, startPoint y: 293, endPoint x: 867, endPoint y: 292, distance: 29.0
drag, startPoint x: 867, startPoint y: 292, endPoint x: 857, endPoint y: 309, distance: 19.7
click at [864, 325] on div "Search: Preferred Carrier Carrier Service Estimated Transit Type Estimated Cost…" at bounding box center [728, 265] width 1032 height 159
click at [860, 326] on div "Search: Preferred Carrier Carrier Service Estimated Transit Type Estimated Cost…" at bounding box center [728, 265] width 1032 height 159
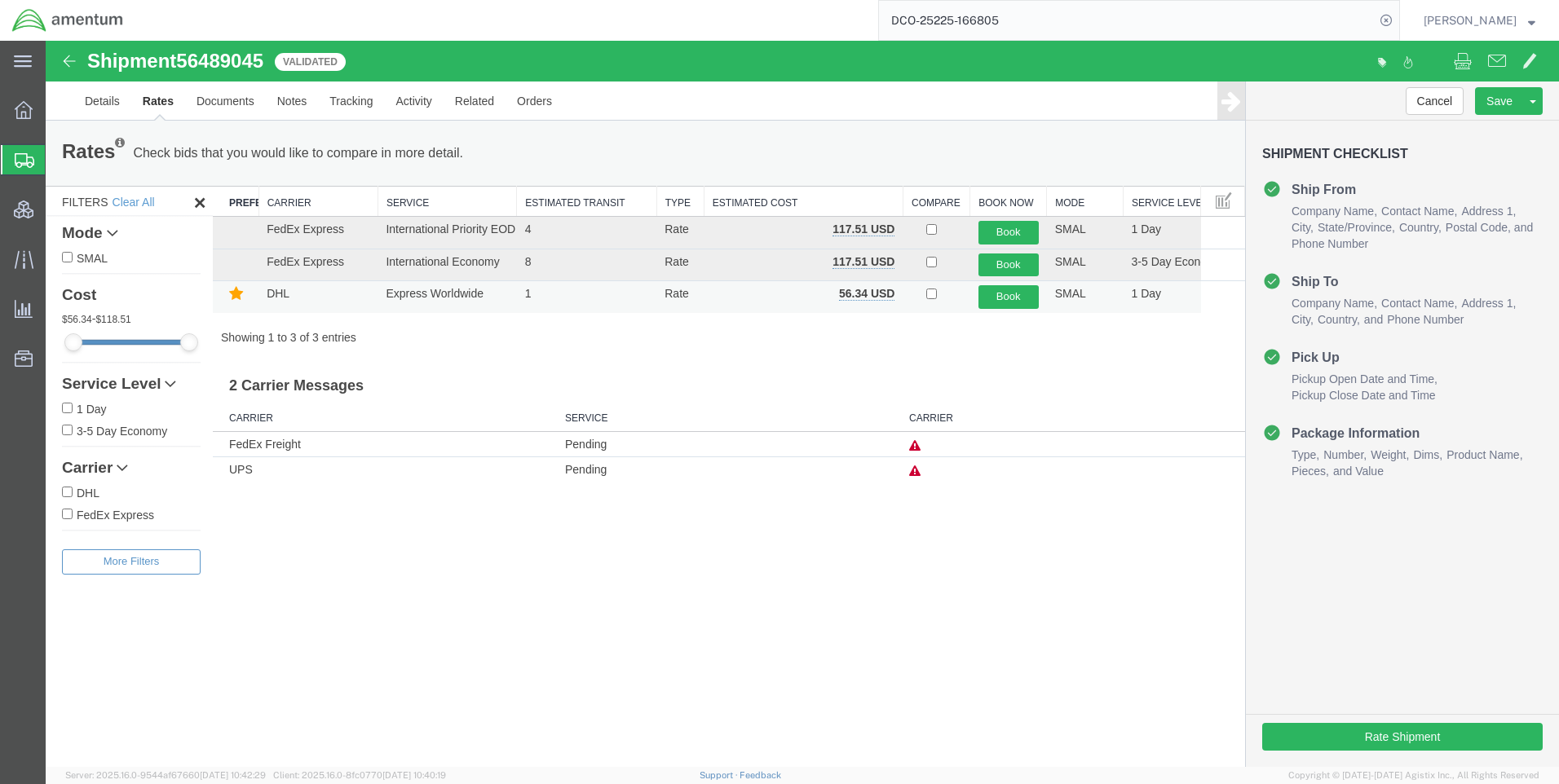
click at [817, 299] on td "56.34 USD" at bounding box center [803, 297] width 199 height 32
drag, startPoint x: 865, startPoint y: 291, endPoint x: 841, endPoint y: 291, distance: 24.0
click at [841, 291] on b "56.34 USD" at bounding box center [866, 293] width 56 height 13
copy b "56.34"
click at [1397, 28] on icon at bounding box center [1386, 20] width 23 height 23
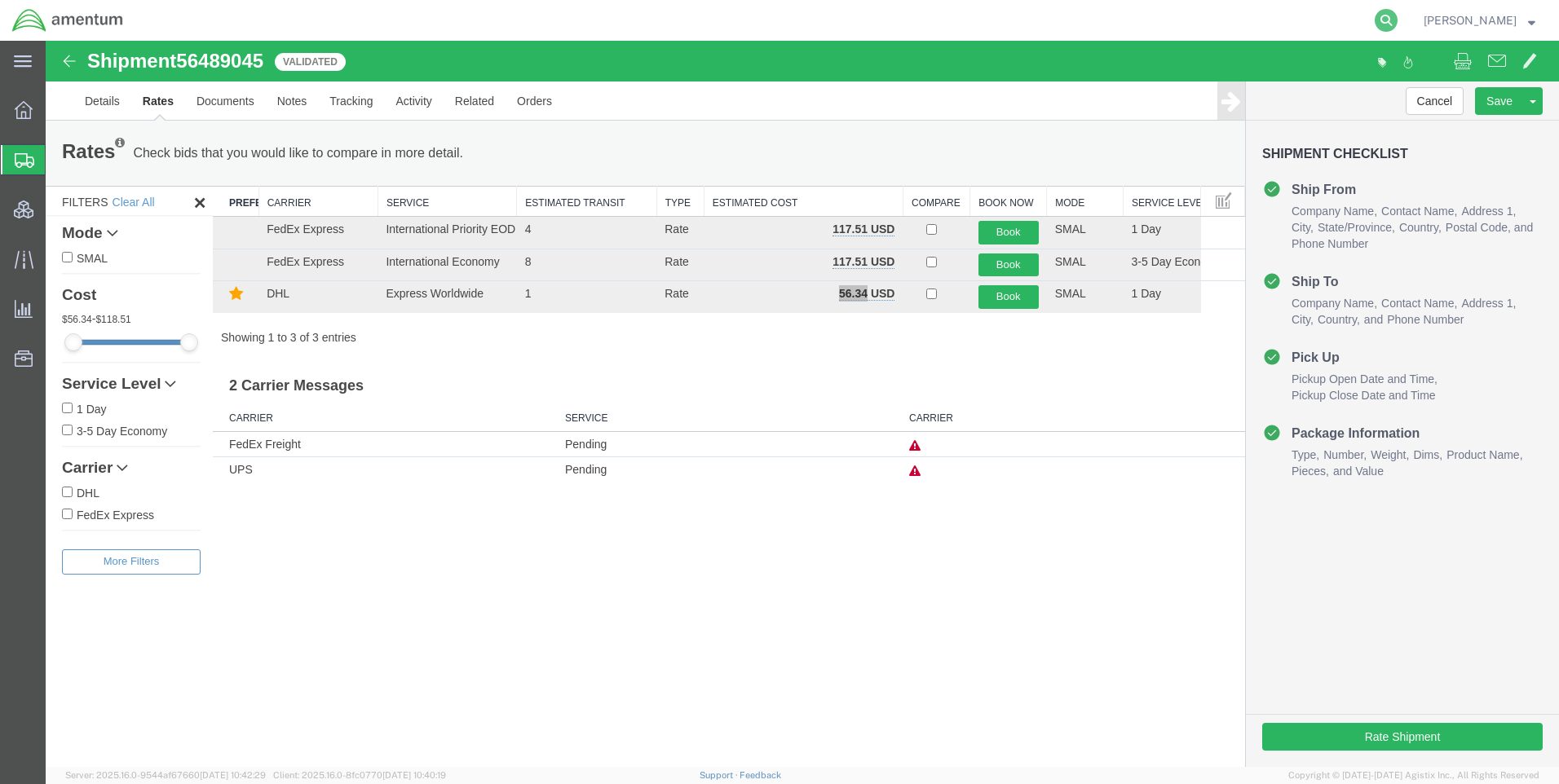
click at [1397, 26] on icon at bounding box center [1386, 20] width 23 height 23
paste input "DCO-25225-166806"
type input "DCO-25225-166806"
click at [1397, 19] on icon at bounding box center [1386, 20] width 23 height 23
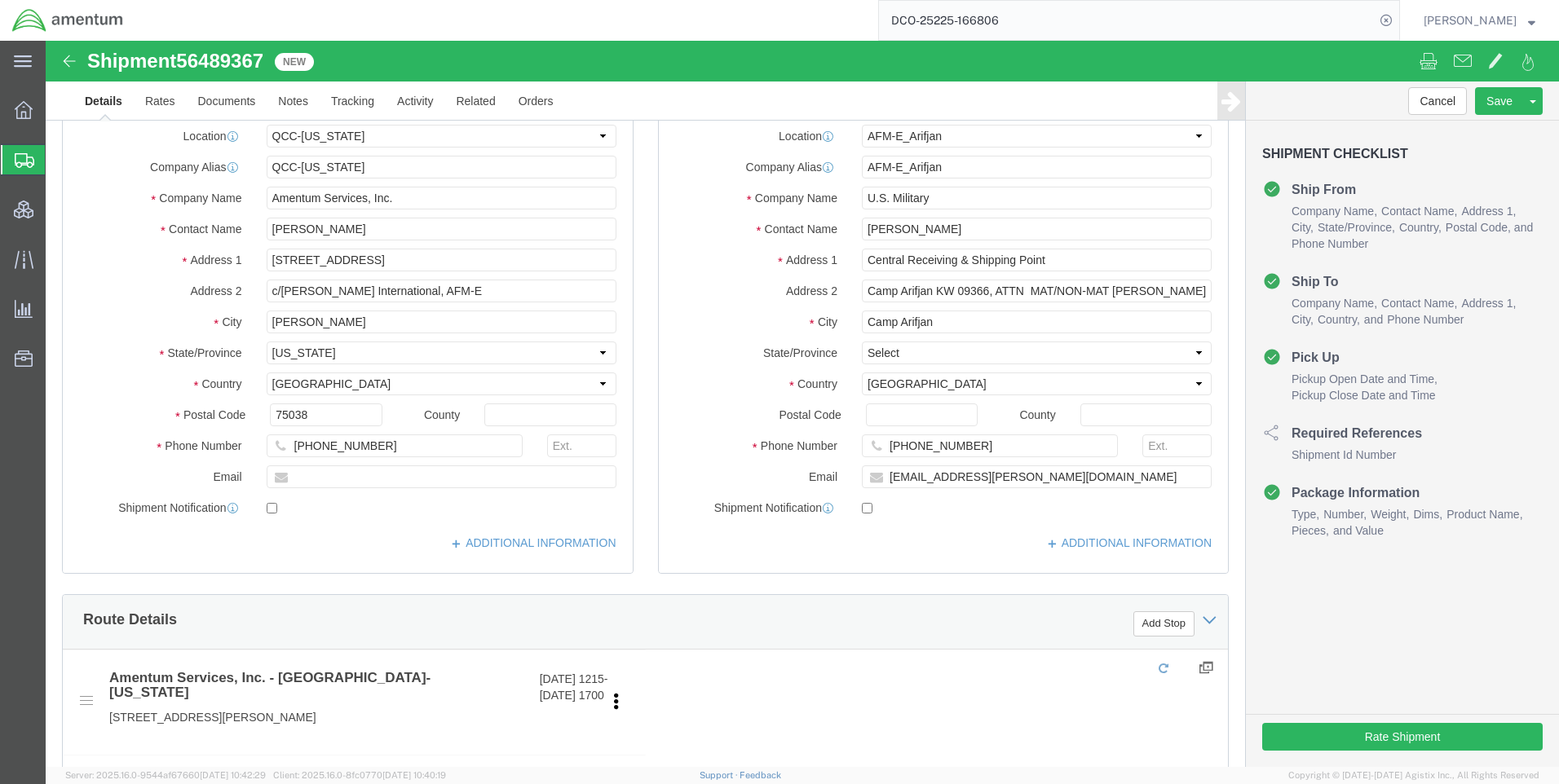
select select "42668"
select select "58431"
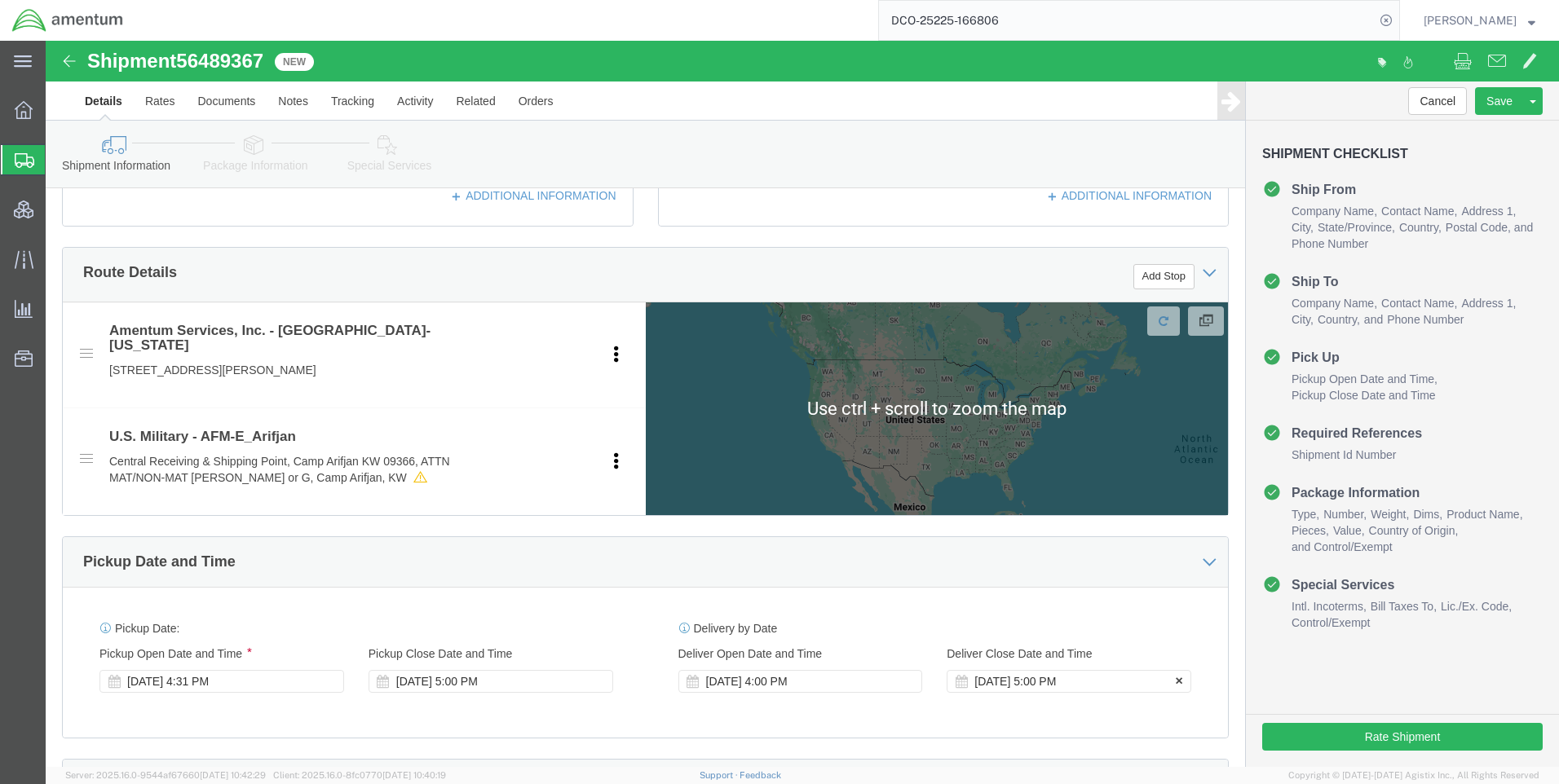
scroll to position [571, 0]
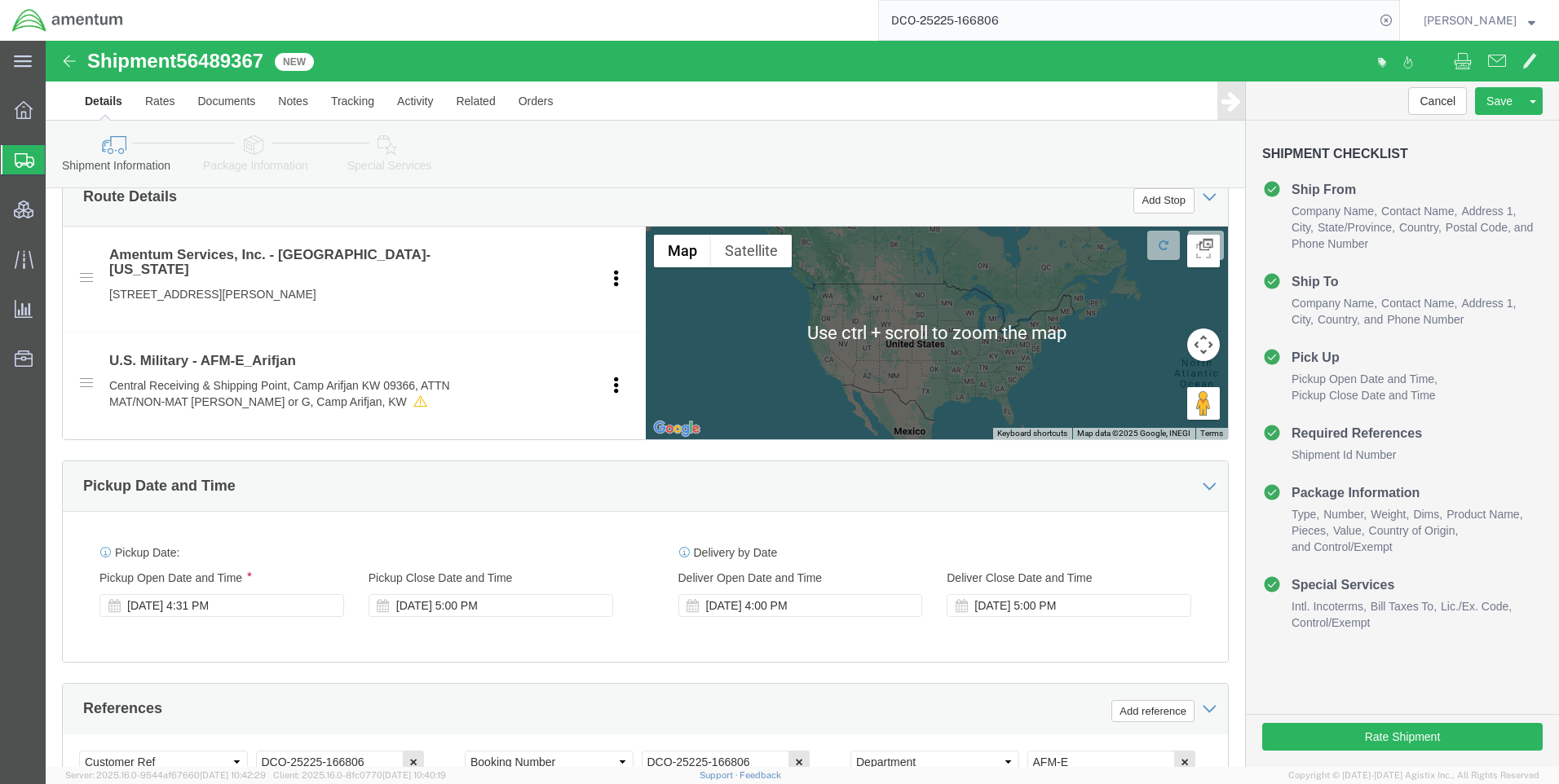
click icon
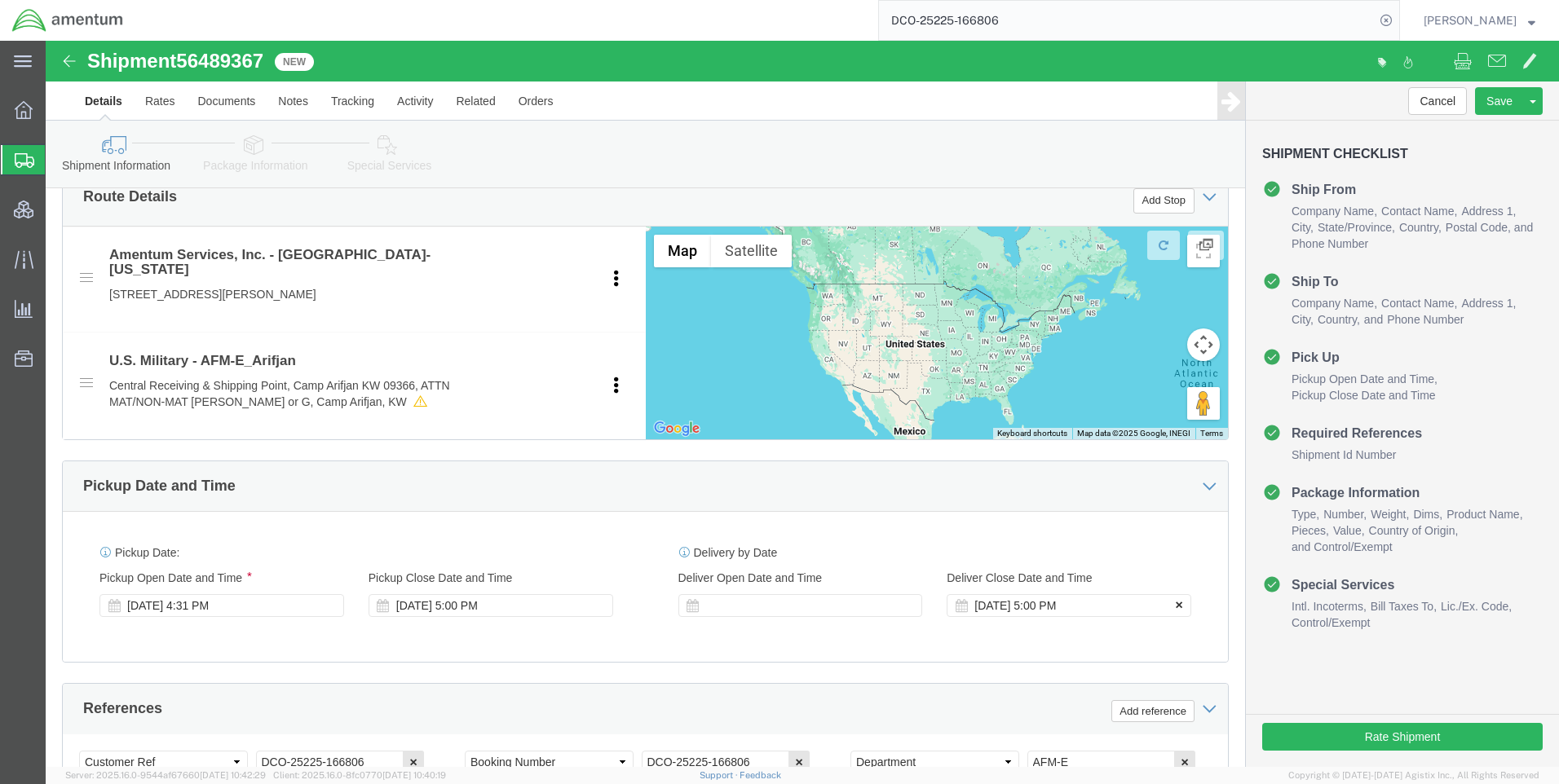
click icon
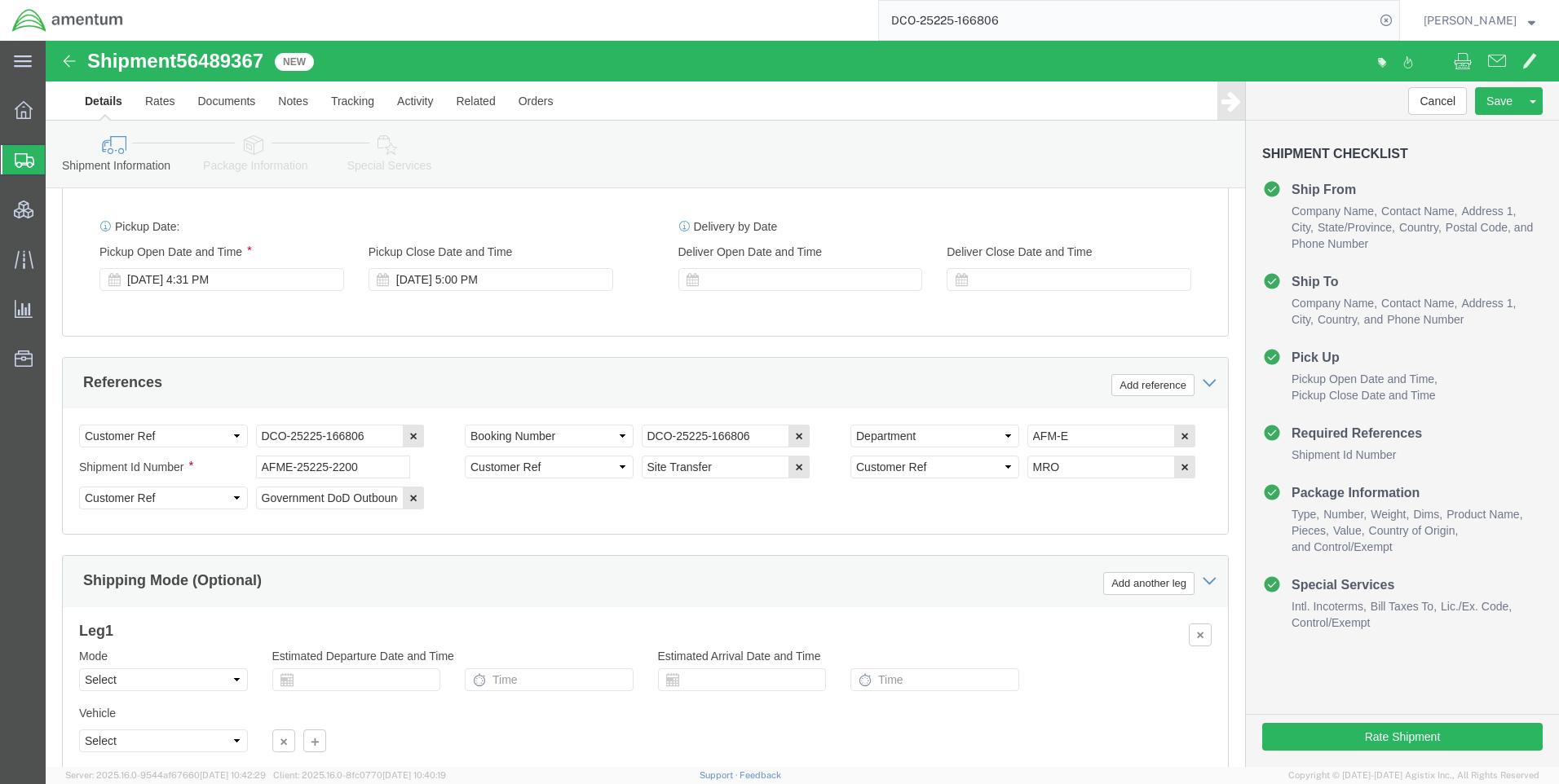
scroll to position [1027, 0]
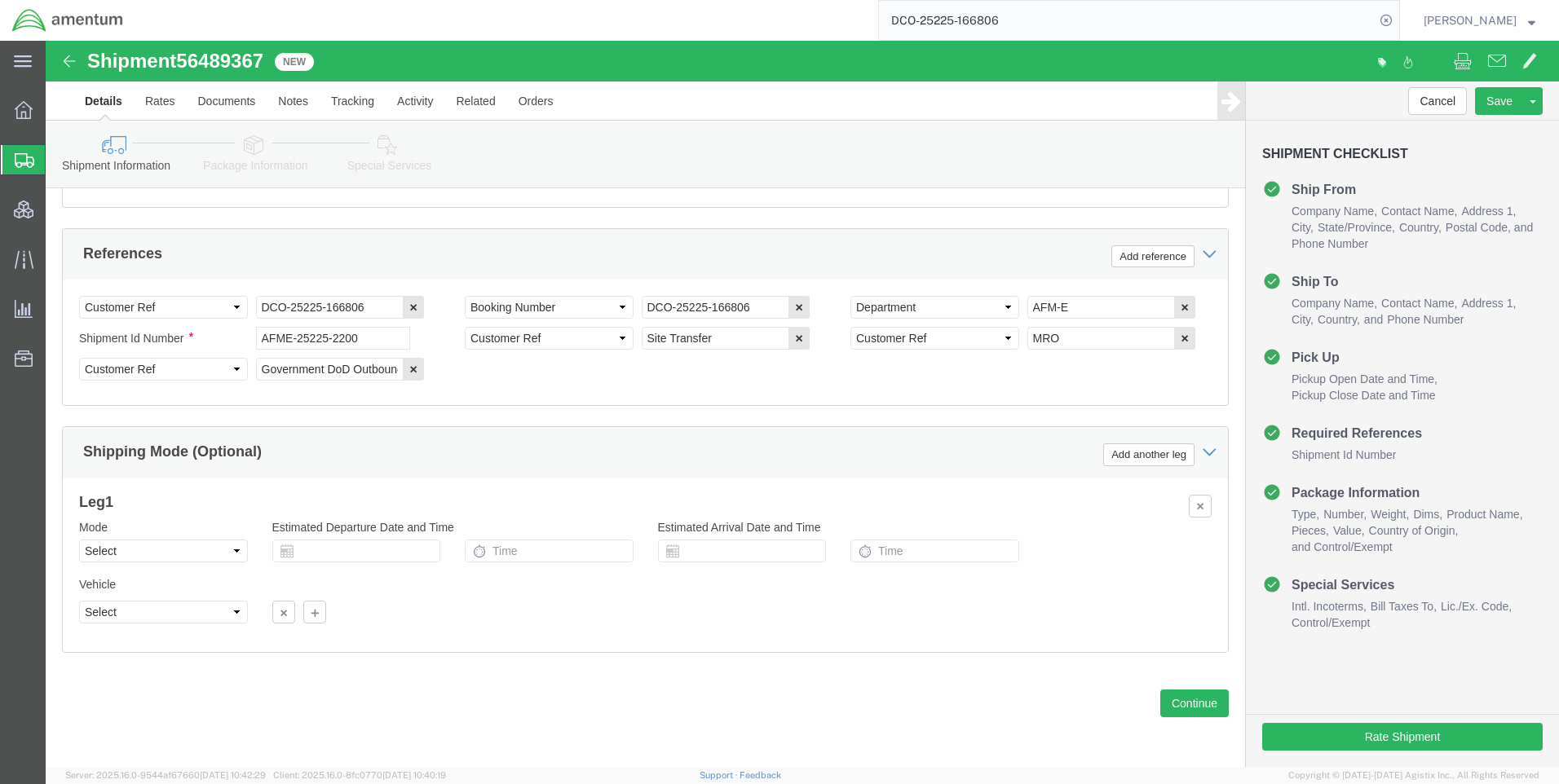
click div "Previous Continue"
click button "Continue"
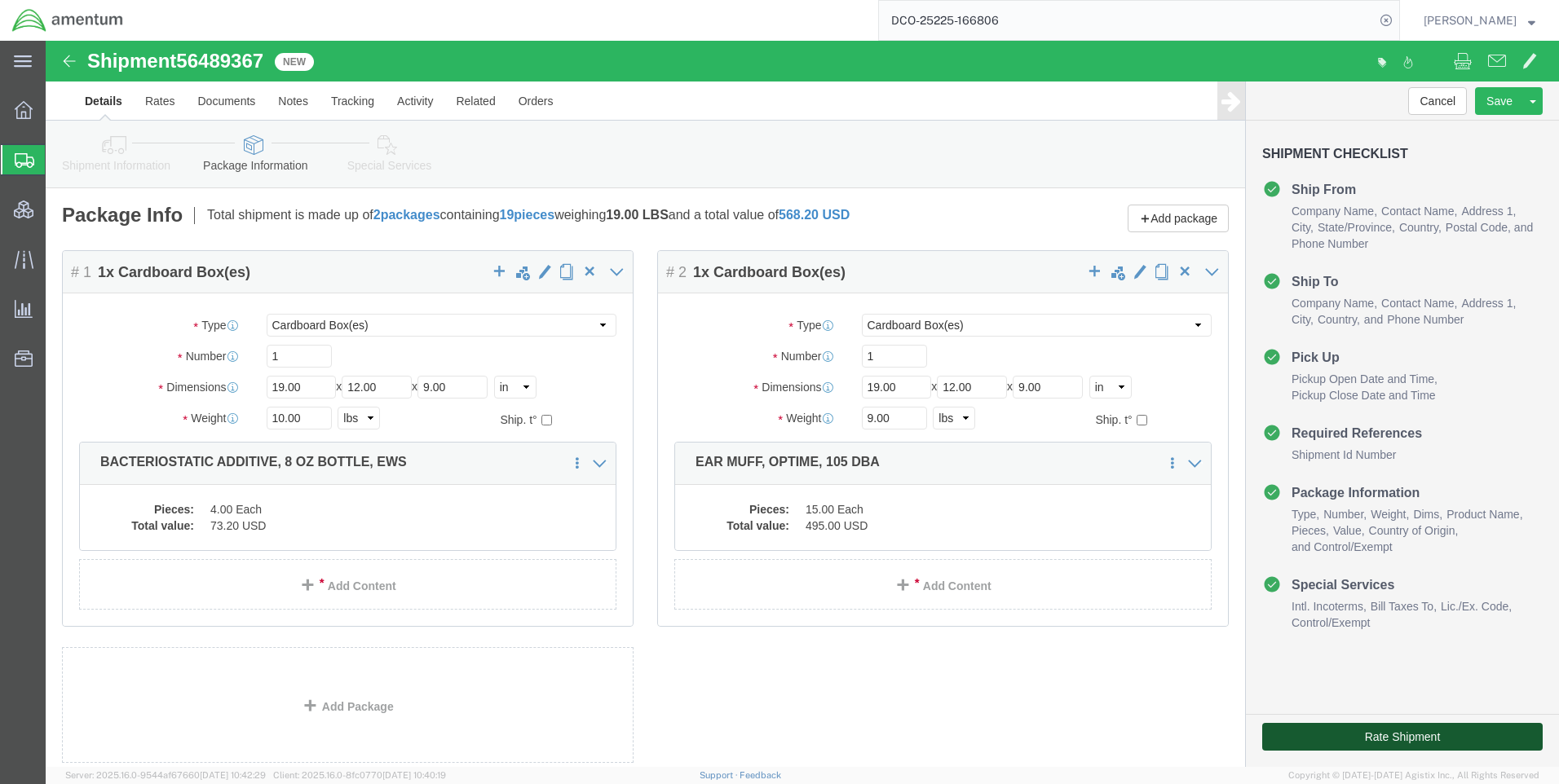
click button "Rate Shipment"
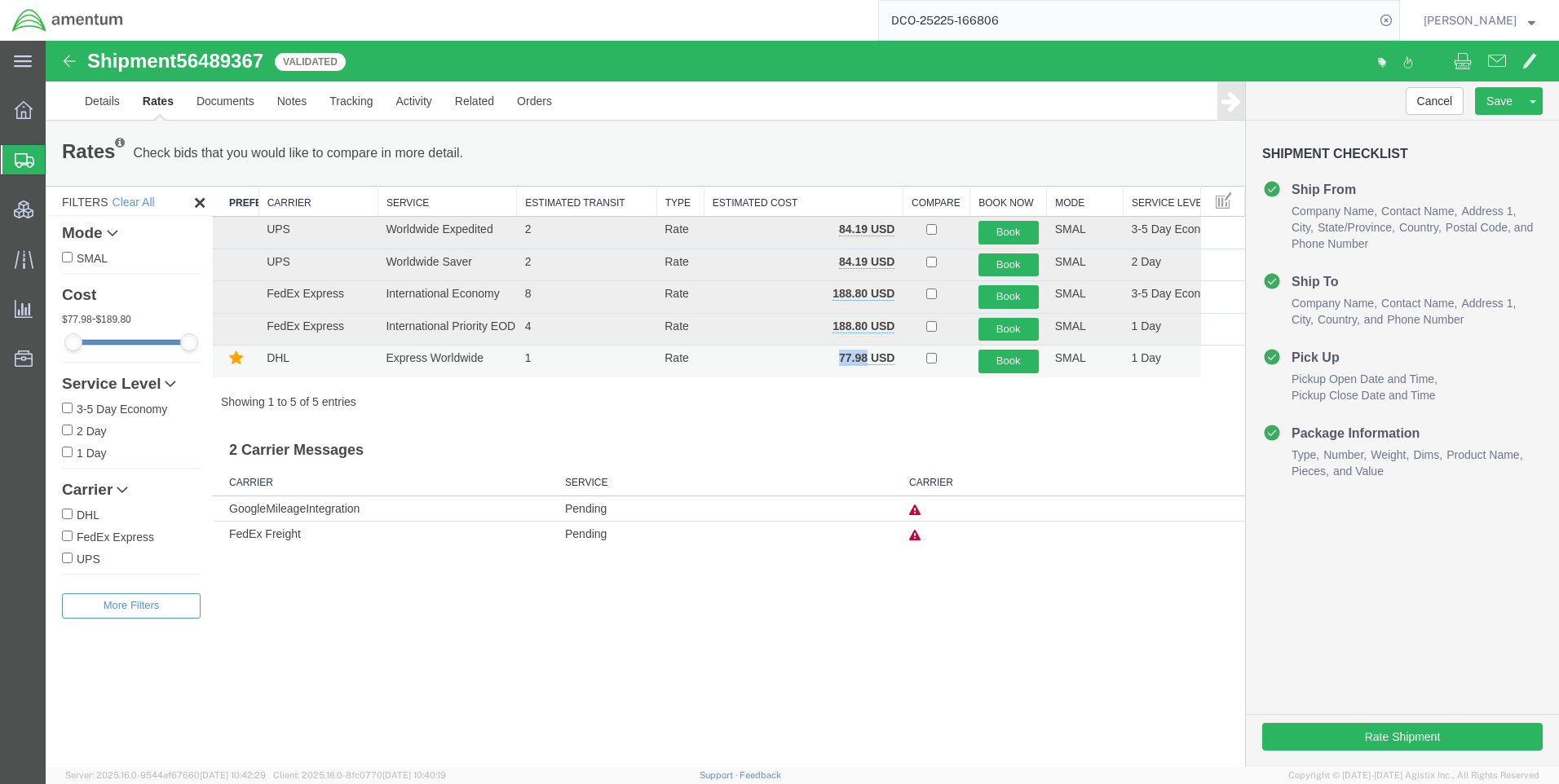
drag, startPoint x: 868, startPoint y: 355, endPoint x: 834, endPoint y: 361, distance: 34.5
click at [834, 361] on td "77.98 USD" at bounding box center [803, 361] width 199 height 32
copy b "77.98"
